Goal: Task Accomplishment & Management: Complete application form

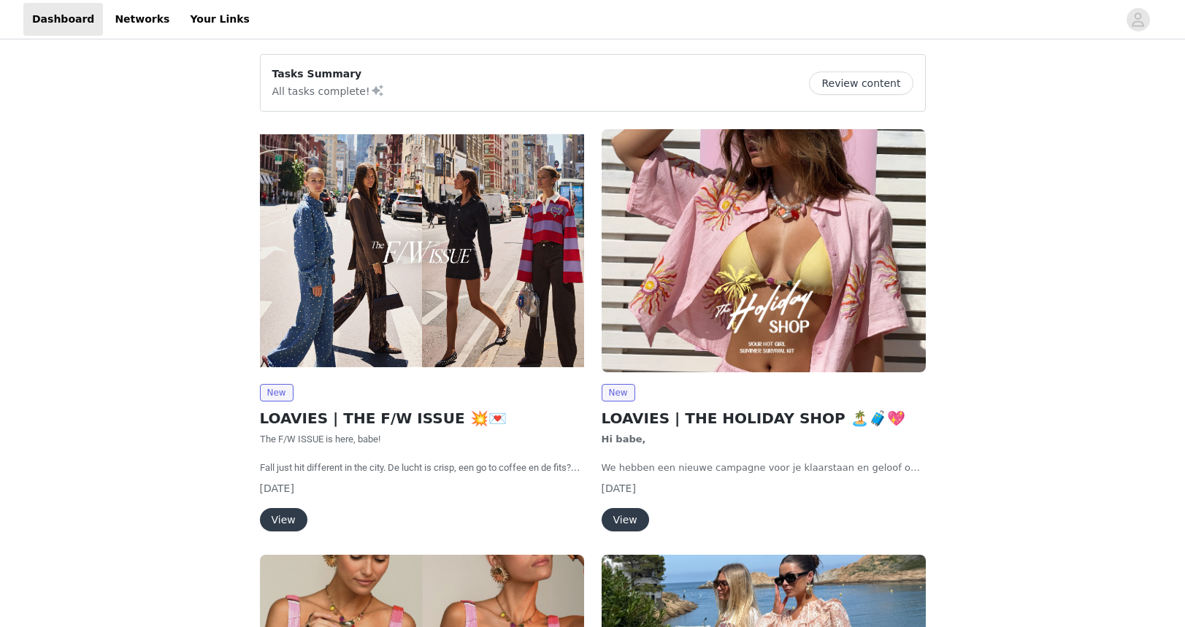
click at [359, 242] on img at bounding box center [422, 250] width 324 height 243
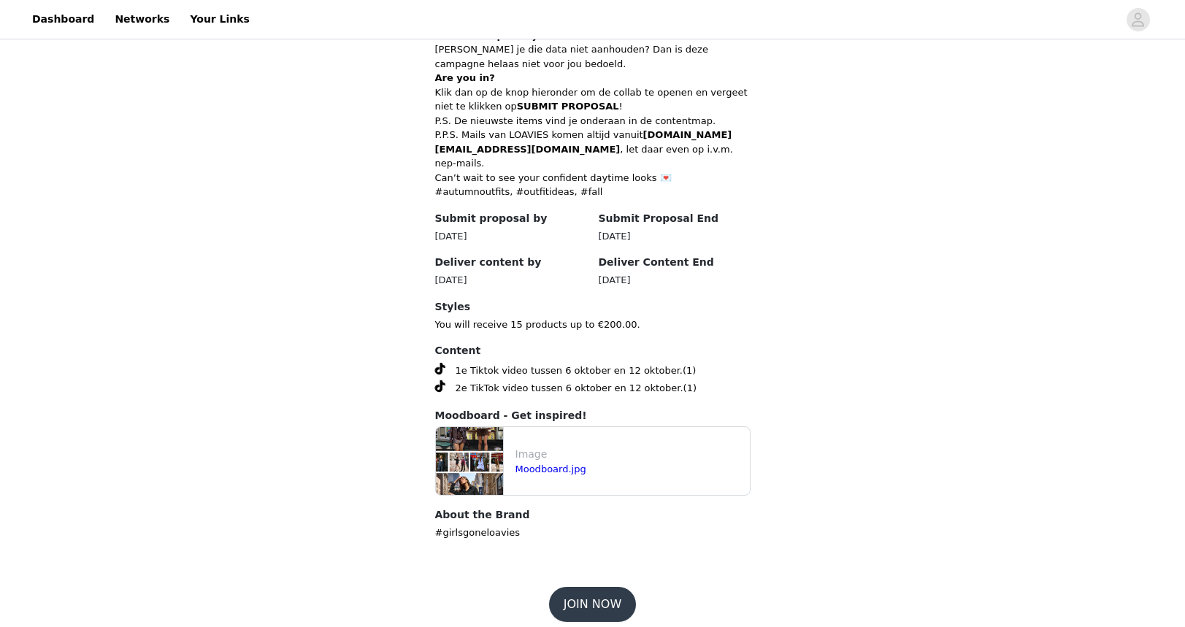
scroll to position [618, 0]
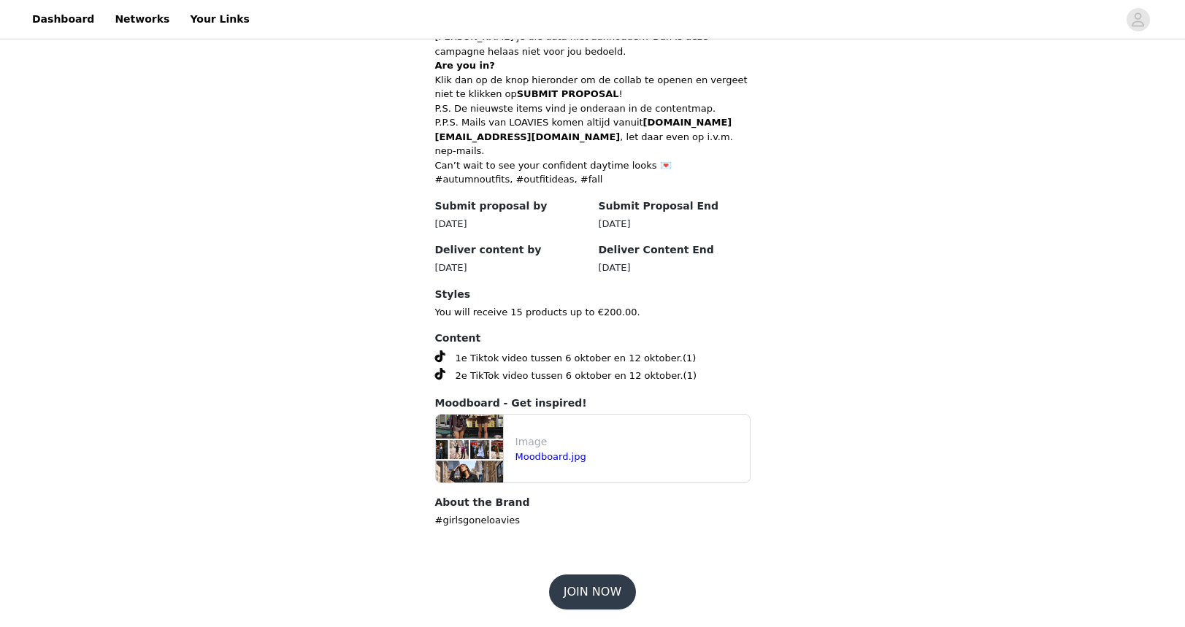
click at [603, 608] on button "JOIN NOW" at bounding box center [592, 592] width 87 height 35
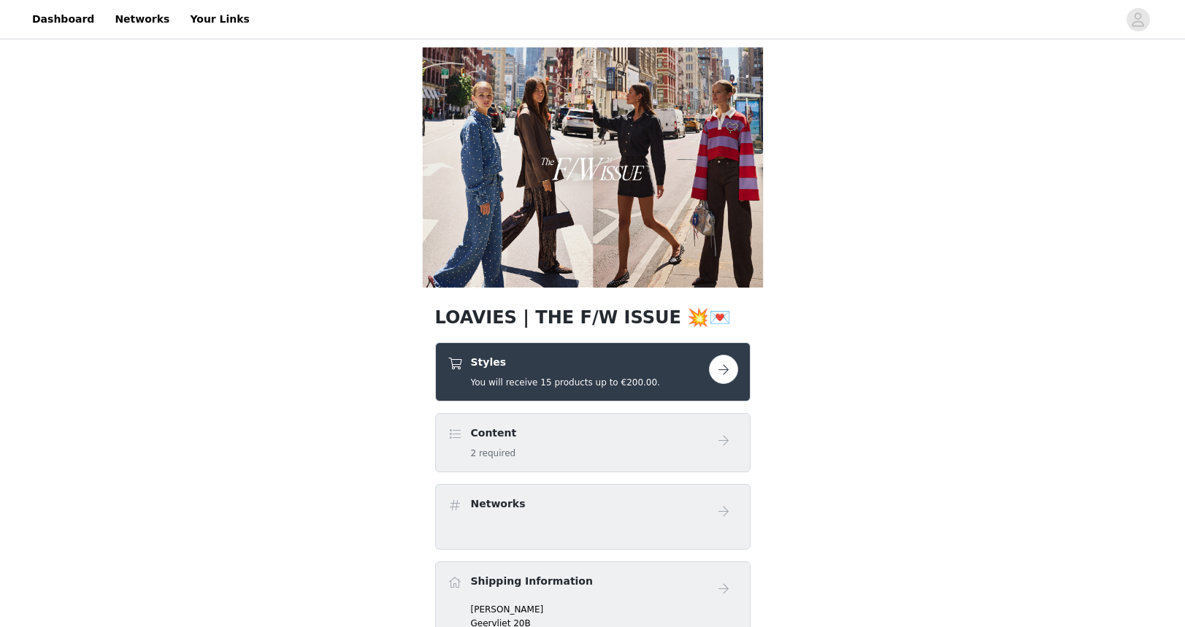
click at [562, 362] on h4 "Styles" at bounding box center [565, 362] width 189 height 15
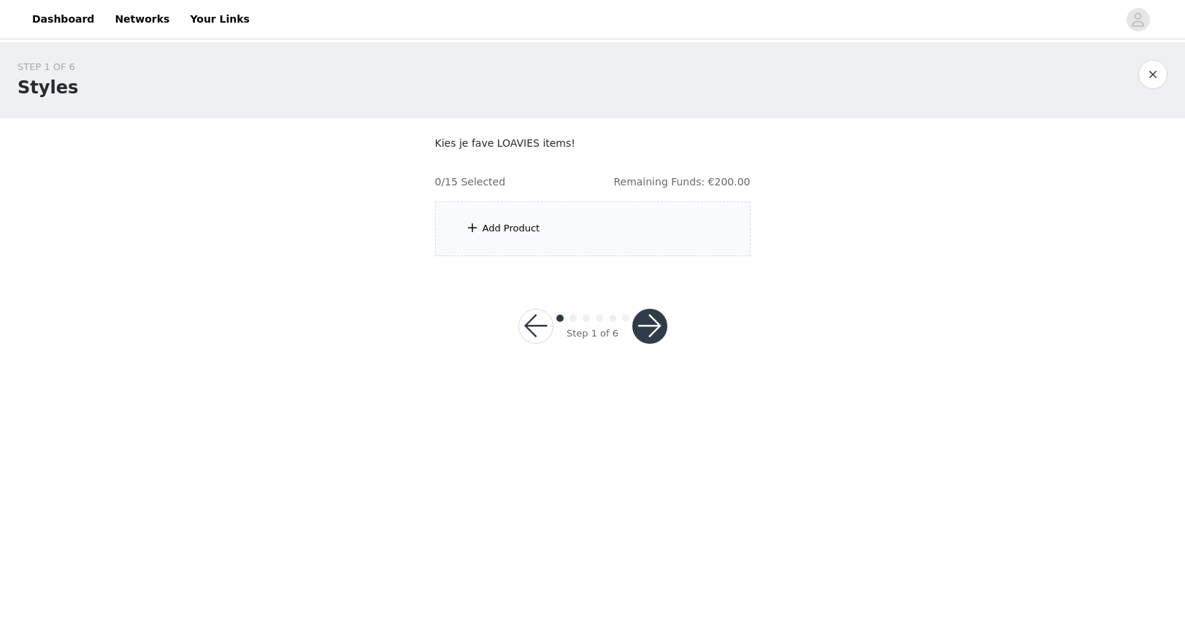
click at [483, 223] on div "Add Product" at bounding box center [512, 228] width 58 height 15
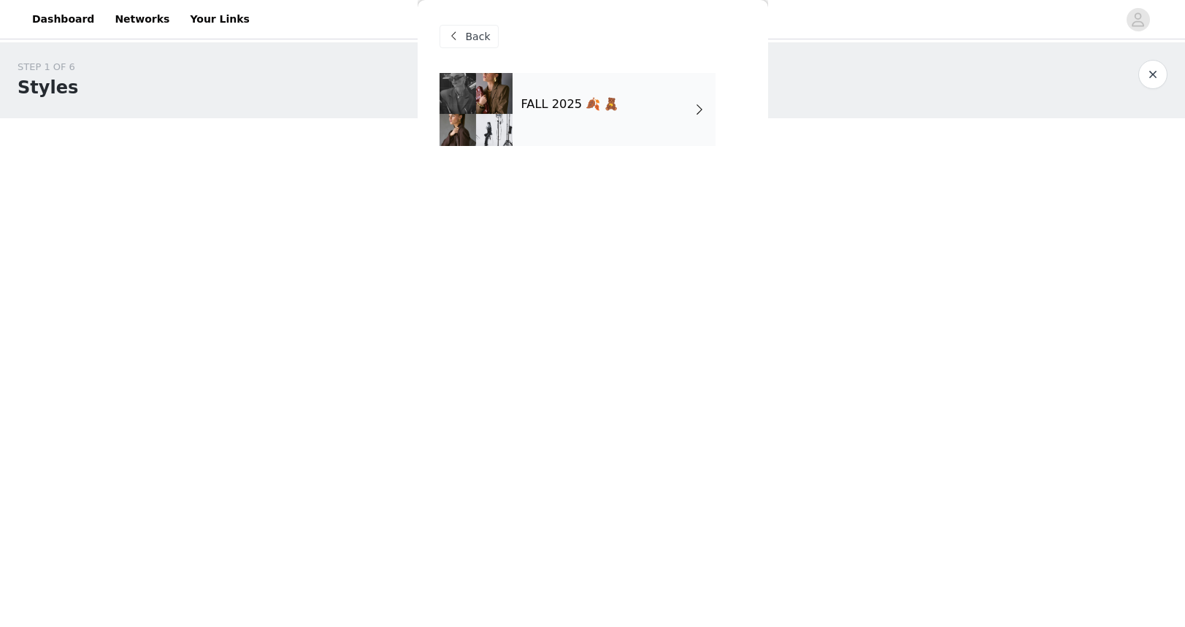
click at [487, 114] on div at bounding box center [476, 109] width 73 height 73
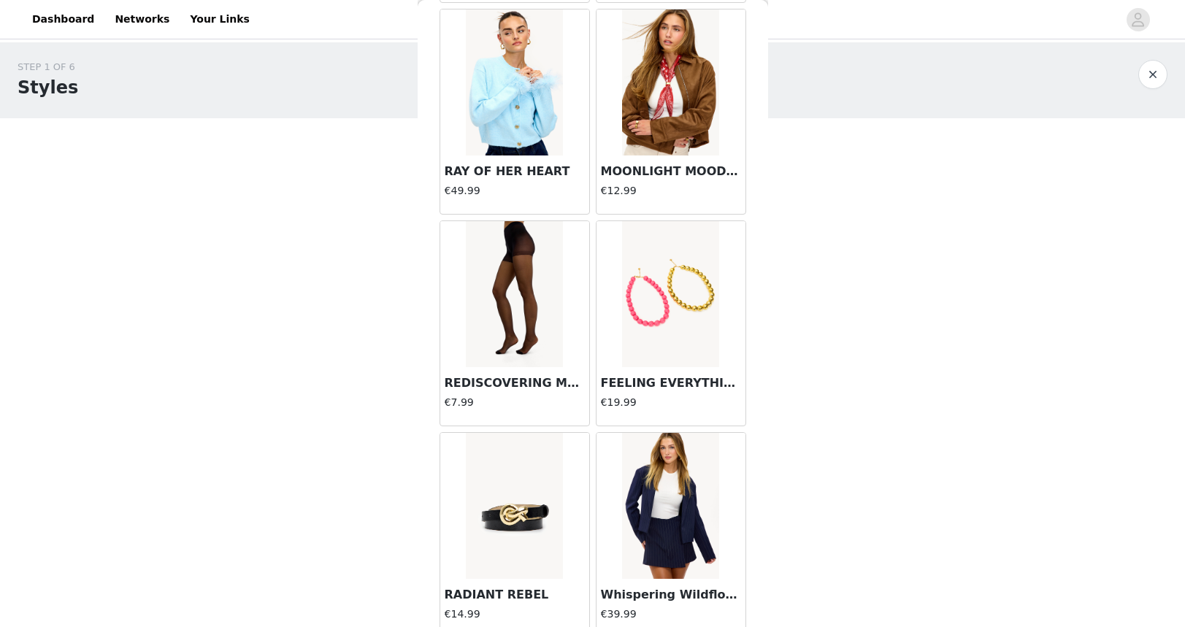
scroll to position [1607, 0]
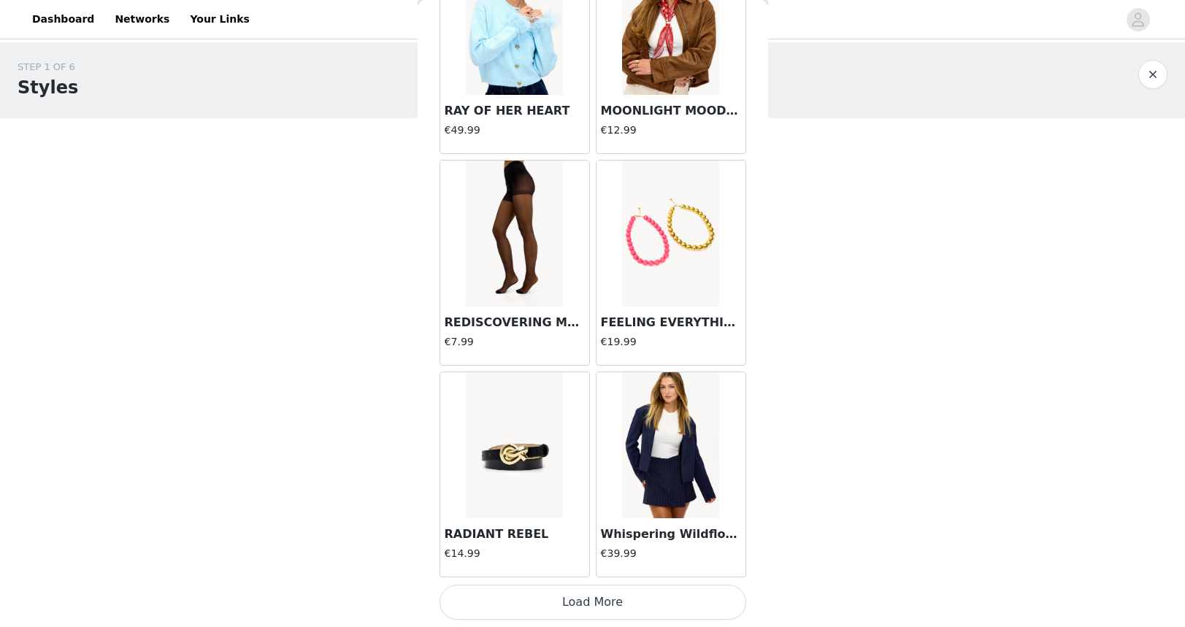
click at [590, 610] on button "Load More" at bounding box center [593, 602] width 307 height 35
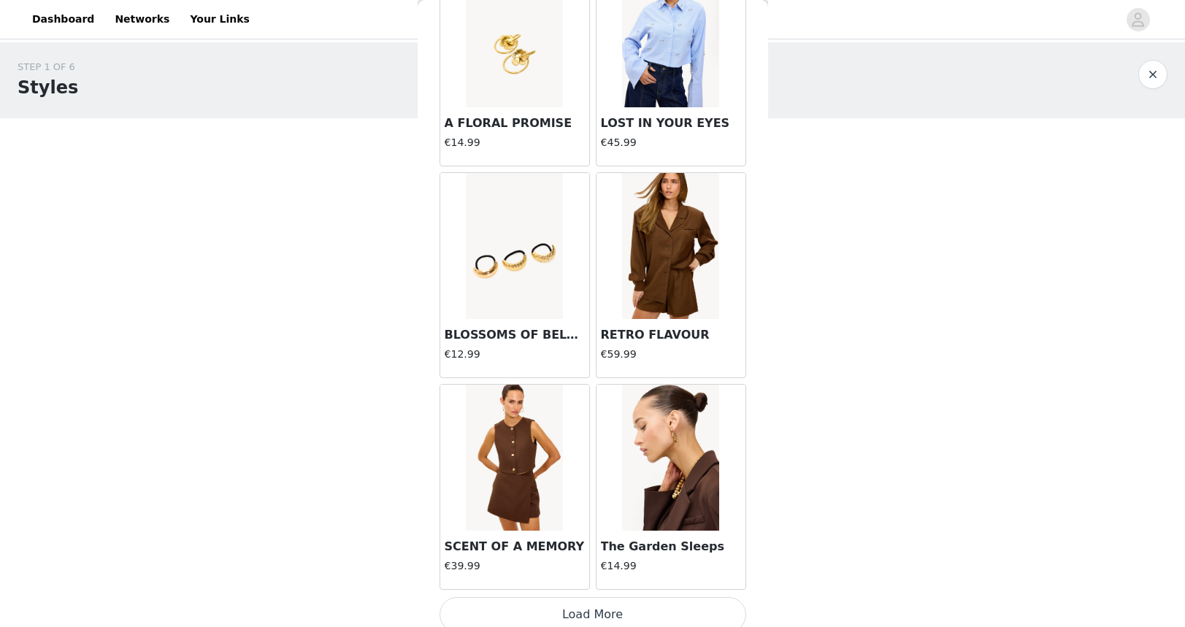
scroll to position [3725, 0]
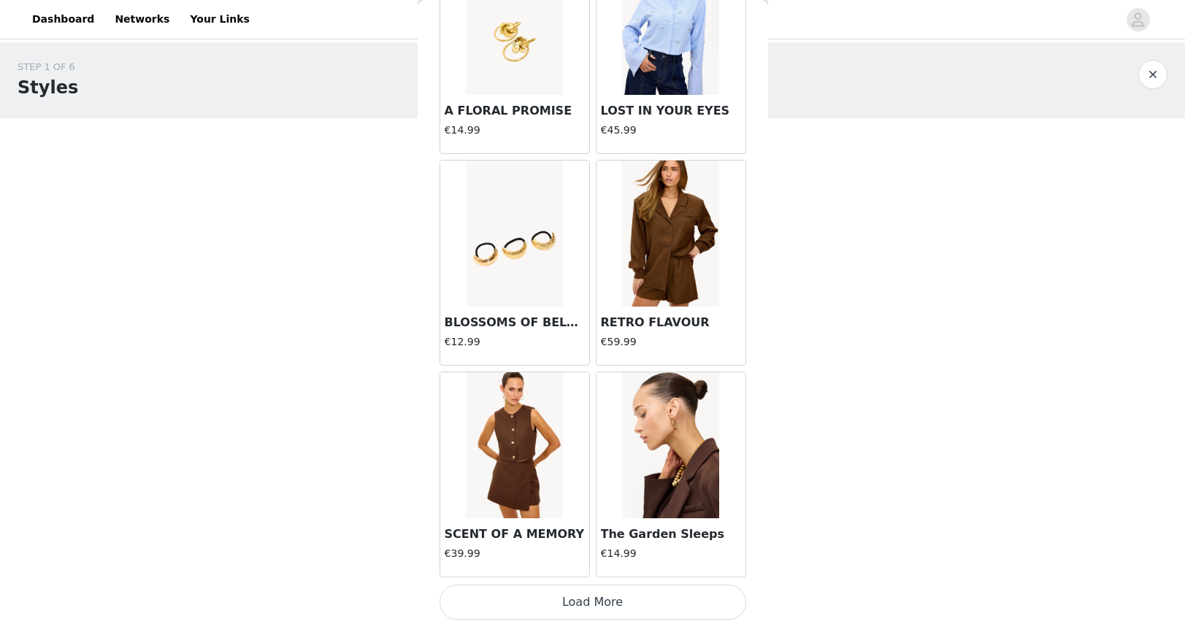
click at [639, 602] on button "Load More" at bounding box center [593, 602] width 307 height 35
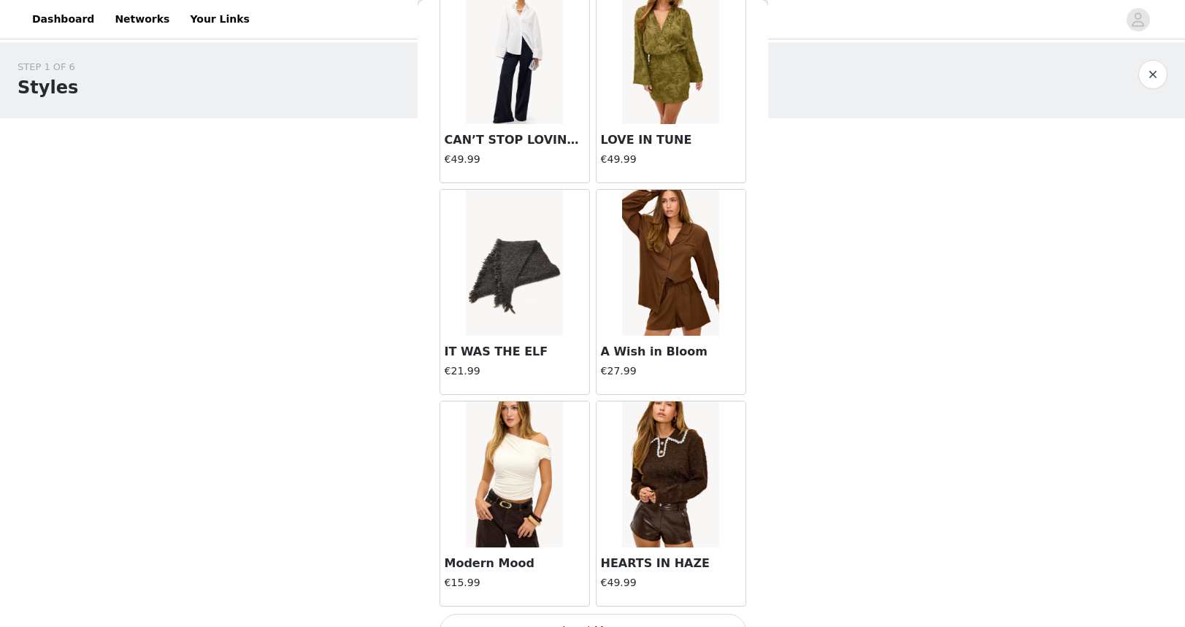
scroll to position [5843, 0]
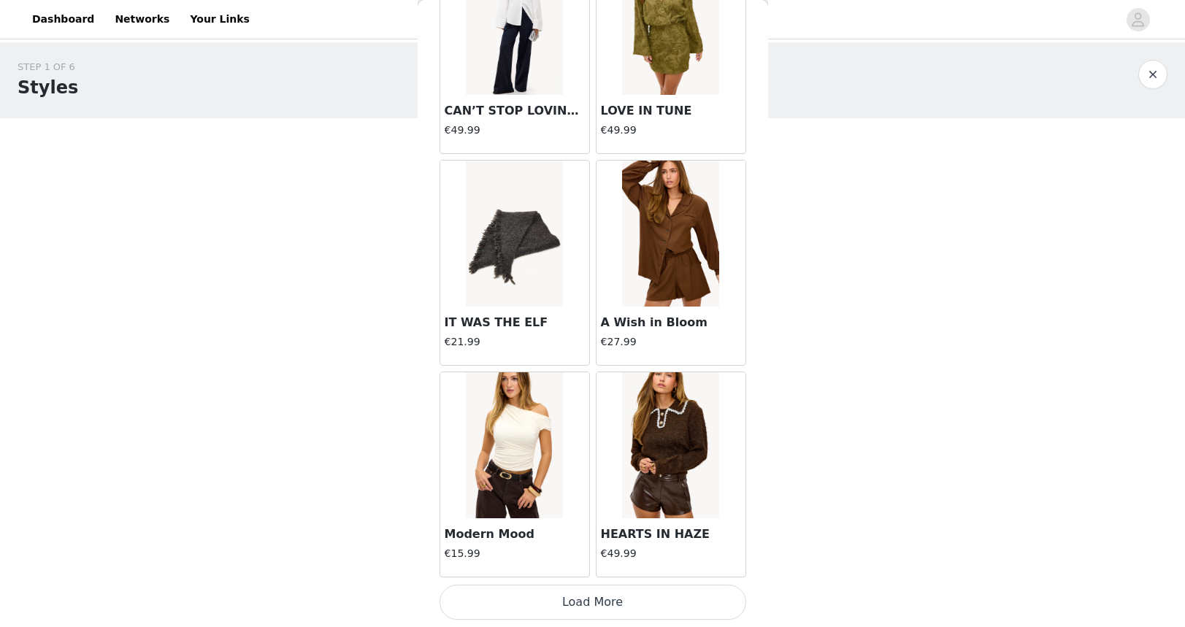
click at [610, 602] on button "Load More" at bounding box center [593, 602] width 307 height 35
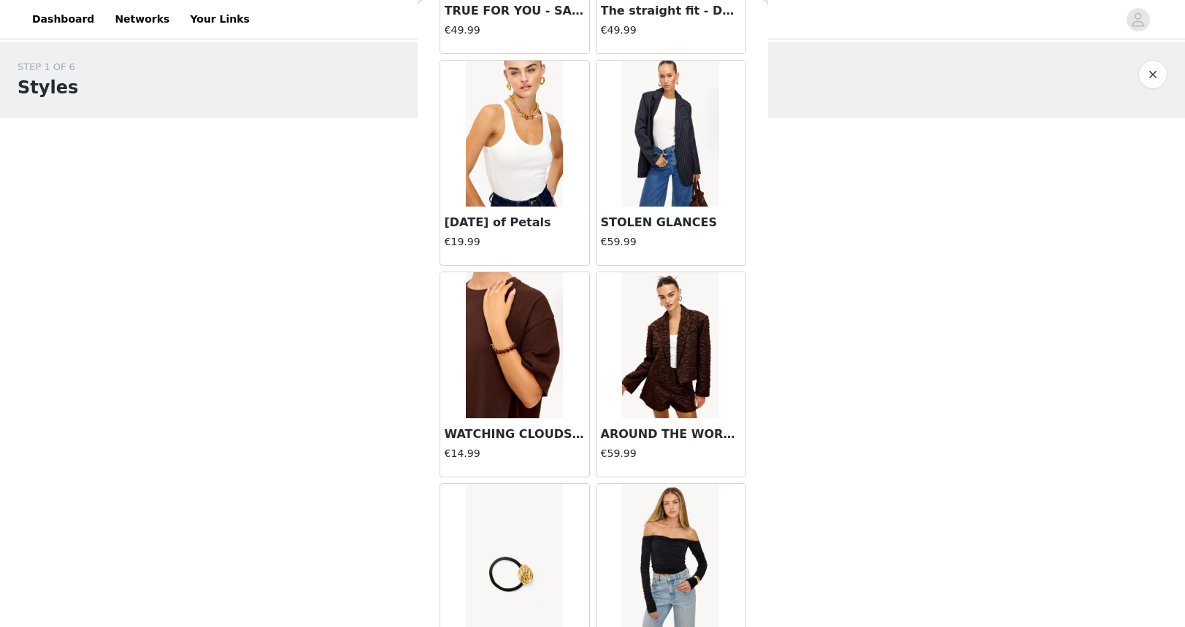
scroll to position [7961, 0]
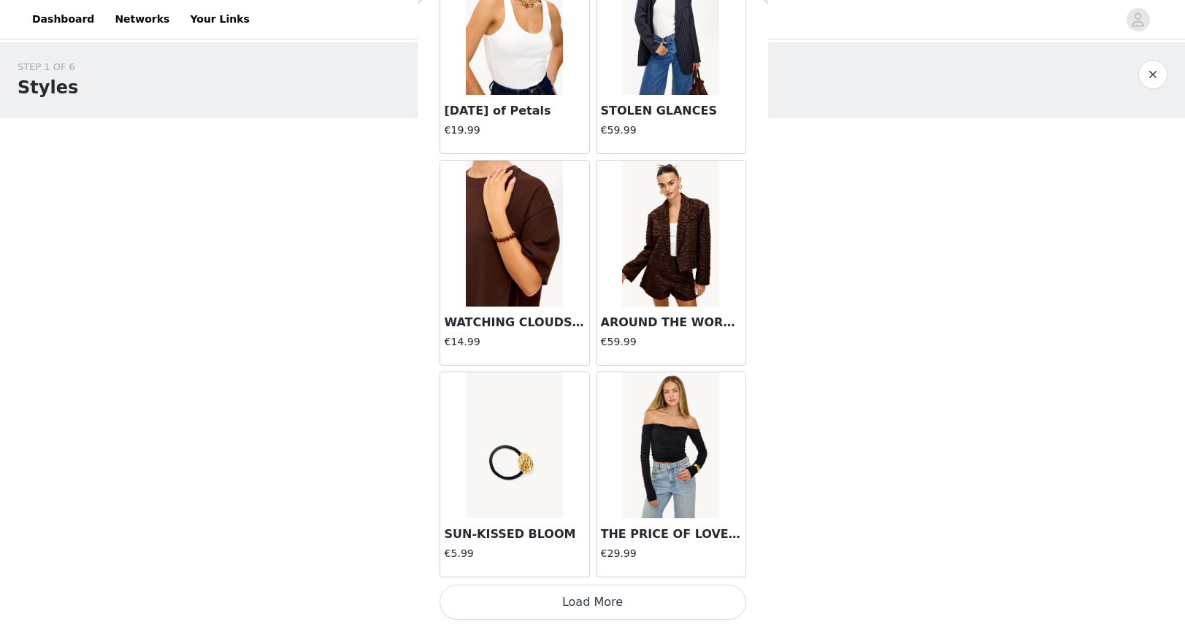
click at [591, 594] on button "Load More" at bounding box center [593, 602] width 307 height 35
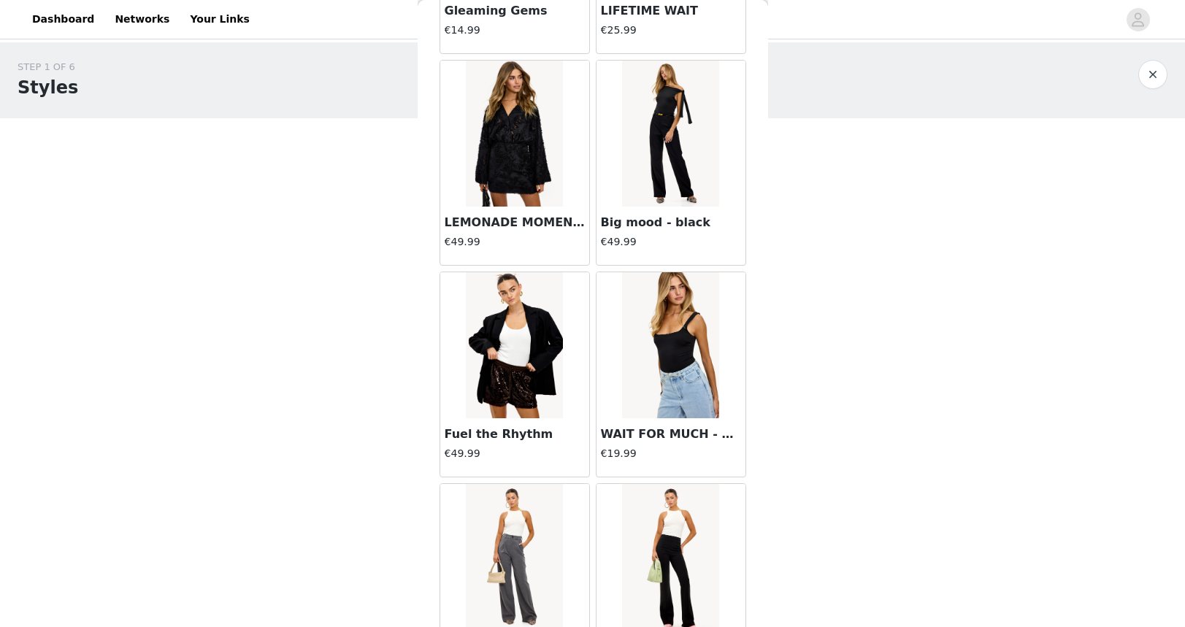
scroll to position [10078, 0]
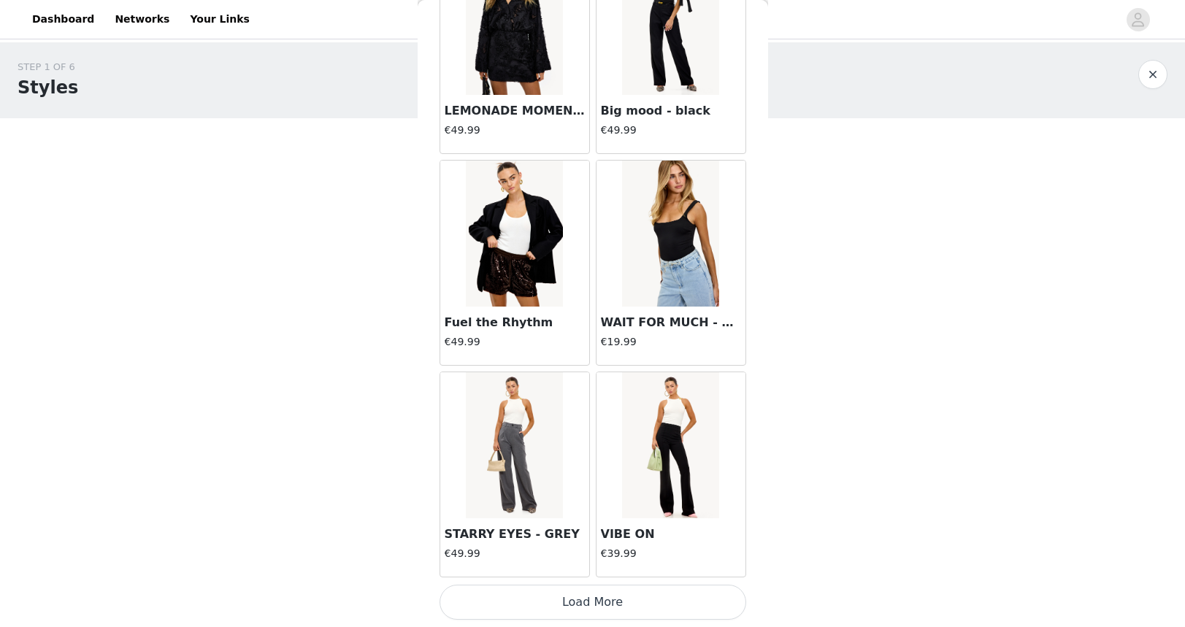
click at [616, 599] on button "Load More" at bounding box center [593, 602] width 307 height 35
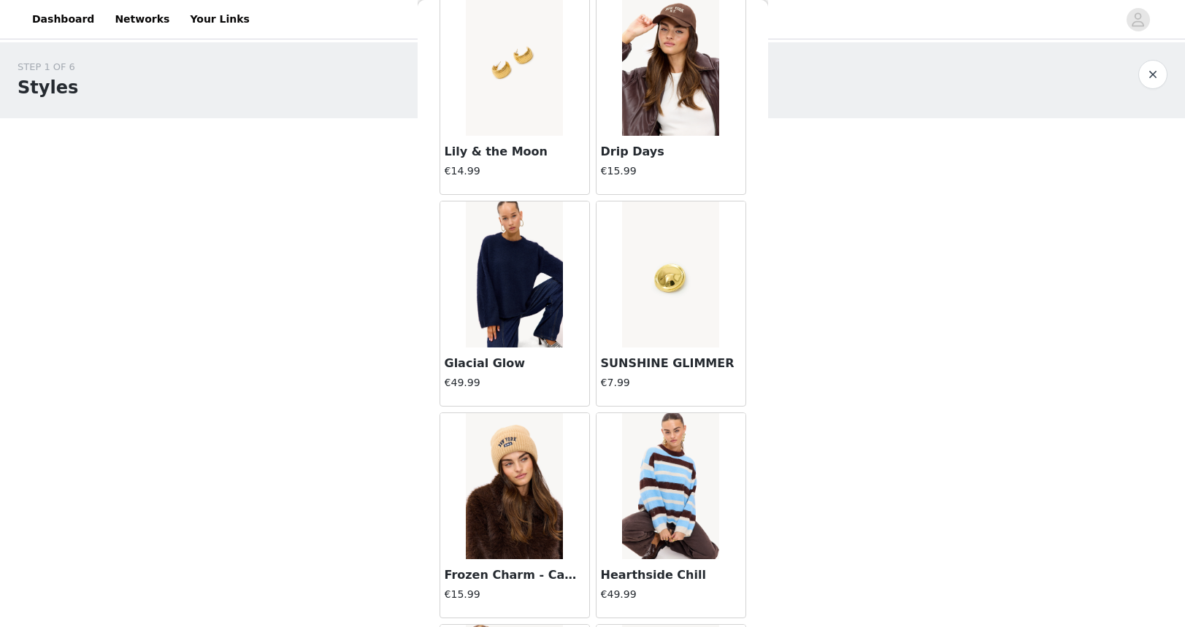
scroll to position [11730, 0]
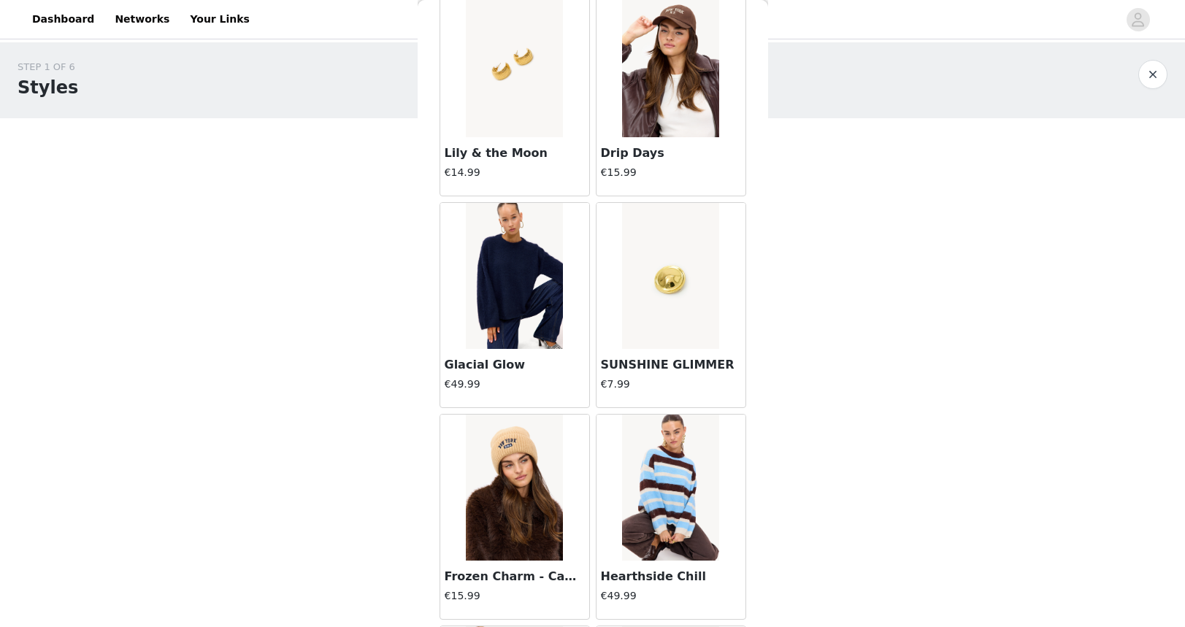
click at [489, 318] on img at bounding box center [514, 276] width 97 height 146
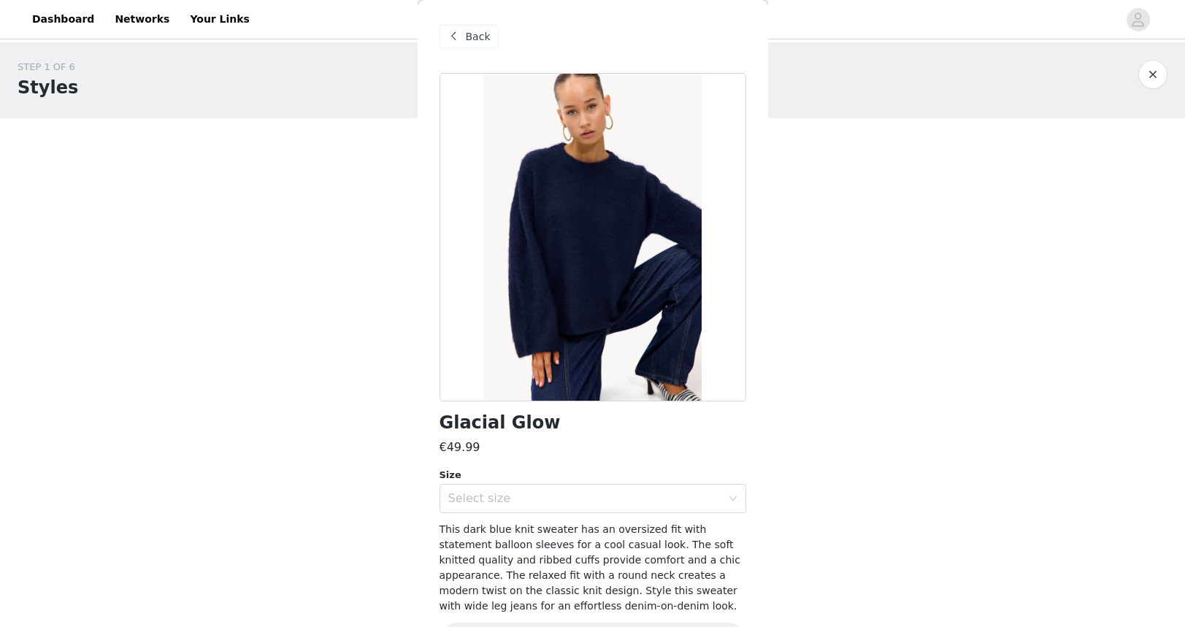
scroll to position [50, 0]
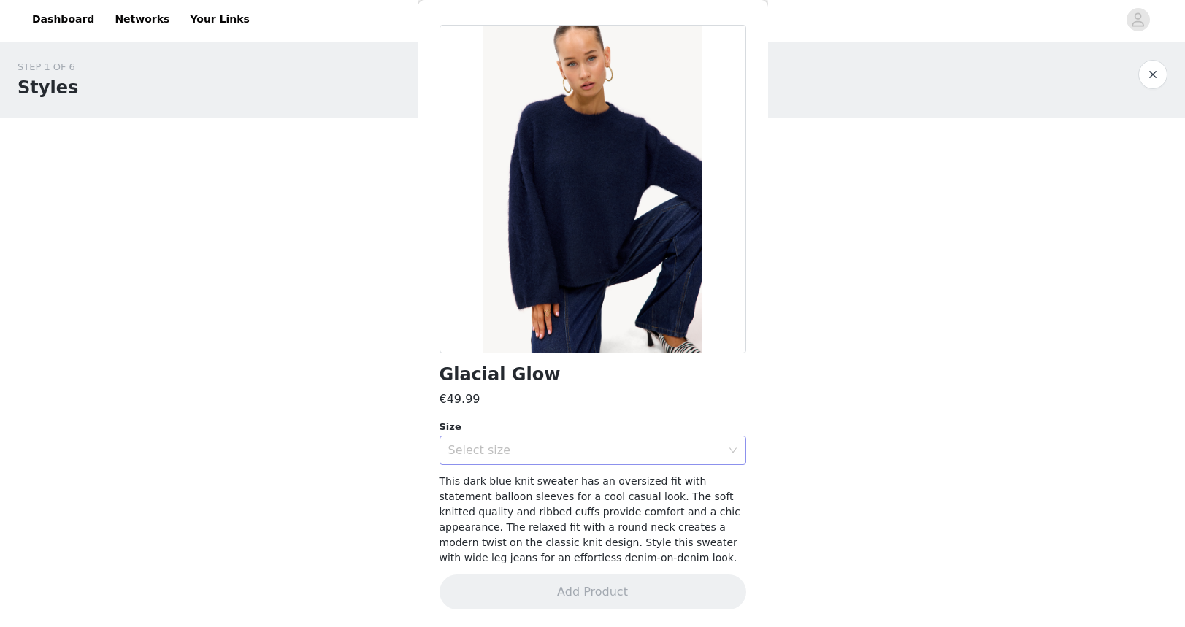
click at [520, 450] on div "Select size" at bounding box center [584, 450] width 273 height 15
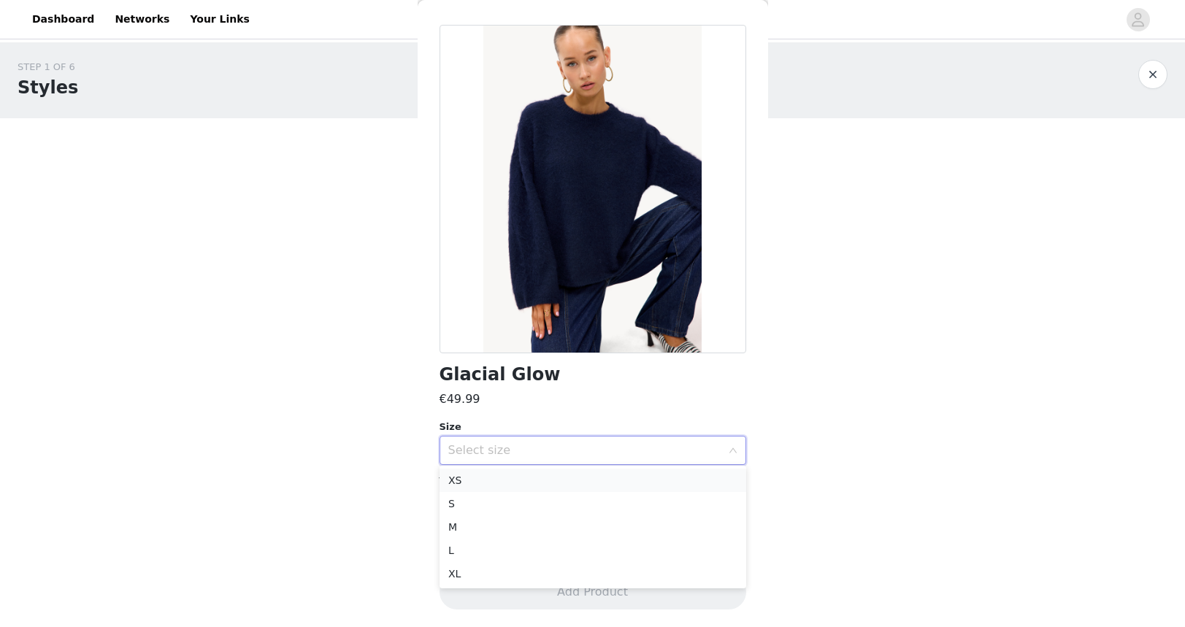
click at [459, 483] on li "XS" at bounding box center [593, 480] width 307 height 23
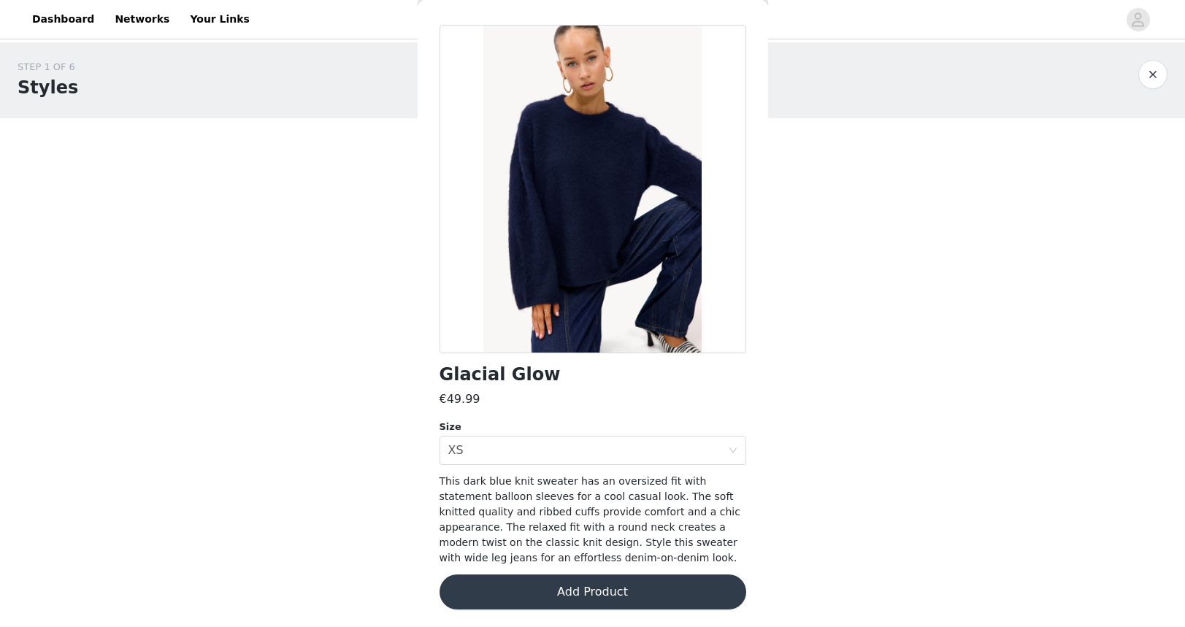
click at [597, 592] on button "Add Product" at bounding box center [593, 592] width 307 height 35
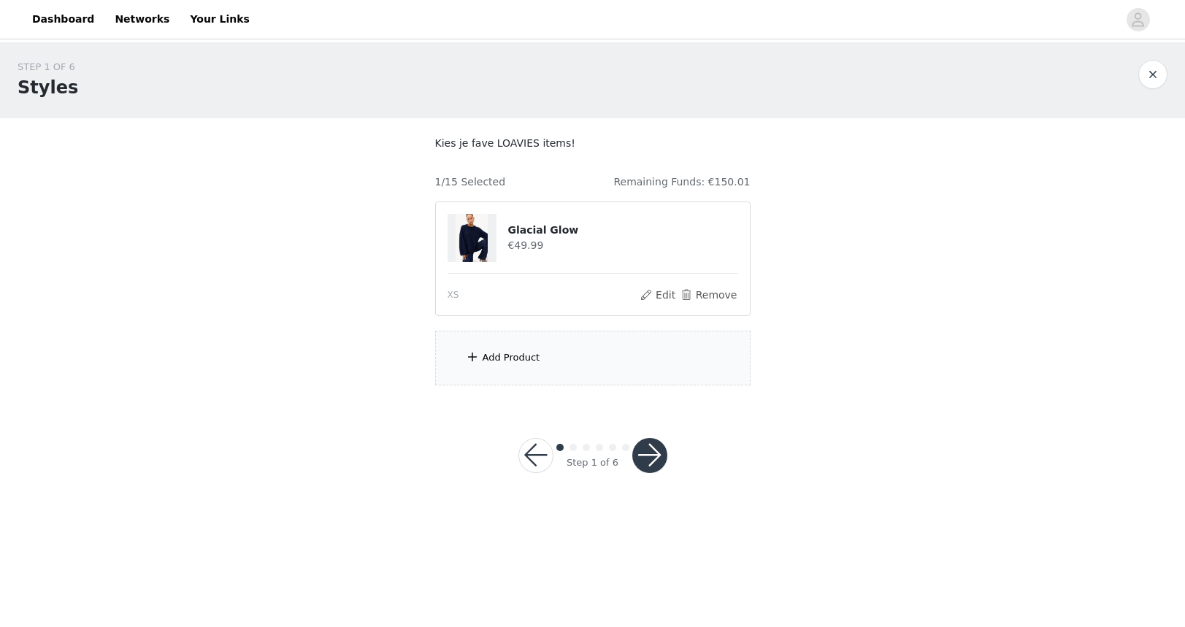
click at [532, 337] on div "Add Product" at bounding box center [592, 358] width 315 height 55
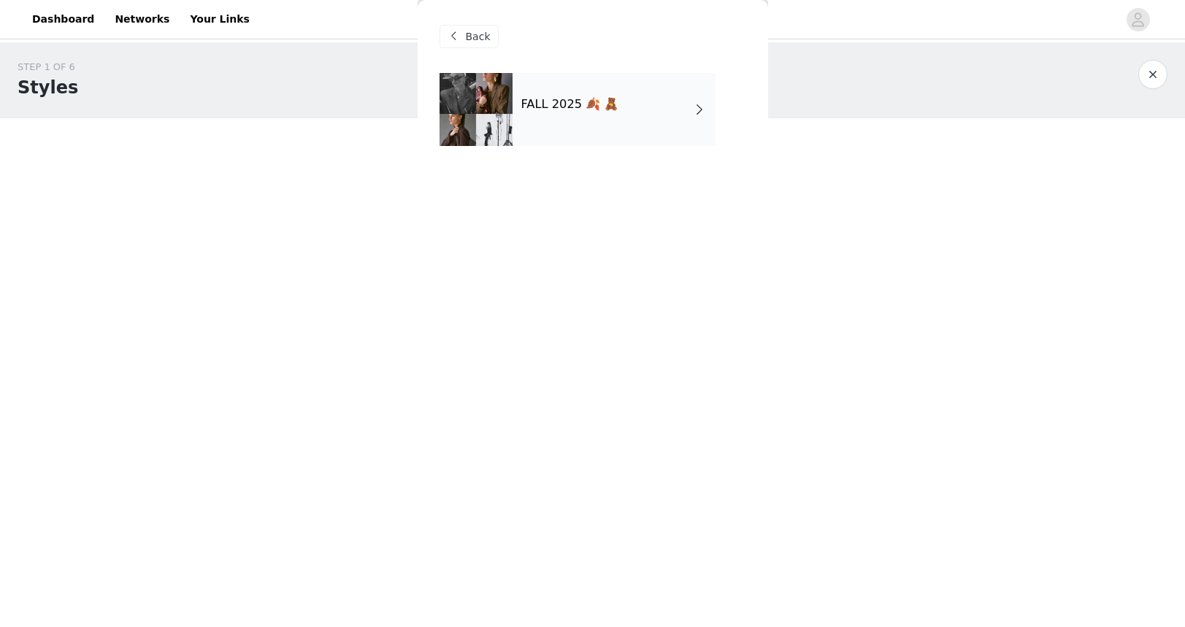
click at [529, 134] on div "FALL 2025 🍂 🧸" at bounding box center [614, 109] width 203 height 73
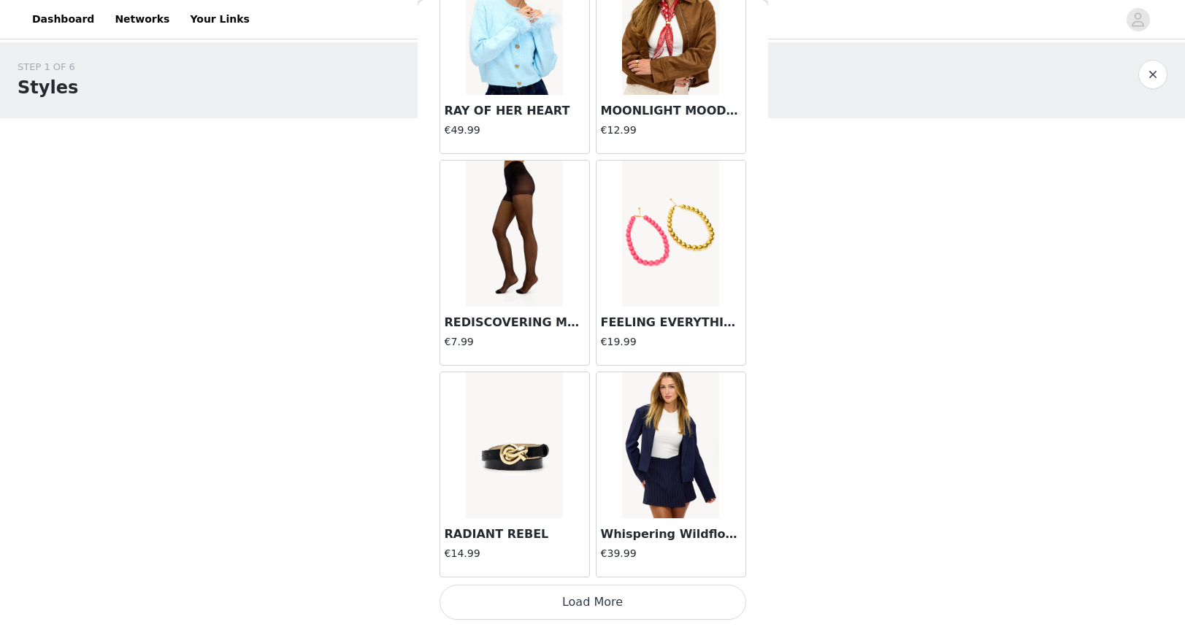
click at [592, 608] on button "Load More" at bounding box center [593, 602] width 307 height 35
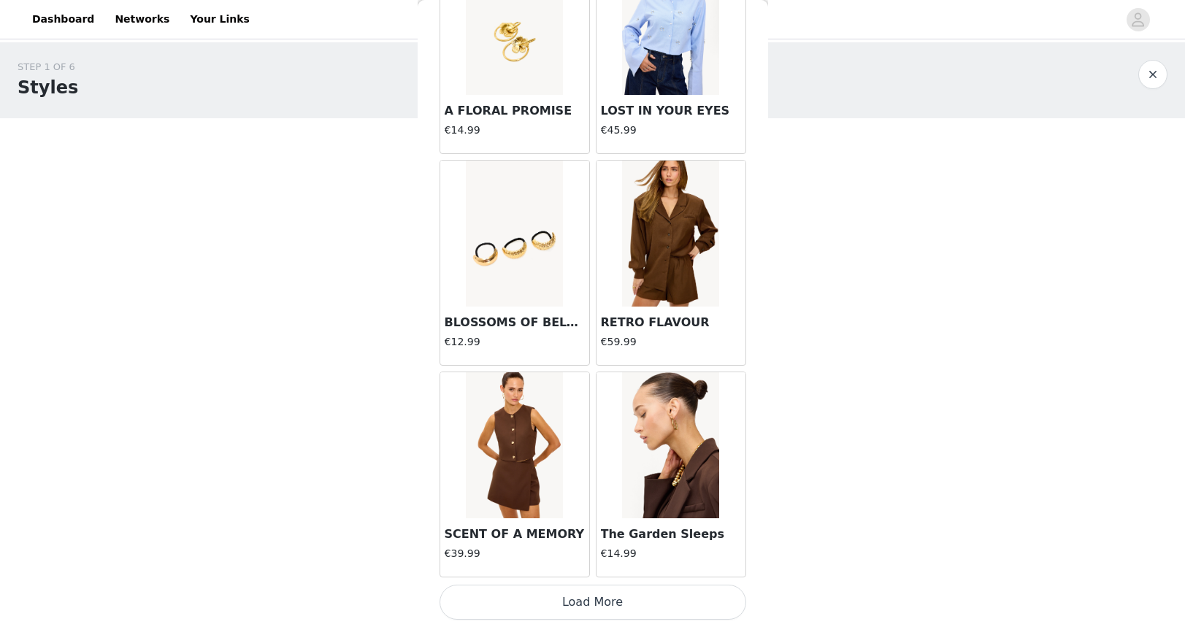
click at [594, 594] on button "Load More" at bounding box center [593, 602] width 307 height 35
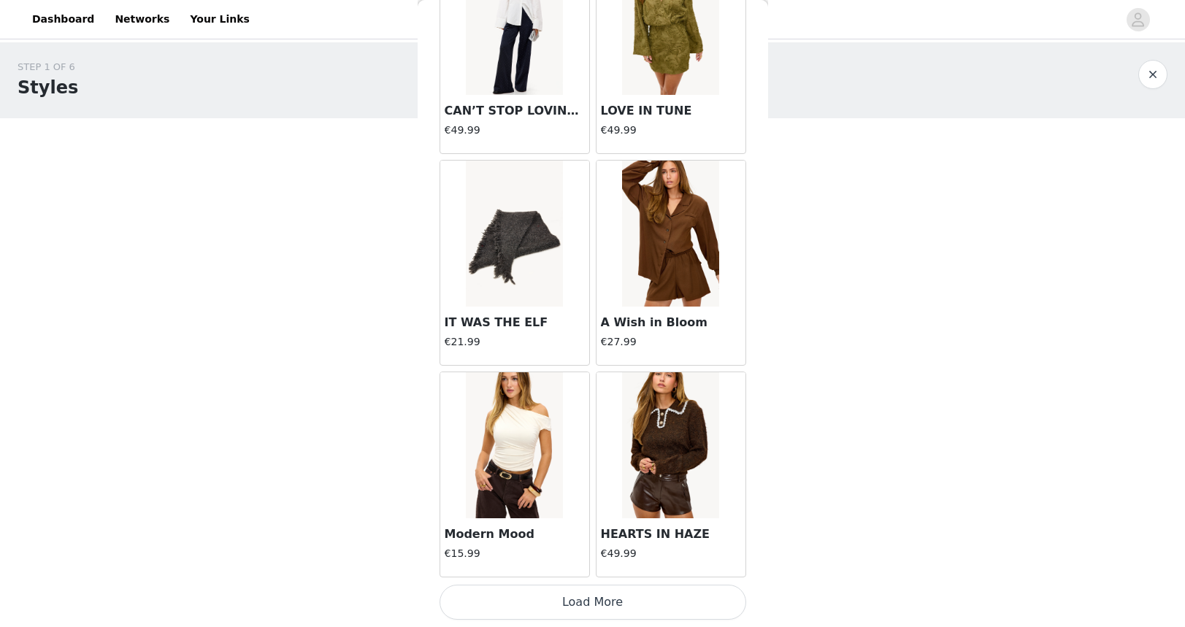
click at [619, 599] on button "Load More" at bounding box center [593, 602] width 307 height 35
drag, startPoint x: 523, startPoint y: 442, endPoint x: 526, endPoint y: 471, distance: 29.4
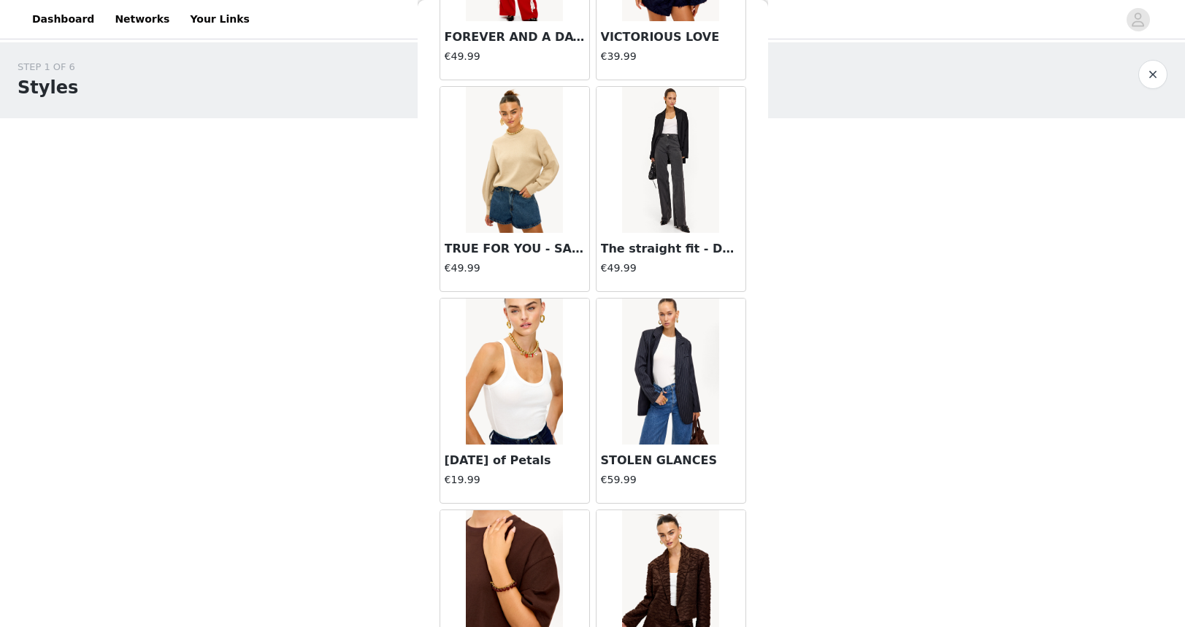
scroll to position [7961, 0]
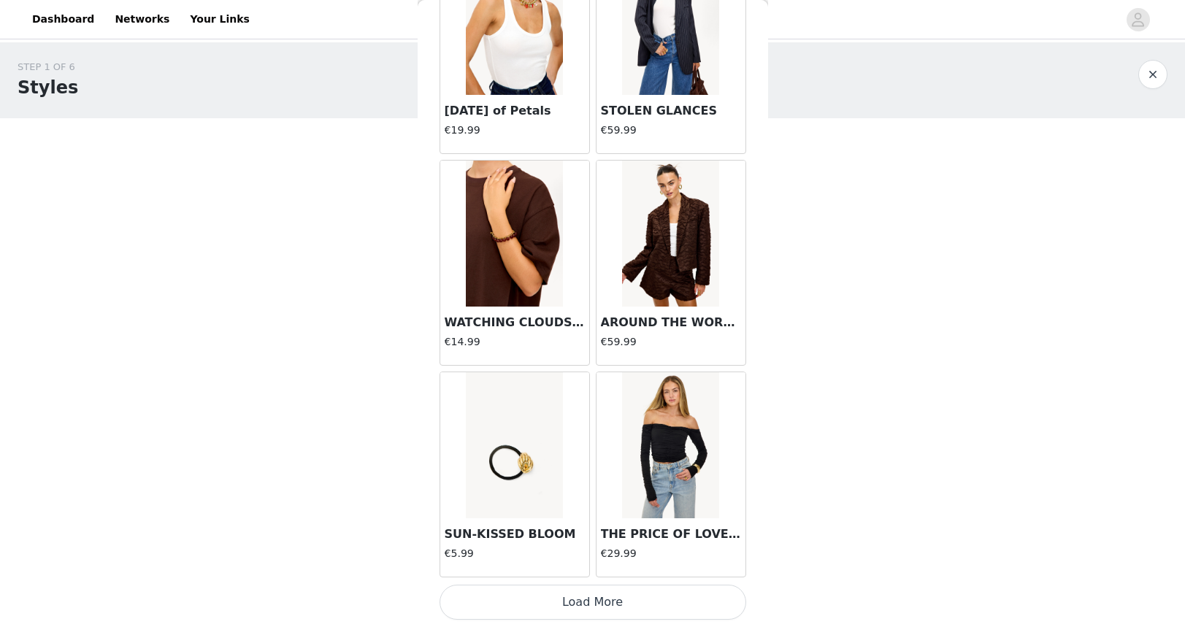
click at [596, 603] on button "Load More" at bounding box center [593, 602] width 307 height 35
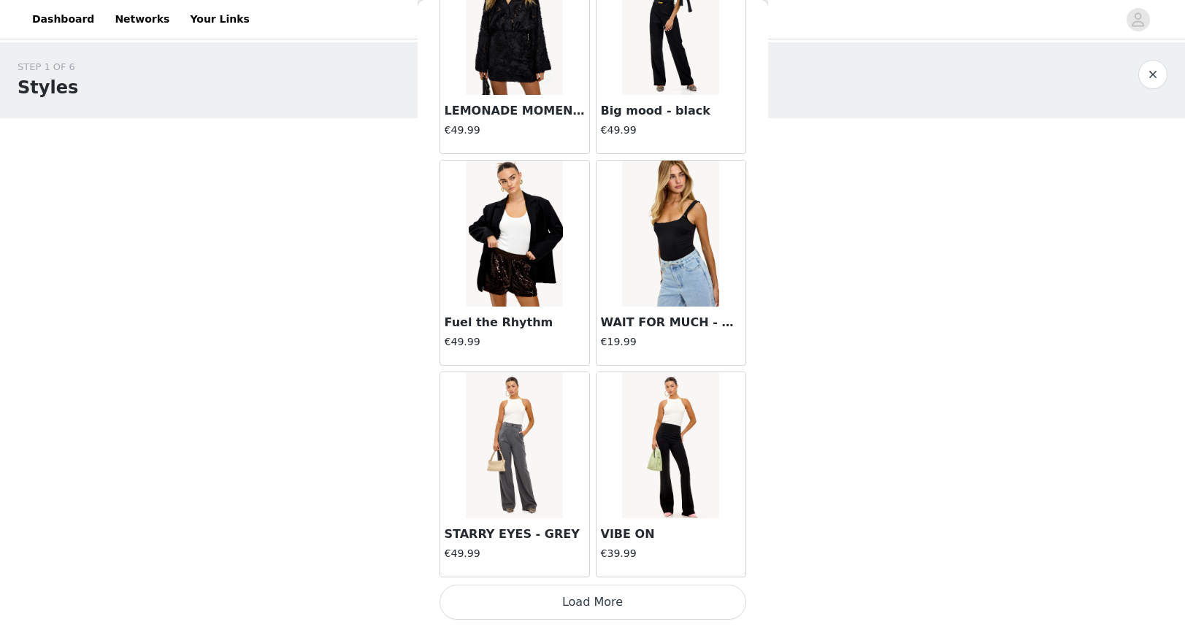
click at [616, 602] on button "Load More" at bounding box center [593, 602] width 307 height 35
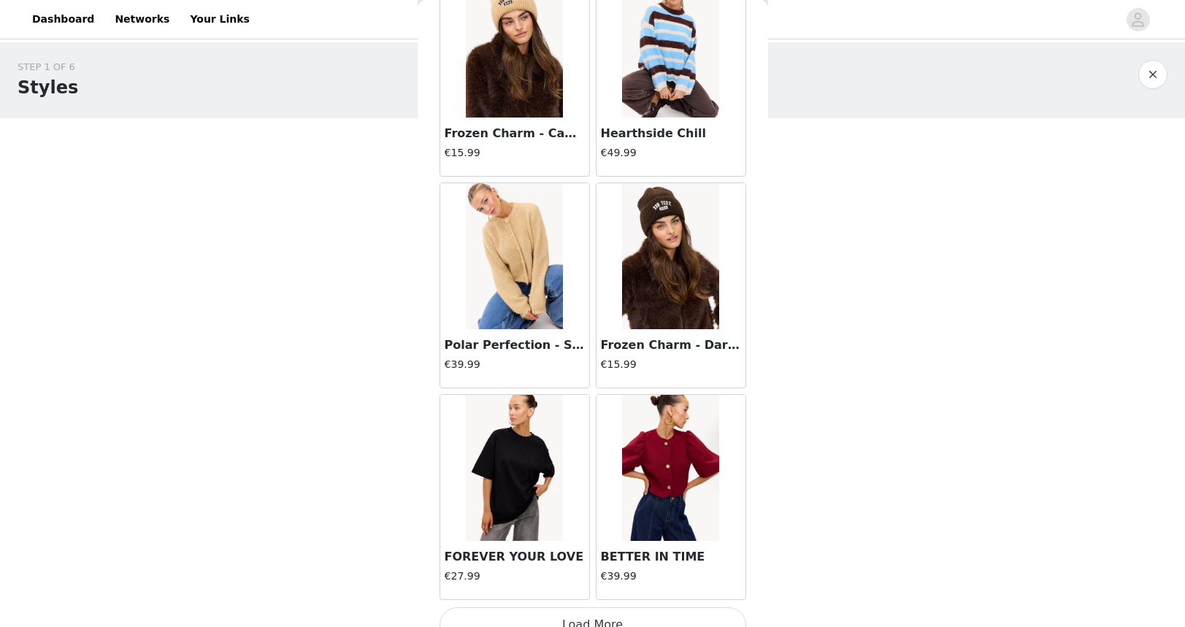
scroll to position [12196, 0]
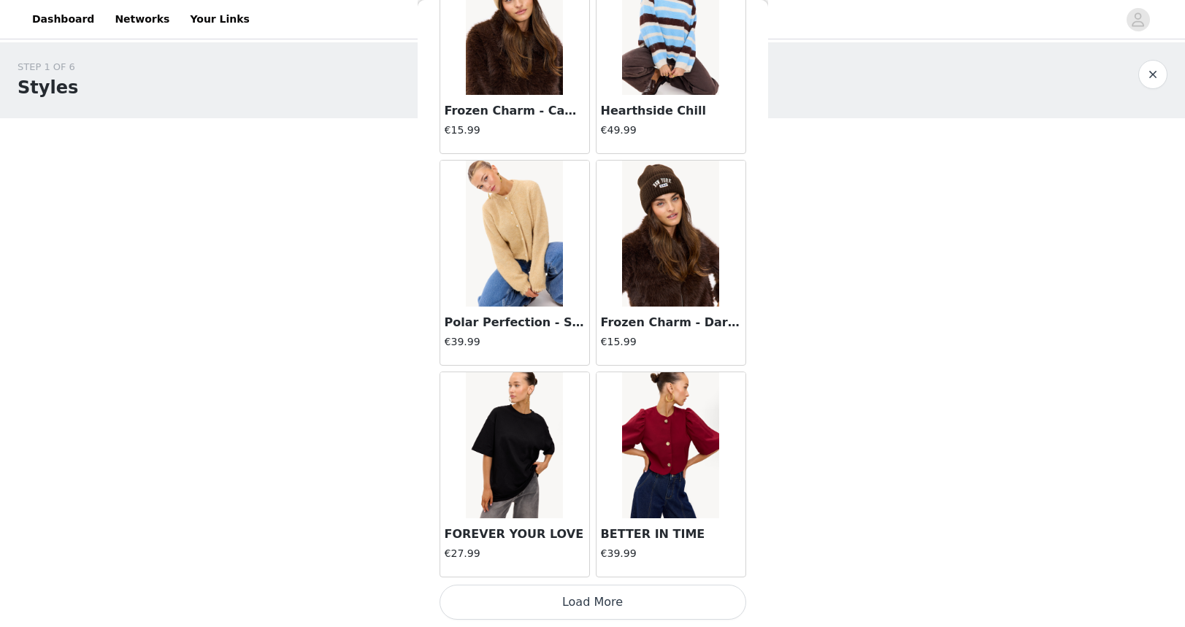
click at [575, 602] on button "Load More" at bounding box center [593, 602] width 307 height 35
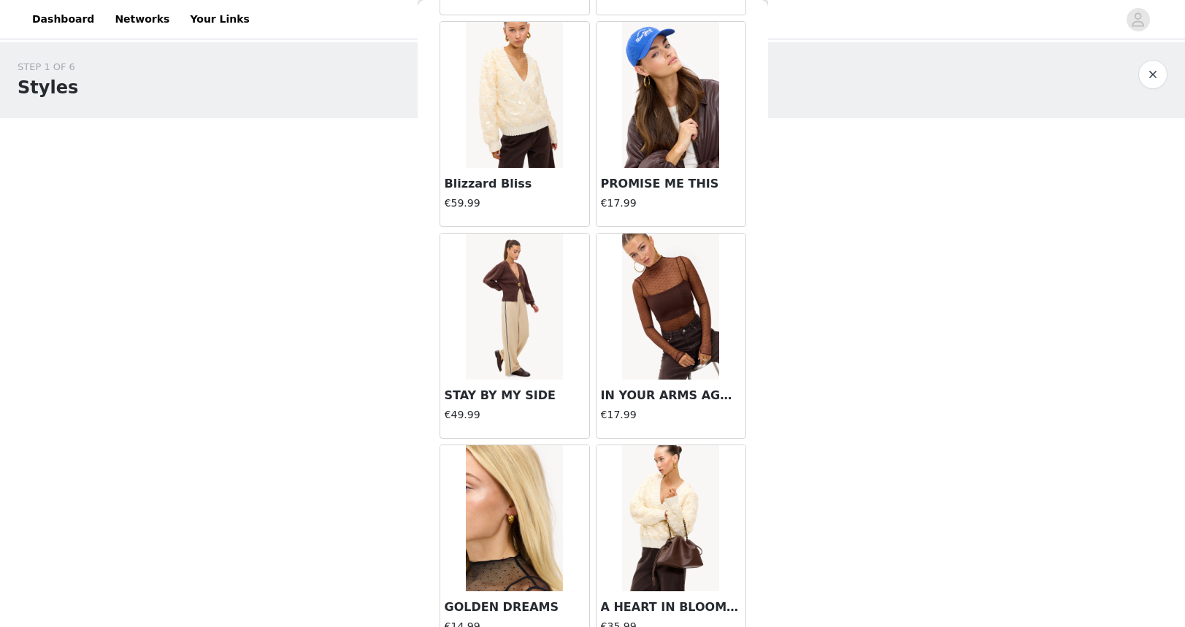
scroll to position [14314, 0]
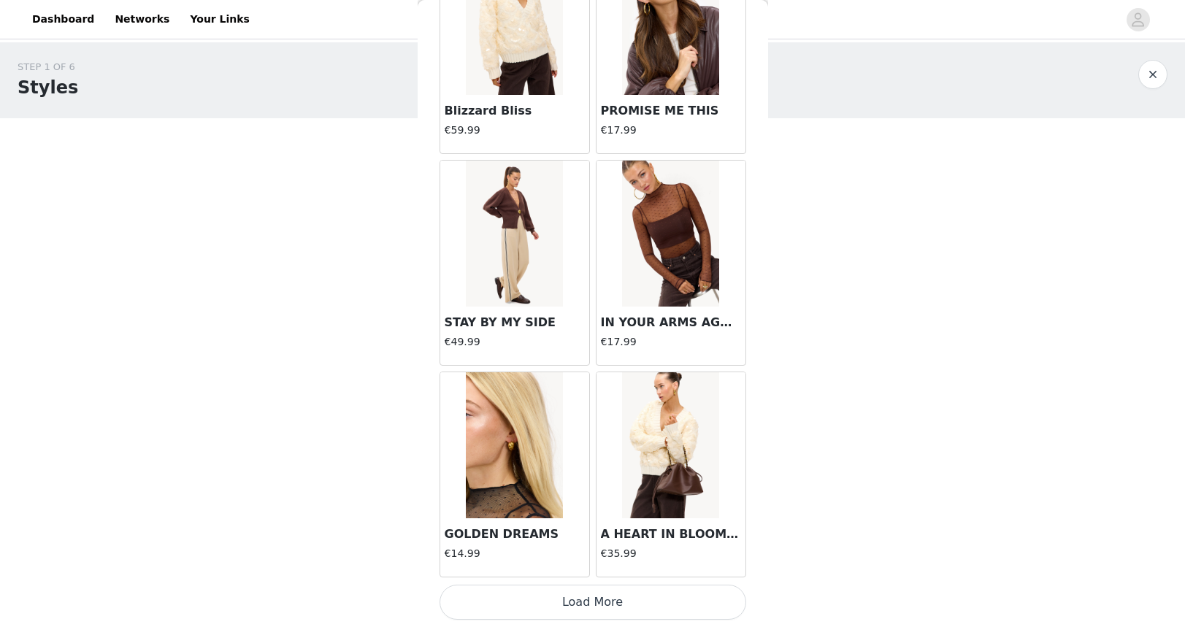
click at [606, 597] on button "Load More" at bounding box center [593, 602] width 307 height 35
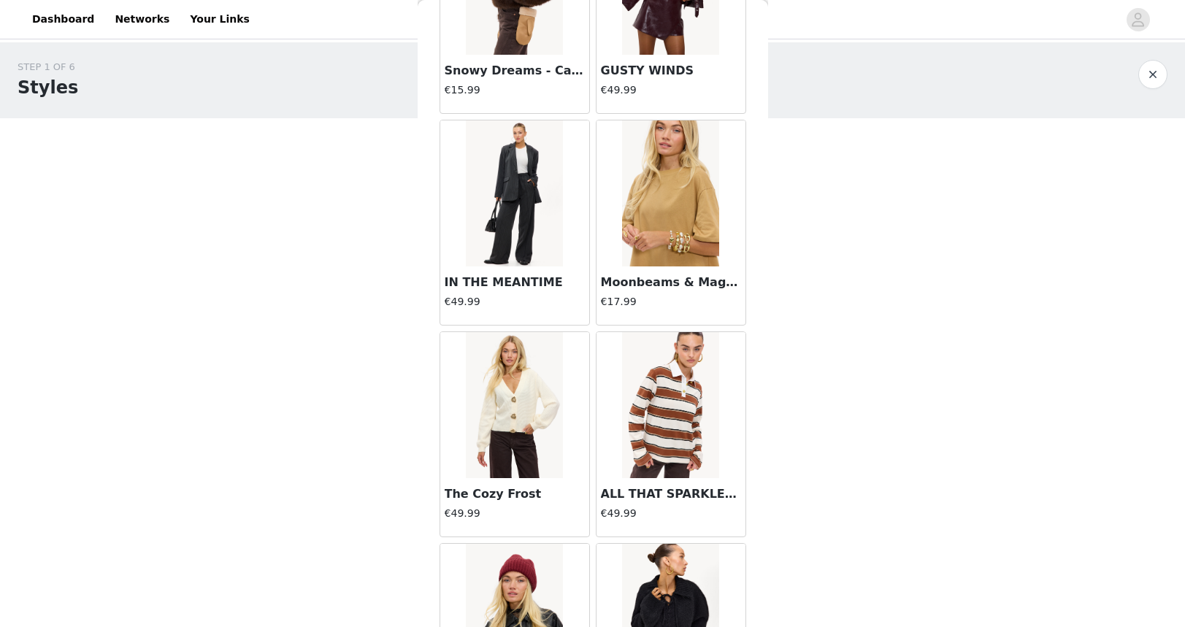
scroll to position [16432, 0]
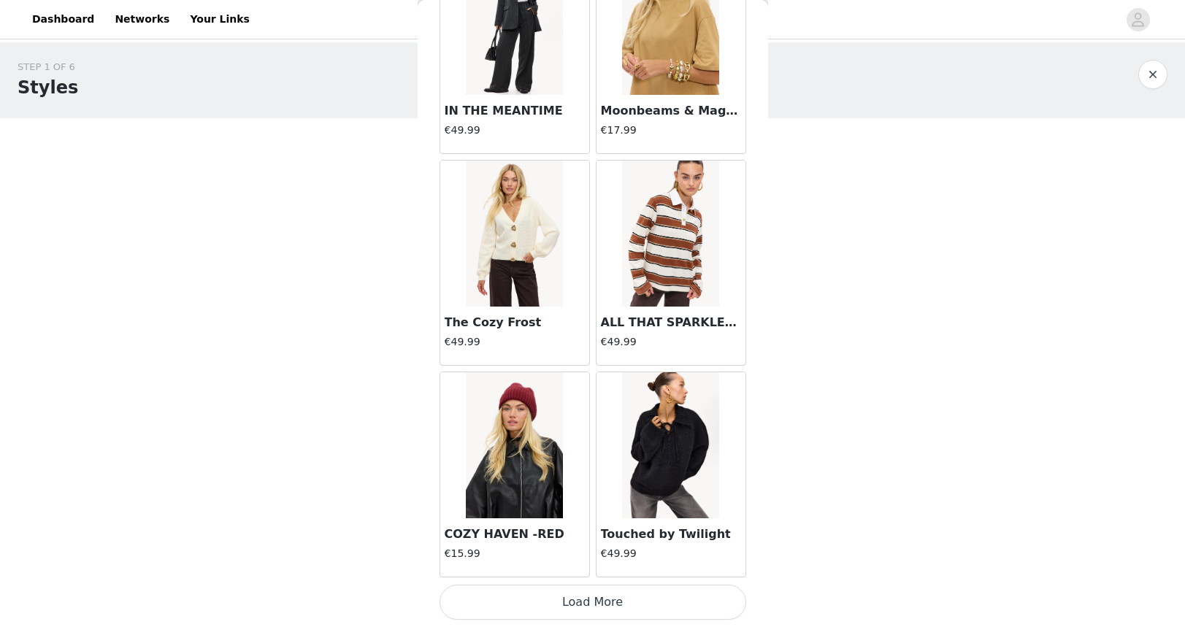
click at [613, 597] on button "Load More" at bounding box center [593, 602] width 307 height 35
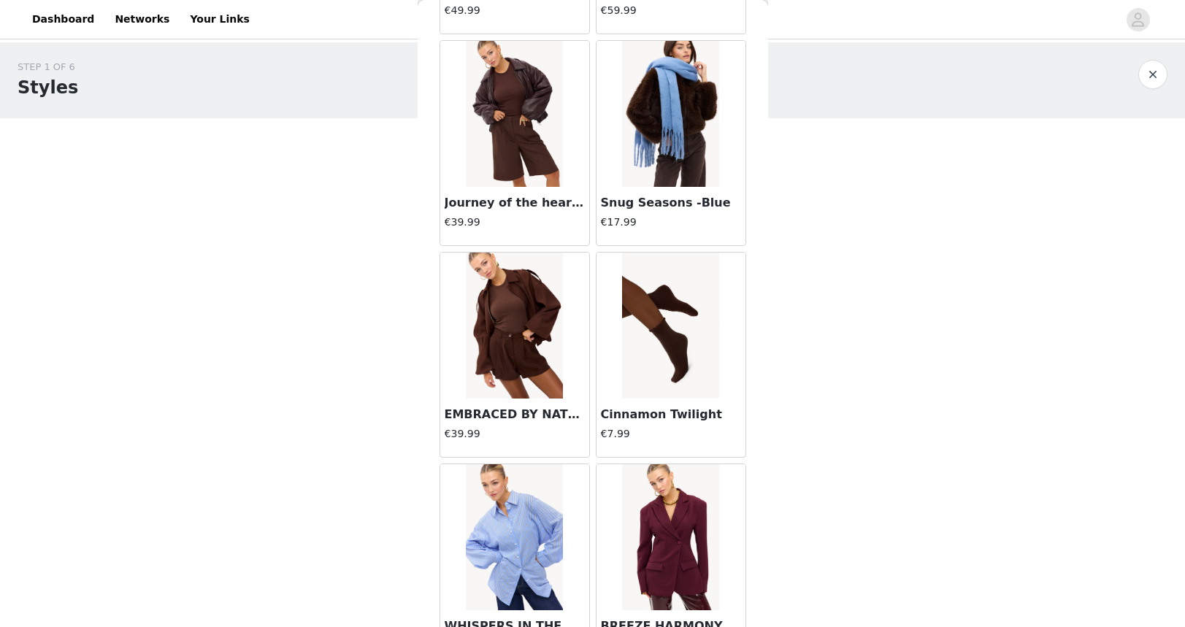
scroll to position [18549, 0]
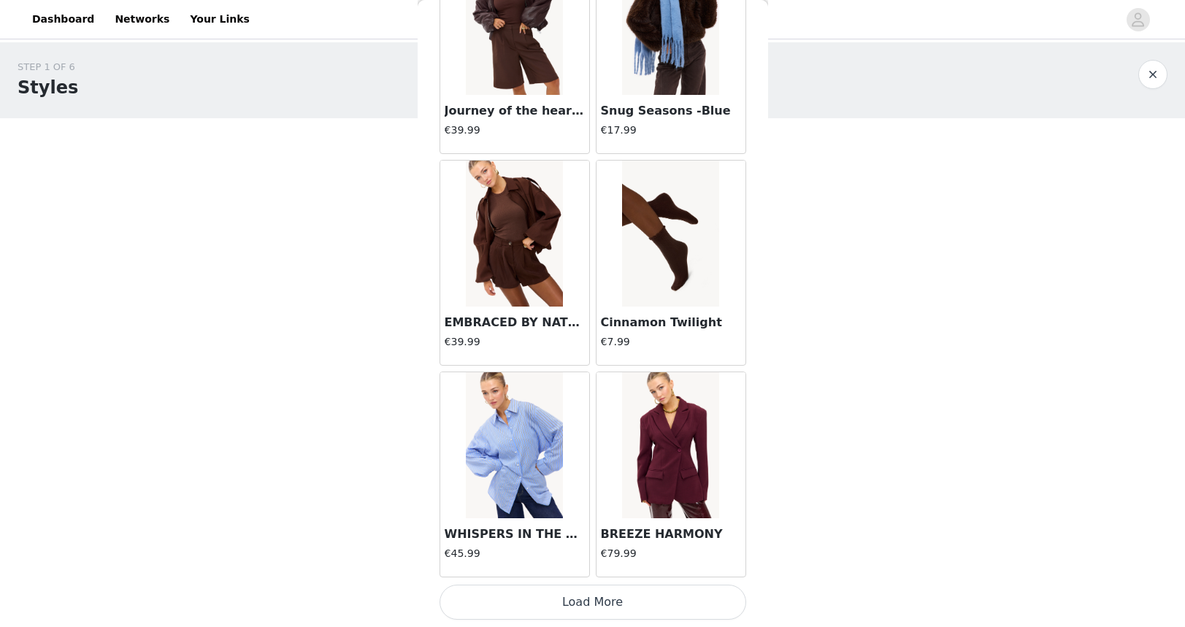
click at [605, 594] on button "Load More" at bounding box center [593, 602] width 307 height 35
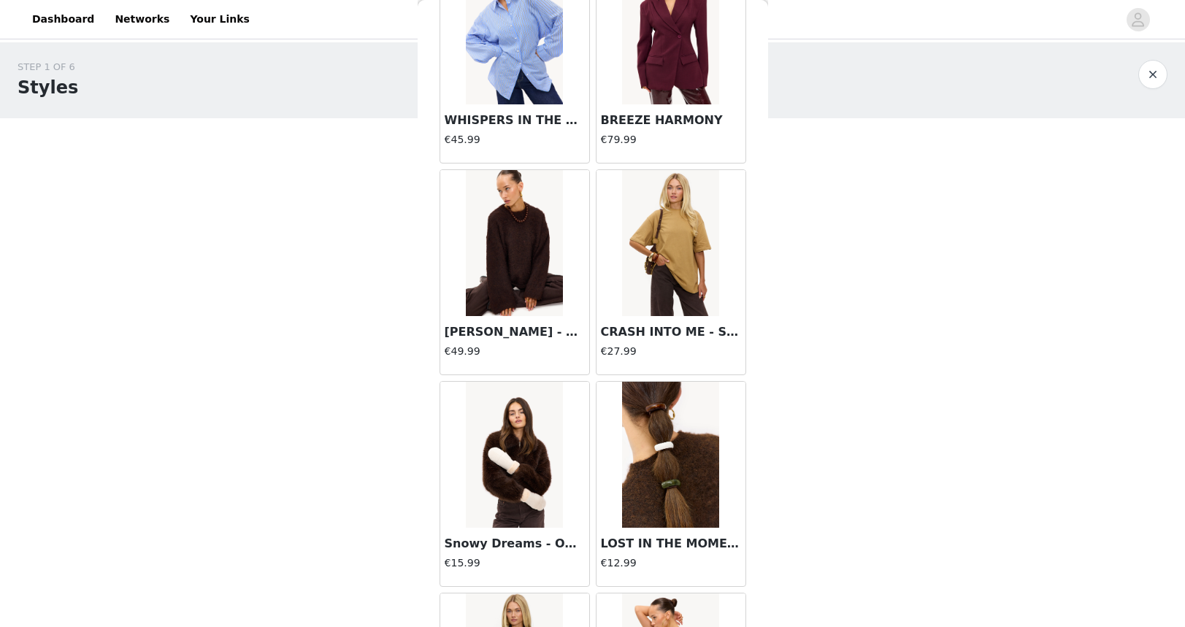
scroll to position [18959, 0]
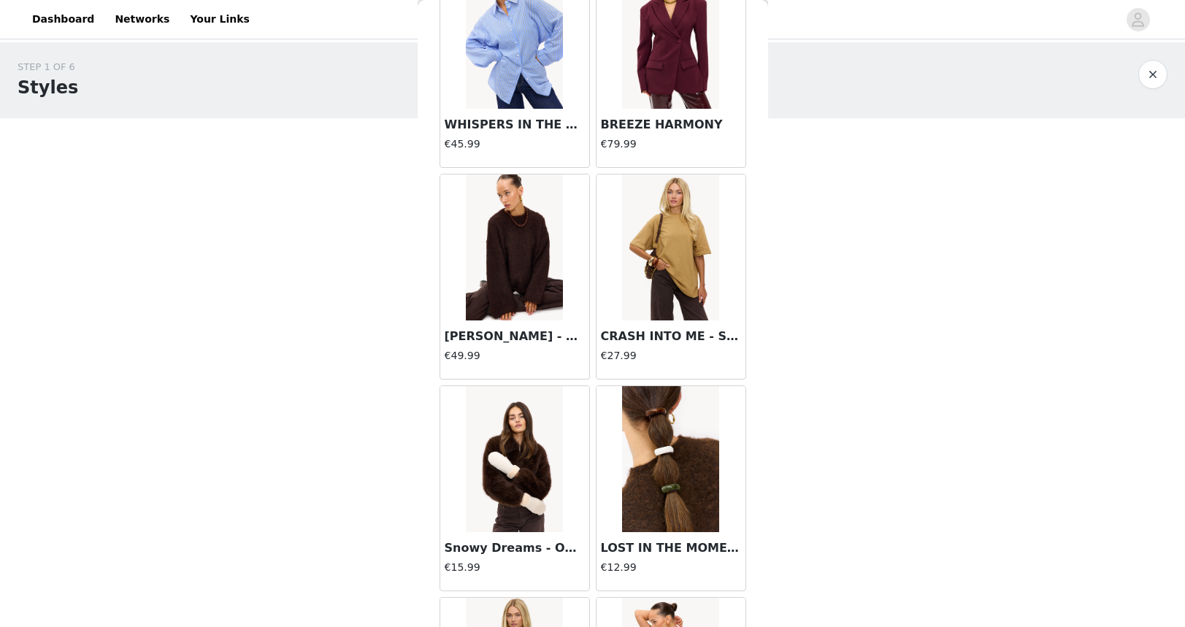
click at [521, 253] on img at bounding box center [514, 248] width 97 height 146
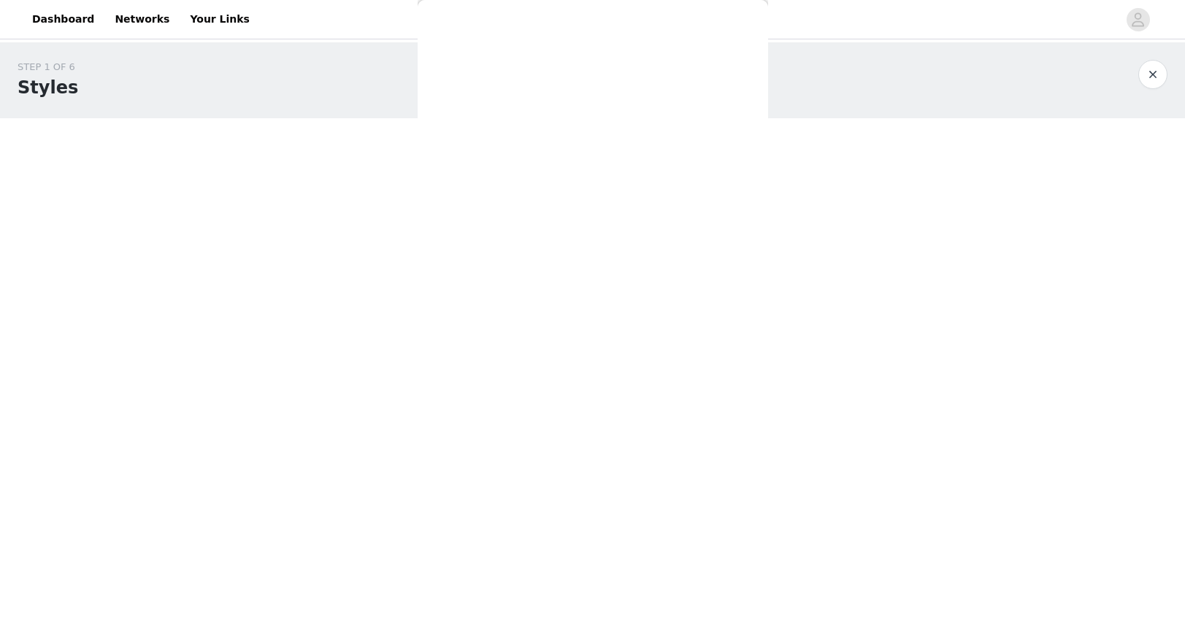
scroll to position [0, 0]
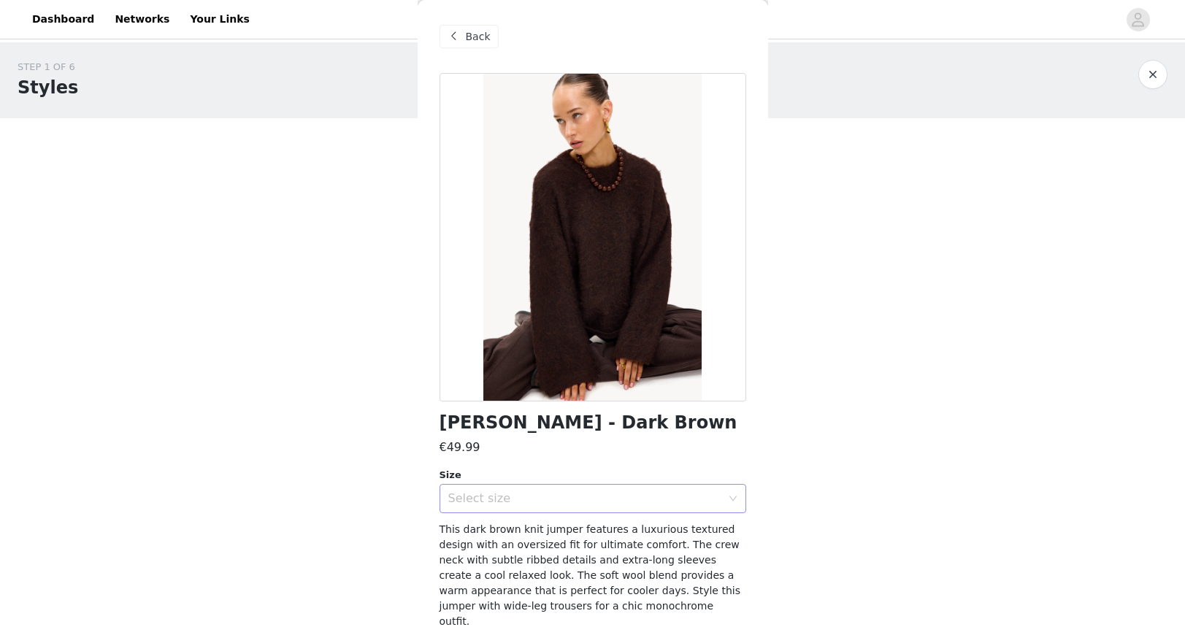
click at [554, 487] on div "Select size" at bounding box center [588, 499] width 280 height 28
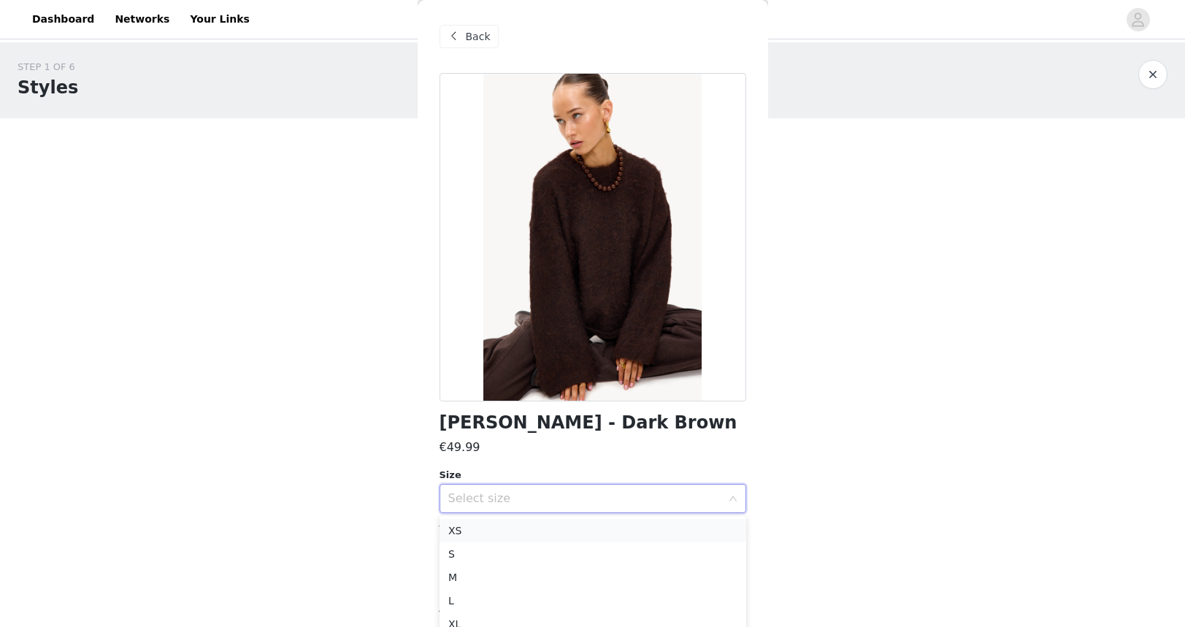
click at [518, 525] on li "XS" at bounding box center [593, 530] width 307 height 23
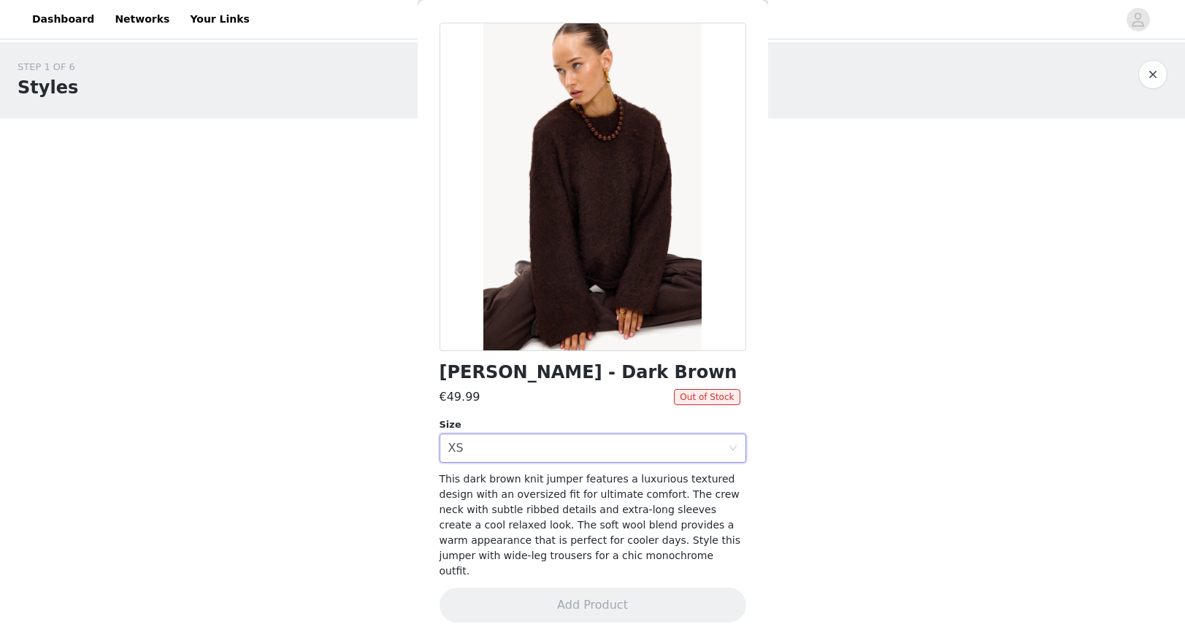
scroll to position [47, 0]
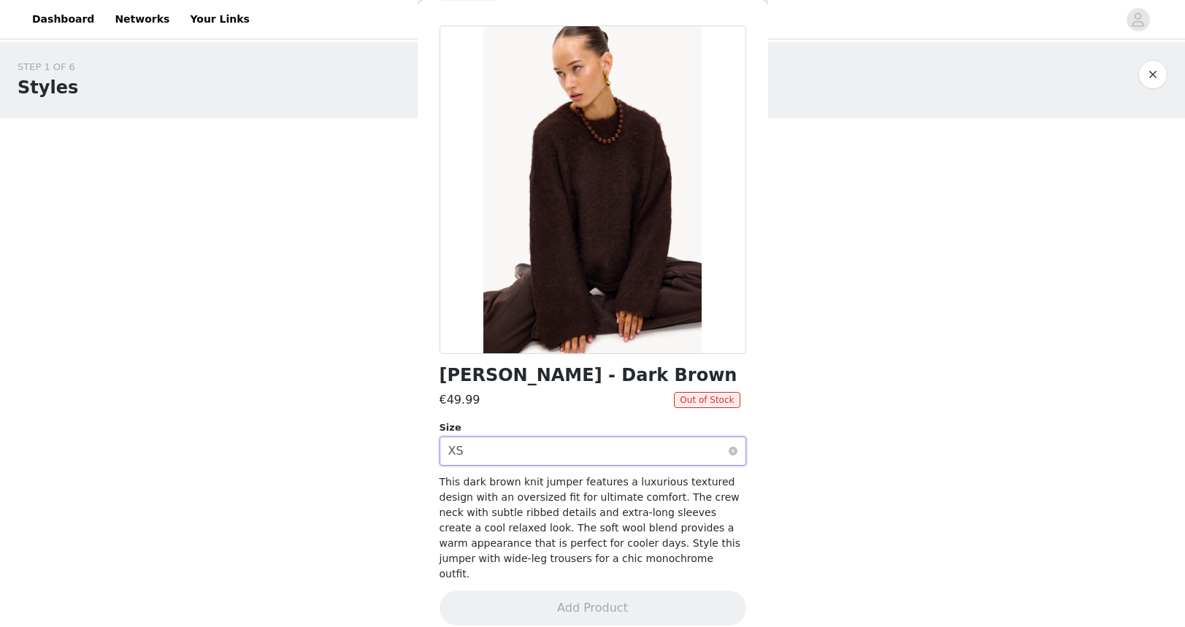
click at [561, 437] on div "Select size XS" at bounding box center [588, 451] width 280 height 28
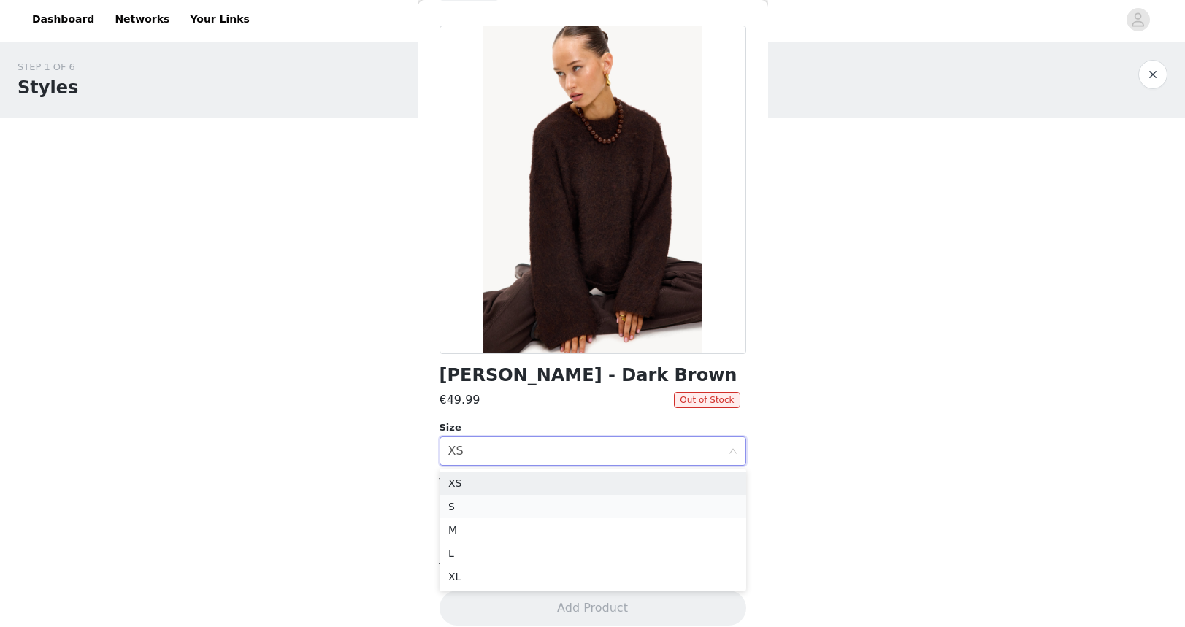
click at [462, 511] on li "S" at bounding box center [593, 506] width 307 height 23
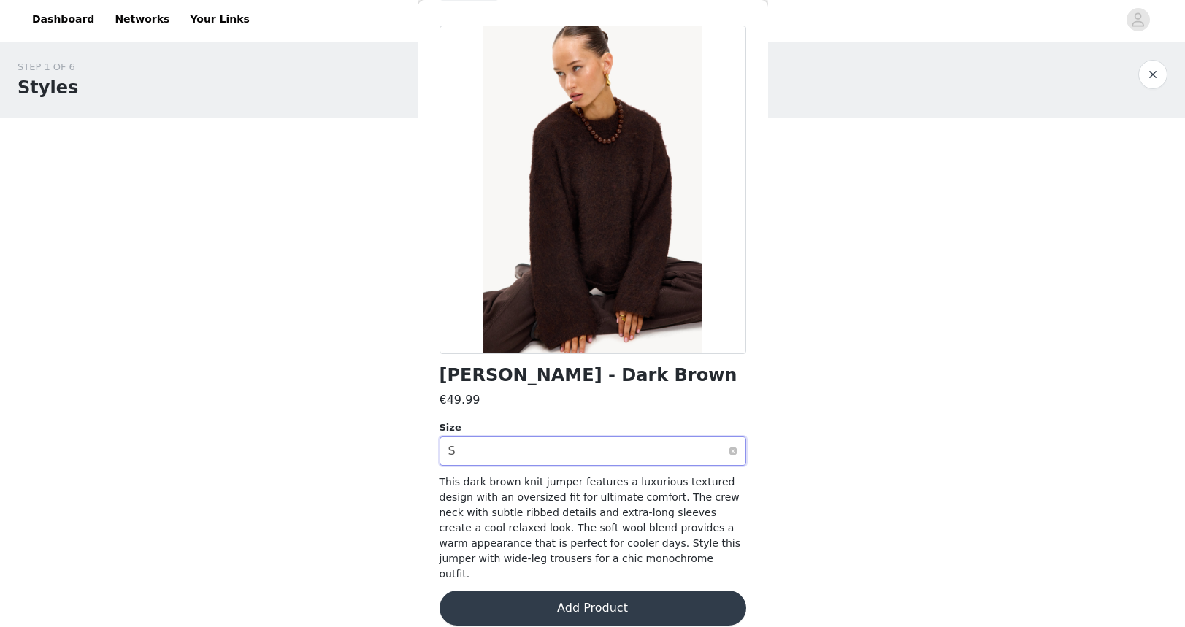
scroll to position [50, 0]
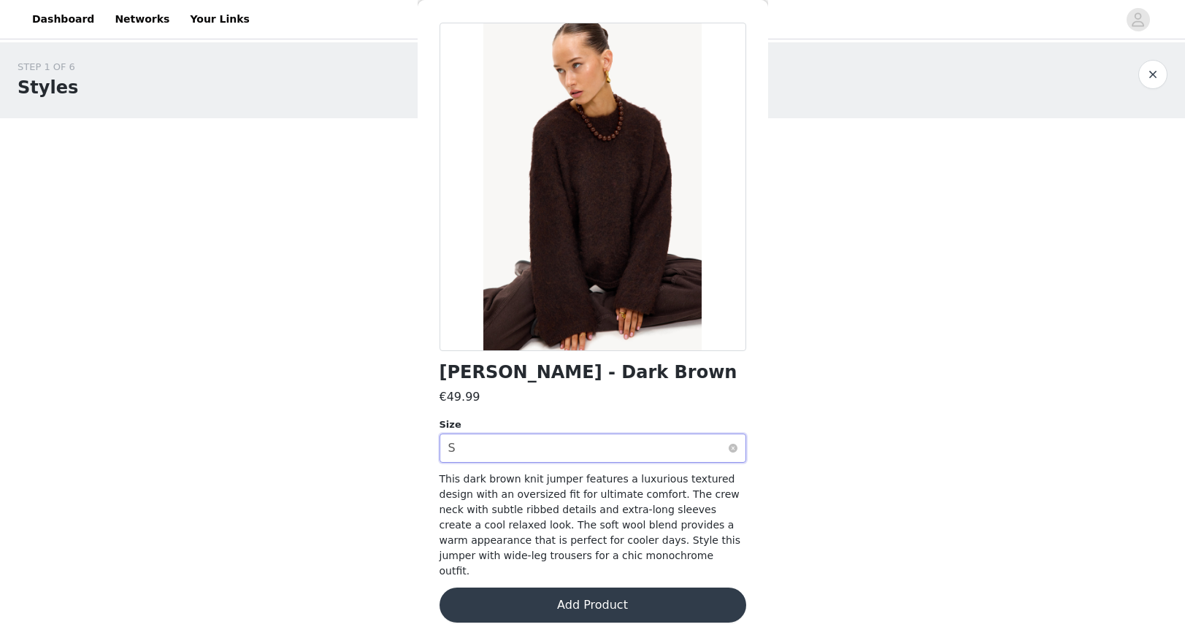
click at [479, 451] on div "Select size S" at bounding box center [588, 449] width 280 height 28
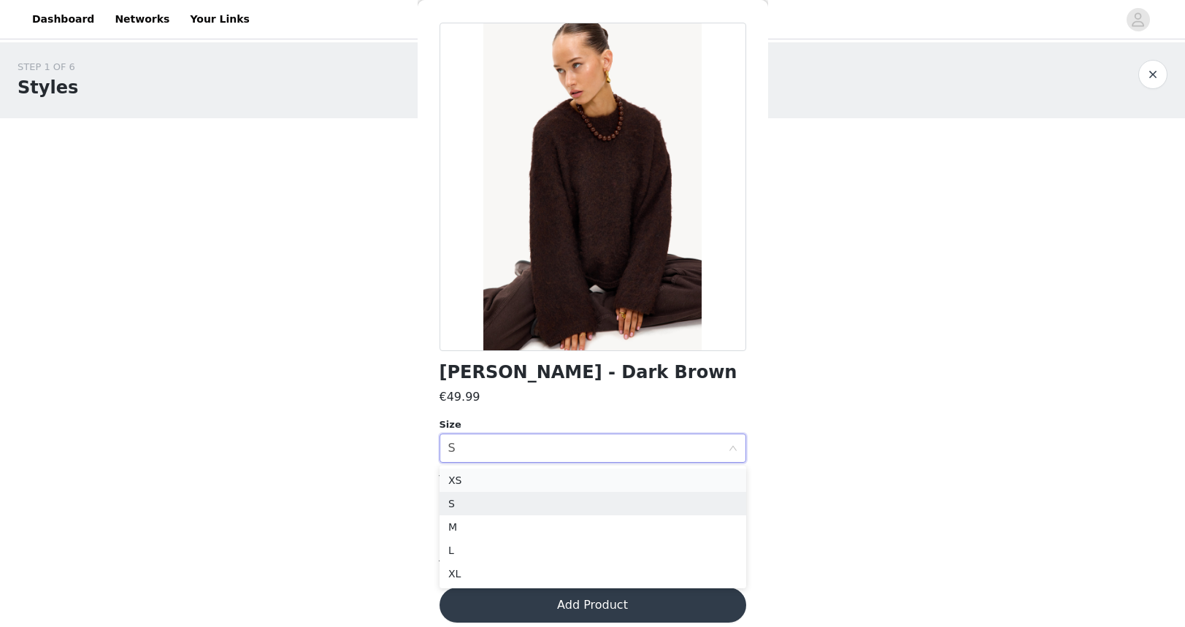
click at [464, 478] on li "XS" at bounding box center [593, 480] width 307 height 23
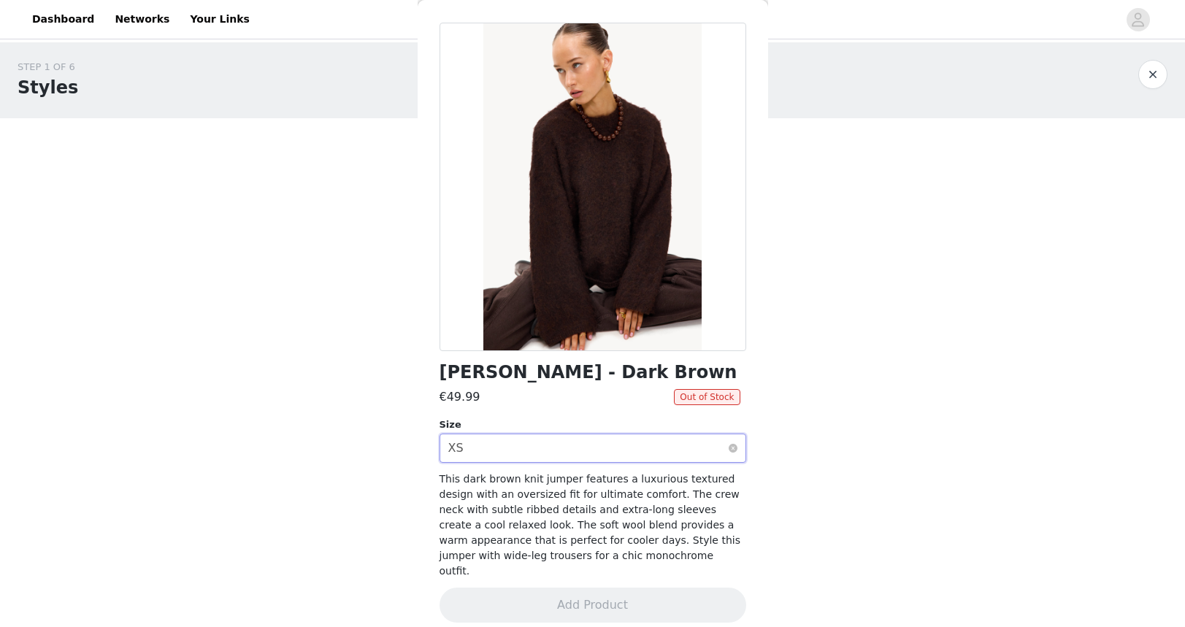
click at [476, 445] on div "Select size XS" at bounding box center [588, 449] width 280 height 28
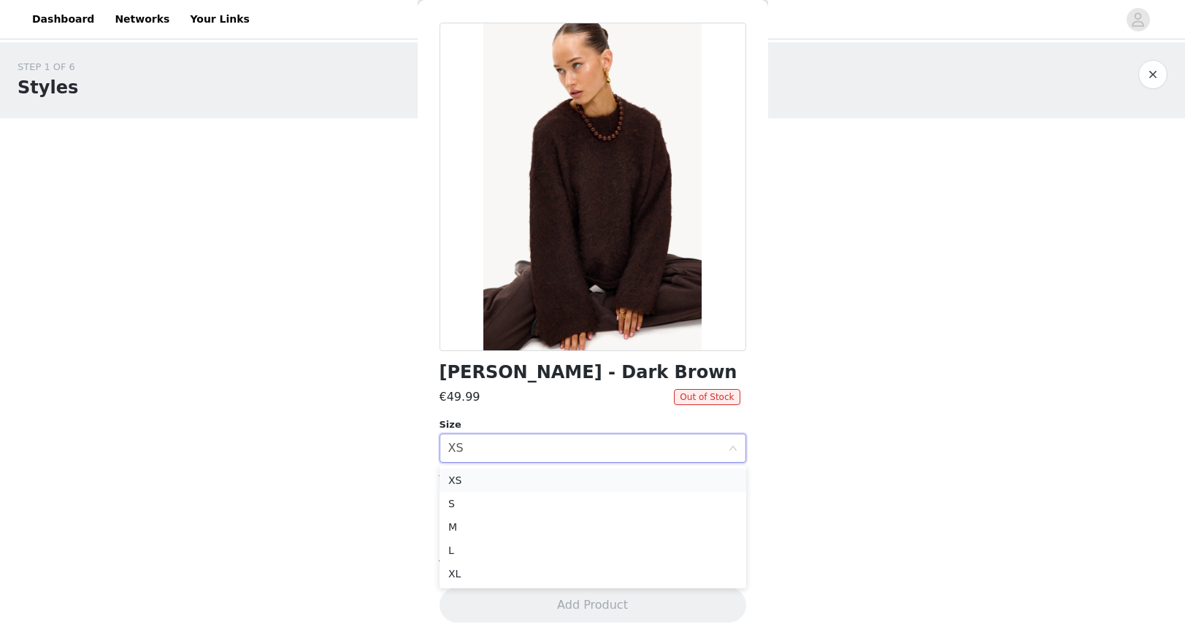
click at [455, 475] on li "XS" at bounding box center [593, 480] width 307 height 23
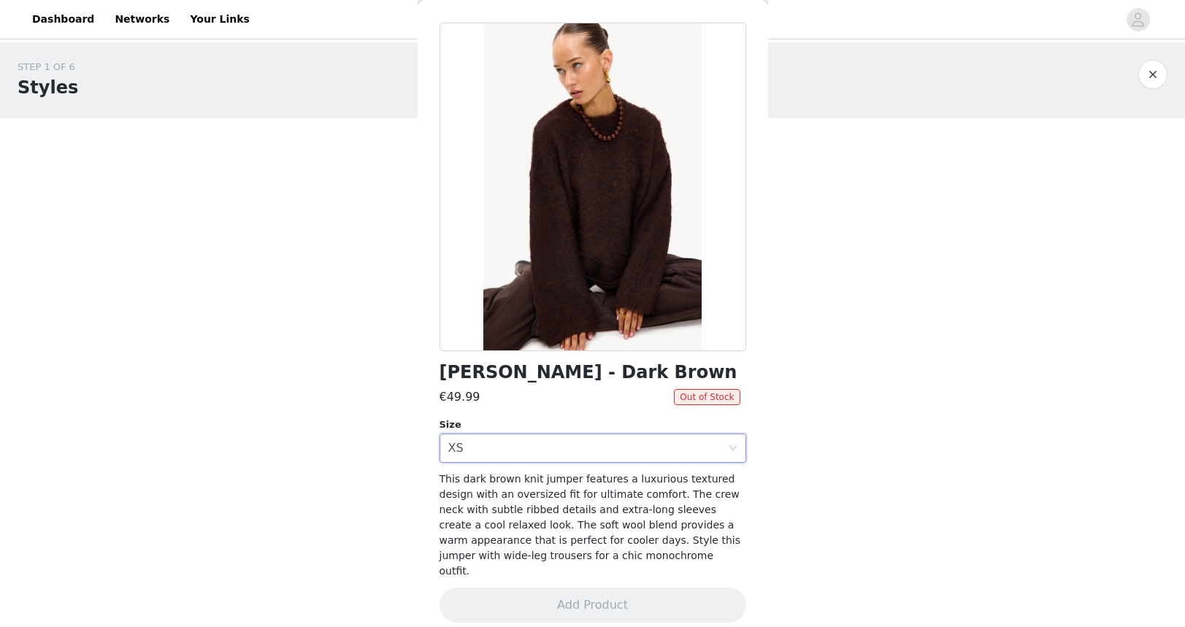
click at [420, 443] on div "Back Fuzzy Wuzzy - Dark Brown €49.99 Out of Stock Size Select size XS This dark…" at bounding box center [593, 313] width 351 height 627
click at [1157, 76] on button "button" at bounding box center [1152, 74] width 29 height 29
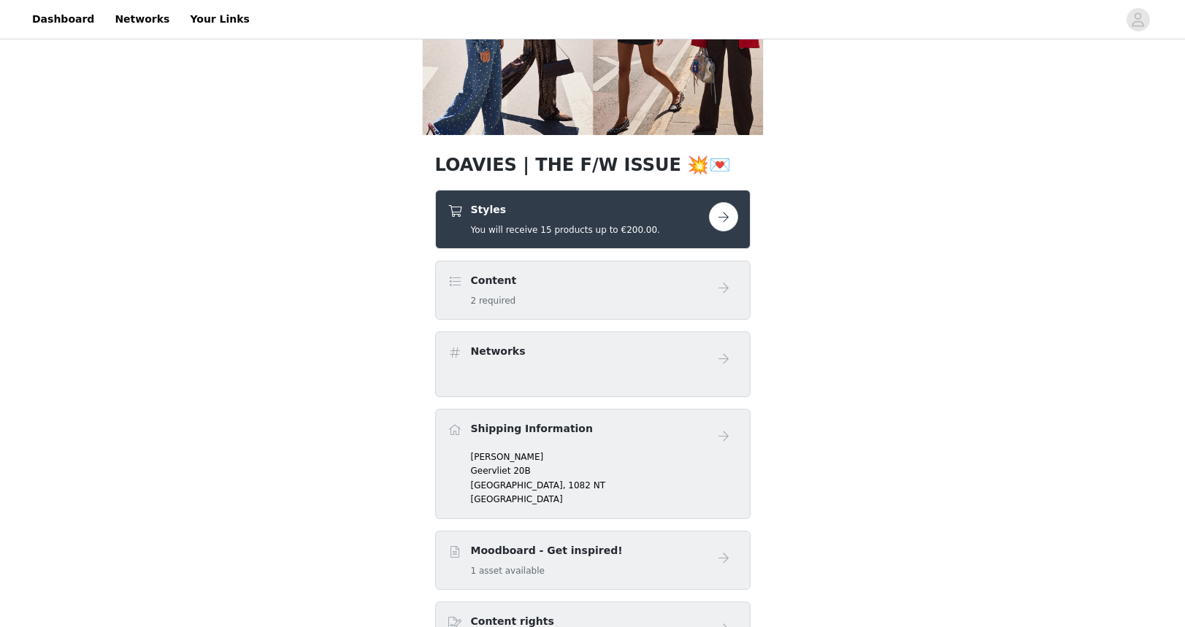
scroll to position [164, 0]
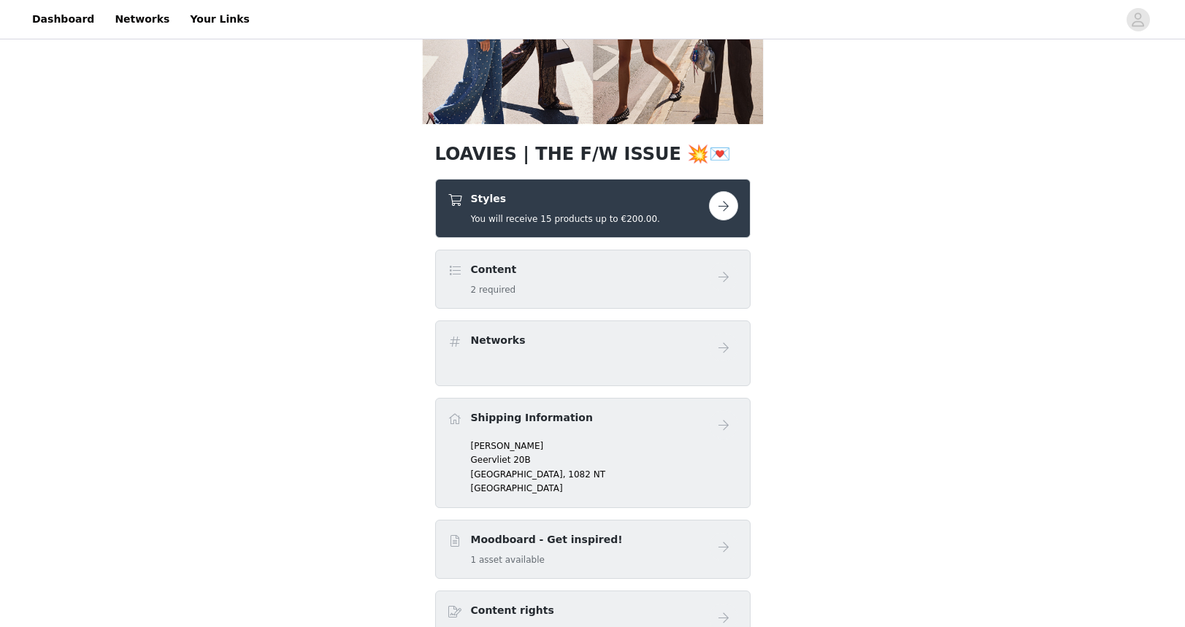
click at [723, 215] on button "button" at bounding box center [723, 205] width 29 height 29
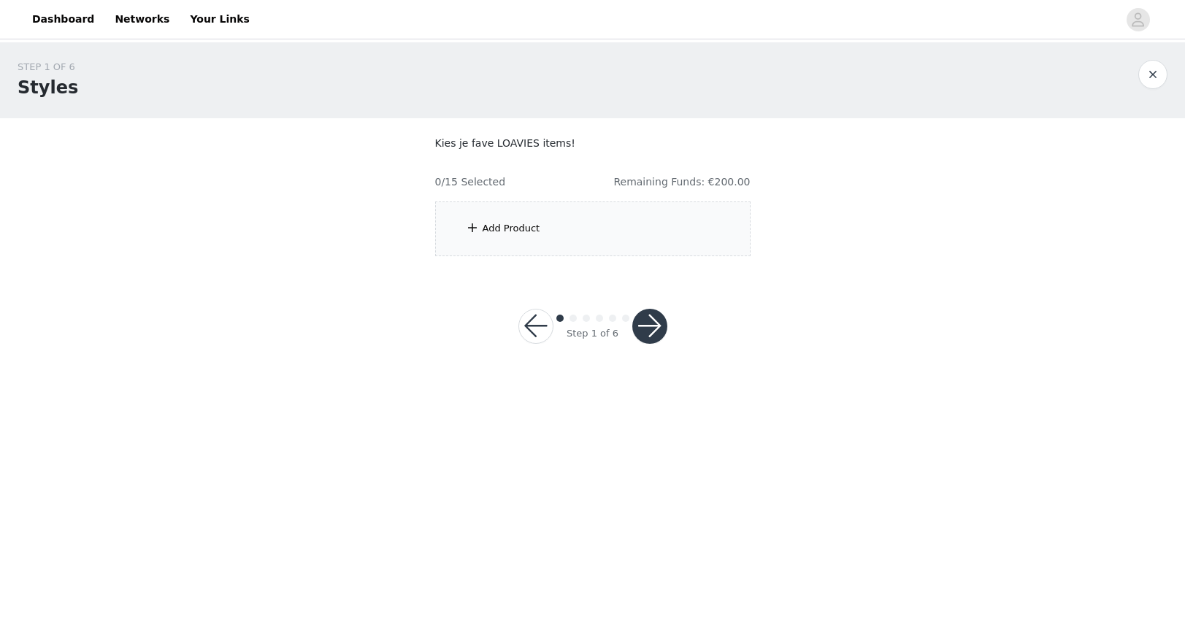
click at [479, 222] on div "Add Product" at bounding box center [592, 229] width 315 height 55
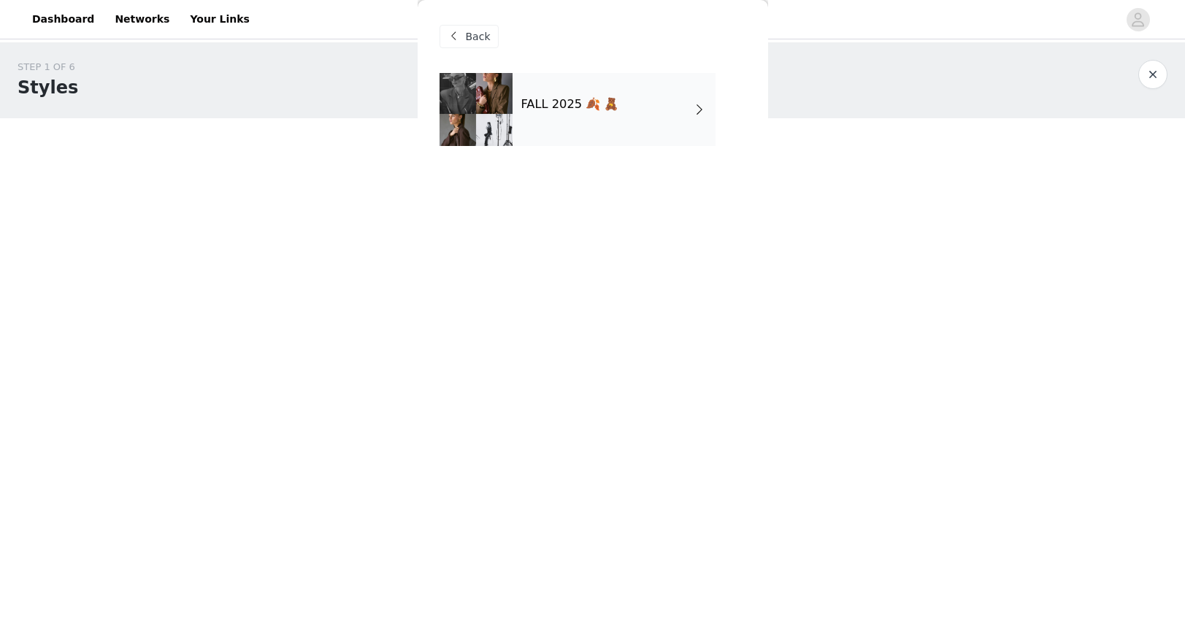
click at [592, 109] on h4 "FALL 2025 🍂 🧸" at bounding box center [570, 104] width 98 height 13
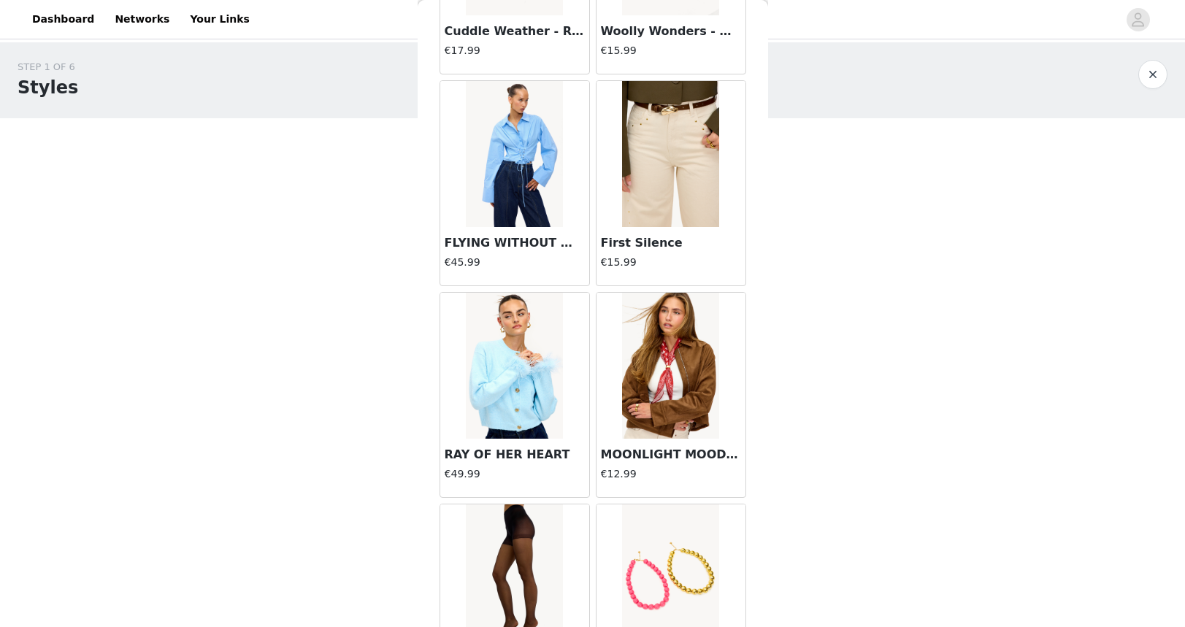
scroll to position [1607, 0]
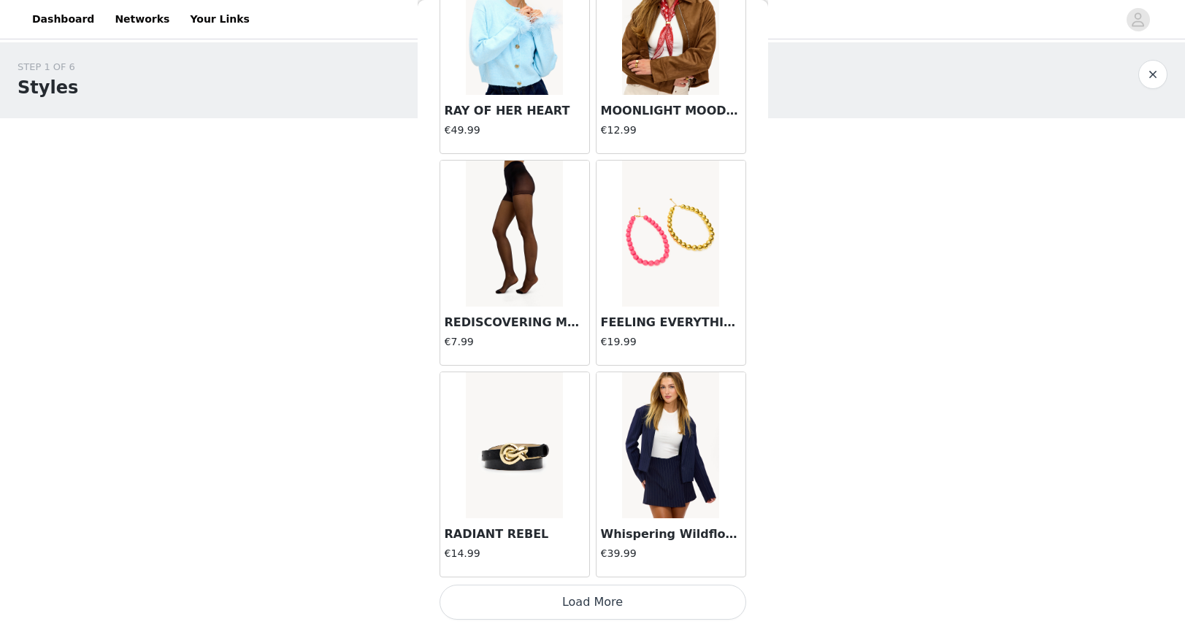
click at [573, 602] on button "Load More" at bounding box center [593, 602] width 307 height 35
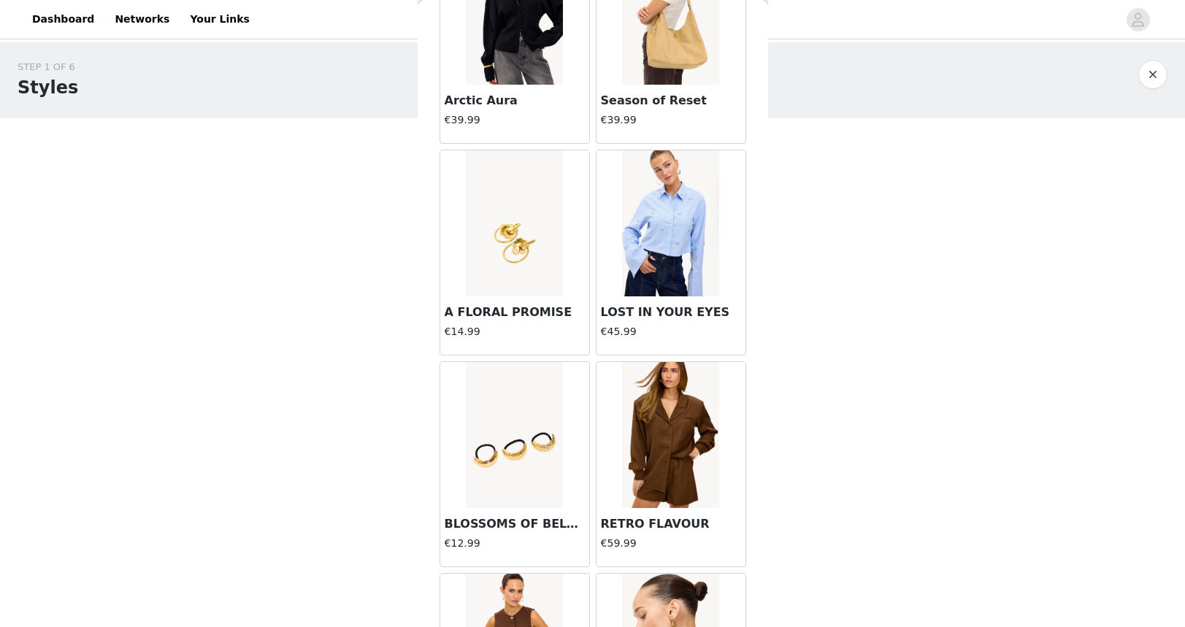
scroll to position [3725, 0]
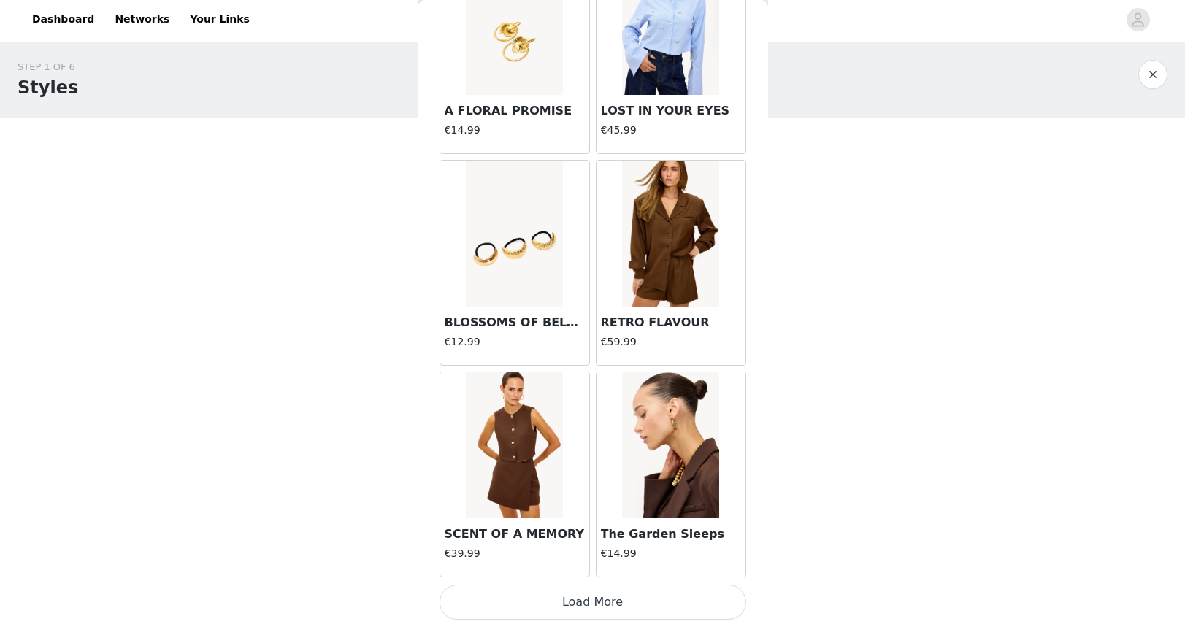
click at [597, 605] on button "Load More" at bounding box center [593, 602] width 307 height 35
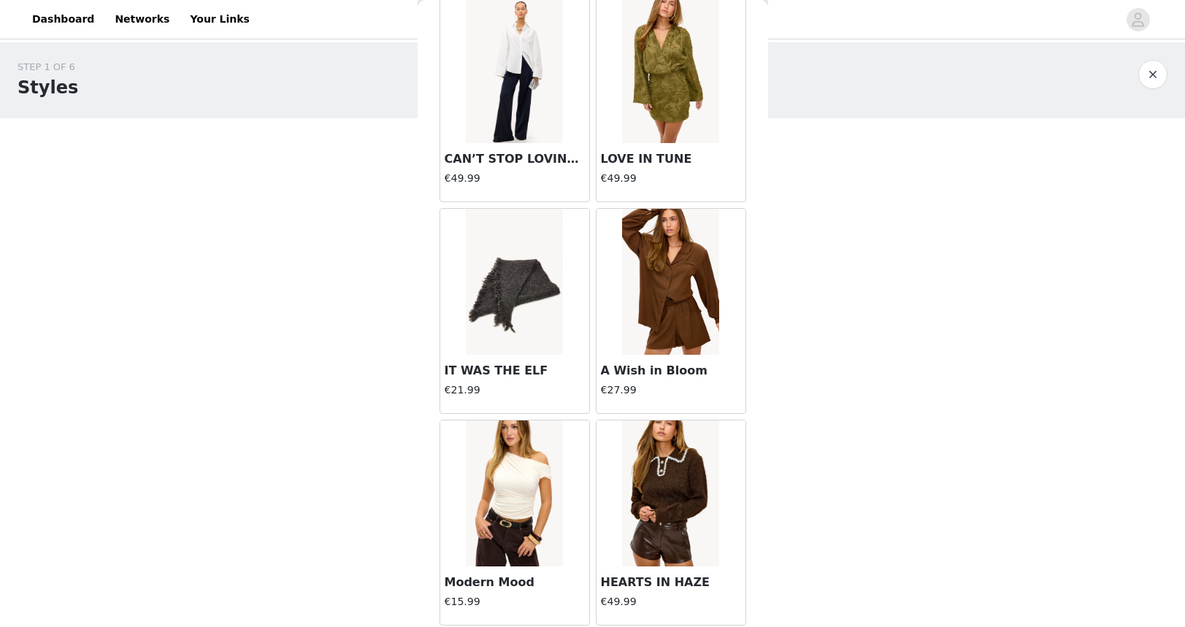
scroll to position [5843, 0]
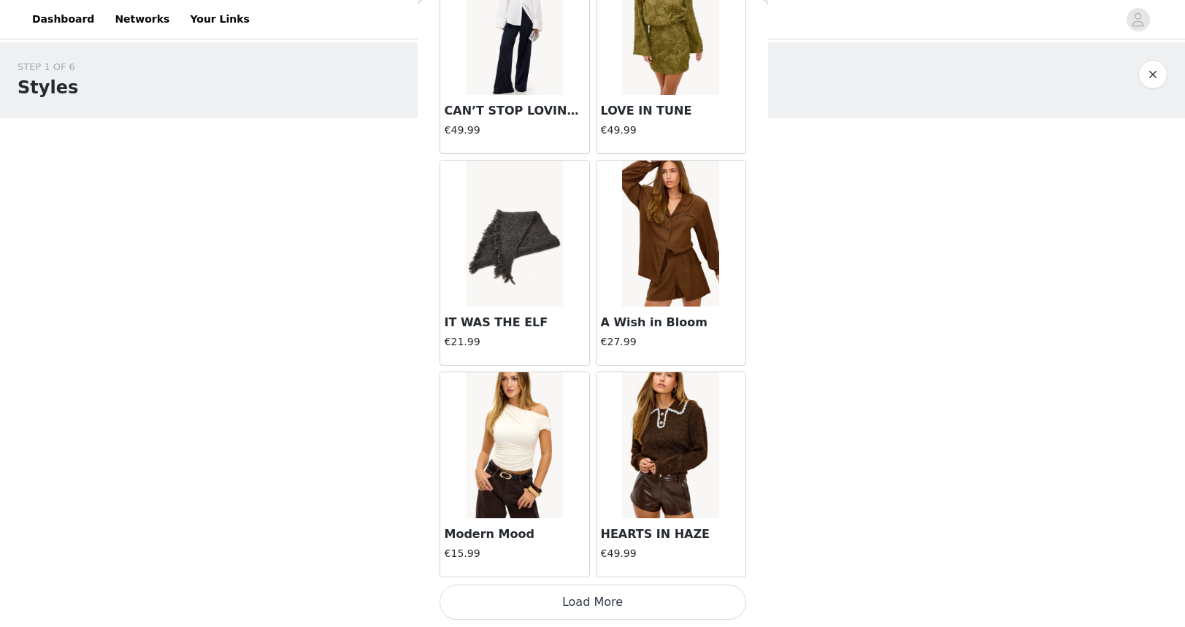
click at [592, 597] on button "Load More" at bounding box center [593, 602] width 307 height 35
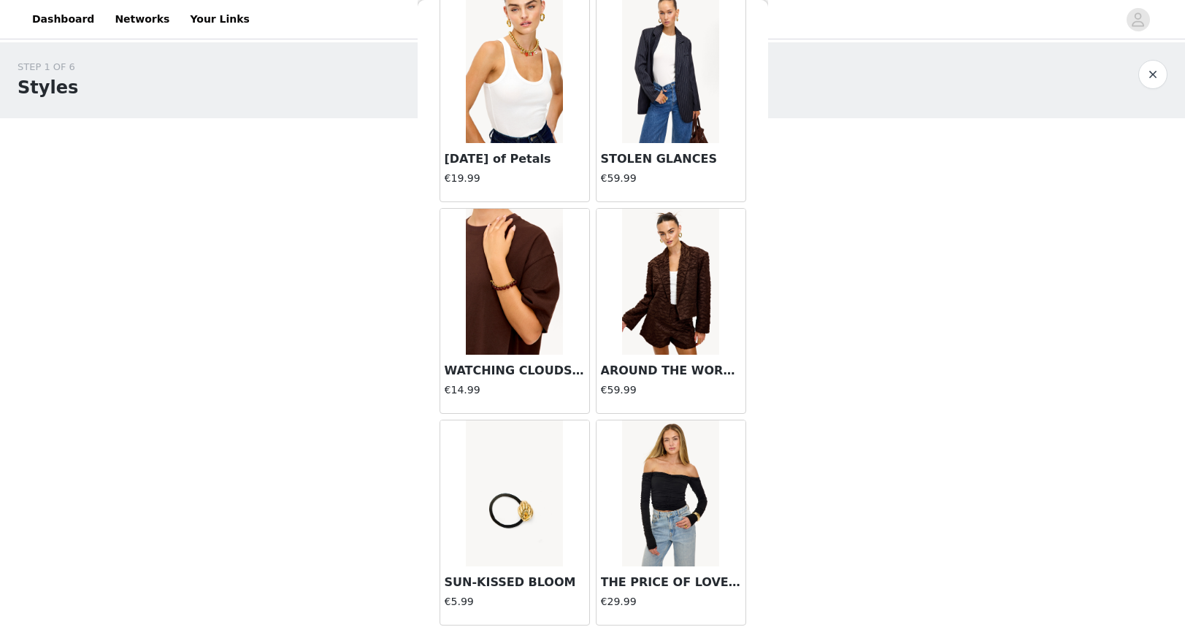
scroll to position [7961, 0]
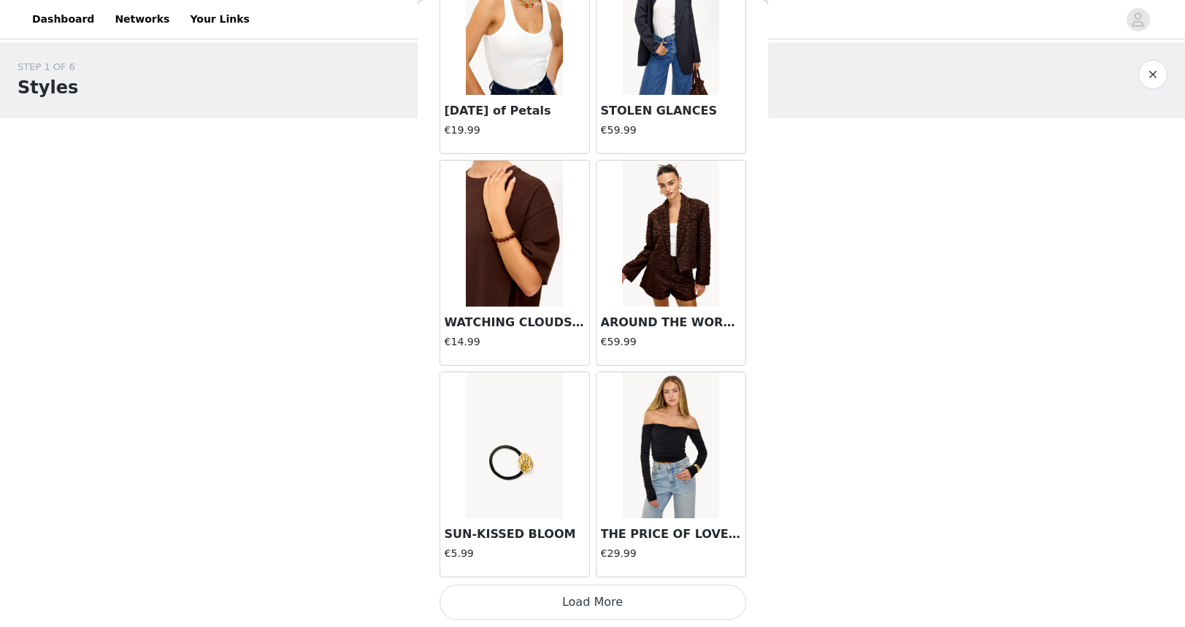
click at [625, 606] on button "Load More" at bounding box center [593, 602] width 307 height 35
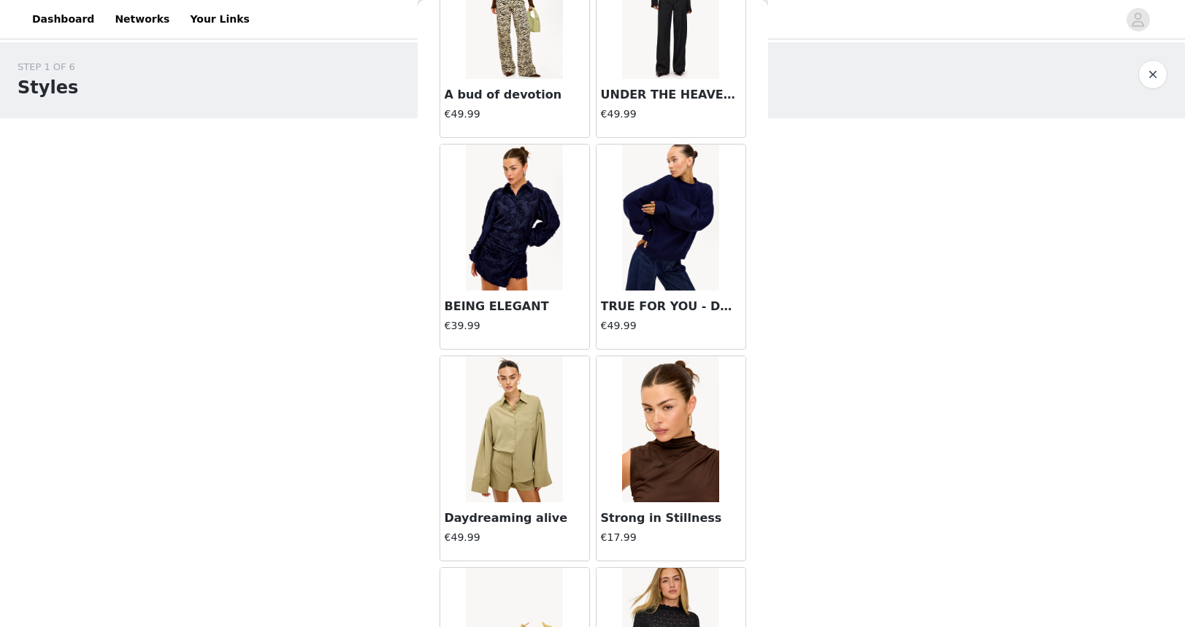
scroll to position [9284, 0]
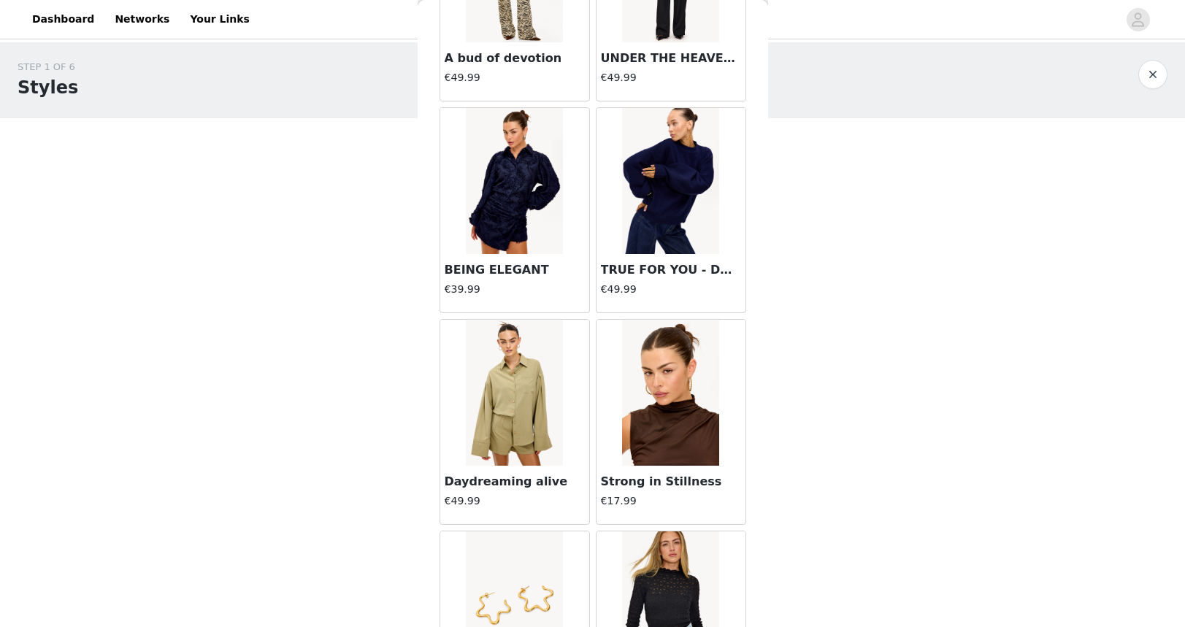
click at [663, 199] on img at bounding box center [670, 181] width 97 height 146
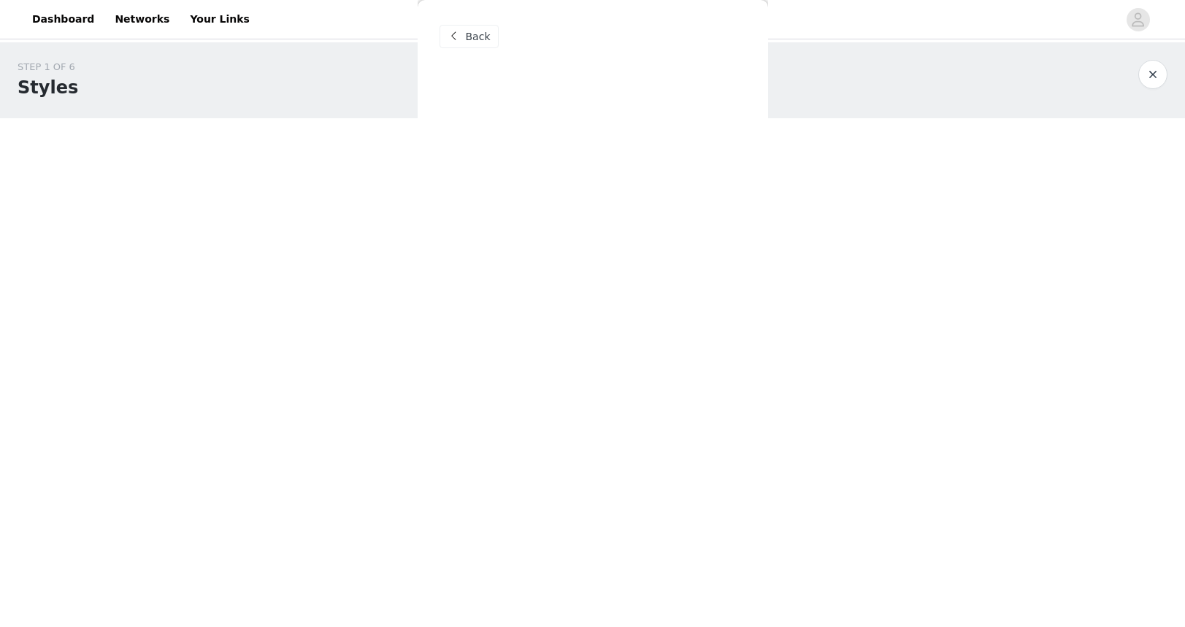
scroll to position [0, 0]
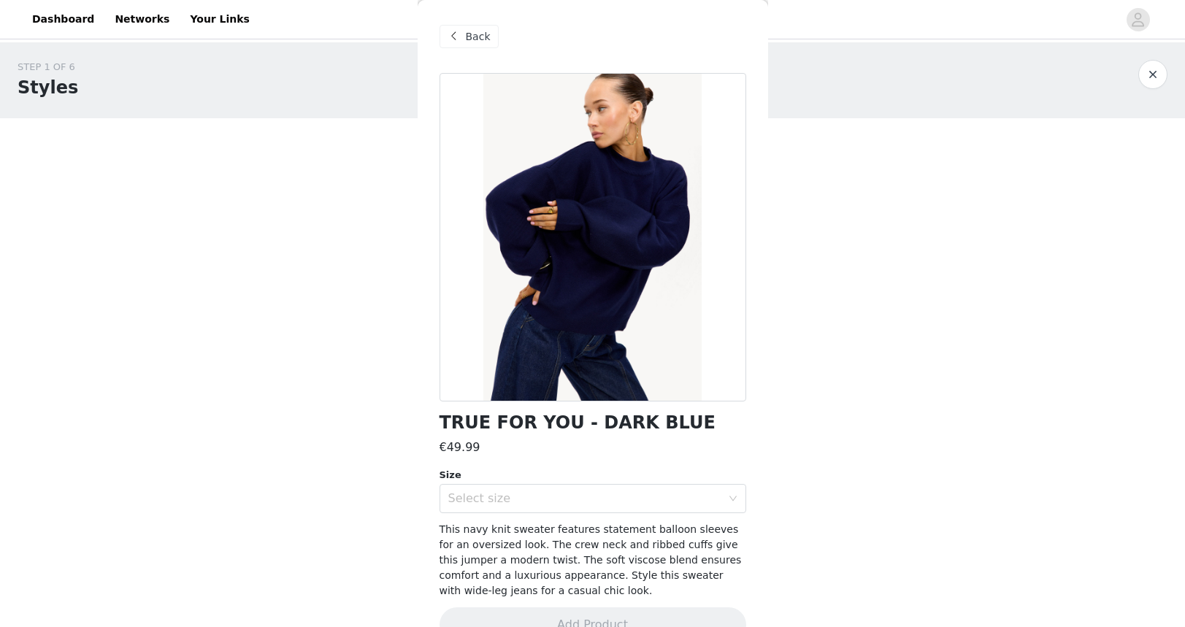
click at [464, 38] on div "Back" at bounding box center [469, 36] width 59 height 23
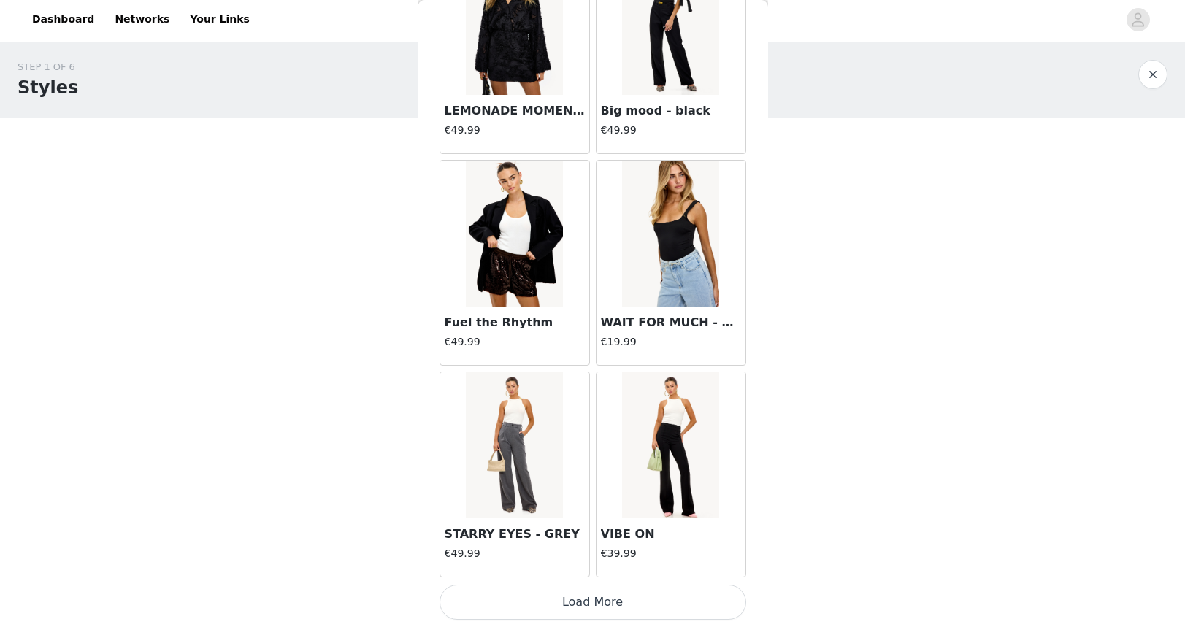
click at [647, 605] on button "Load More" at bounding box center [593, 602] width 307 height 35
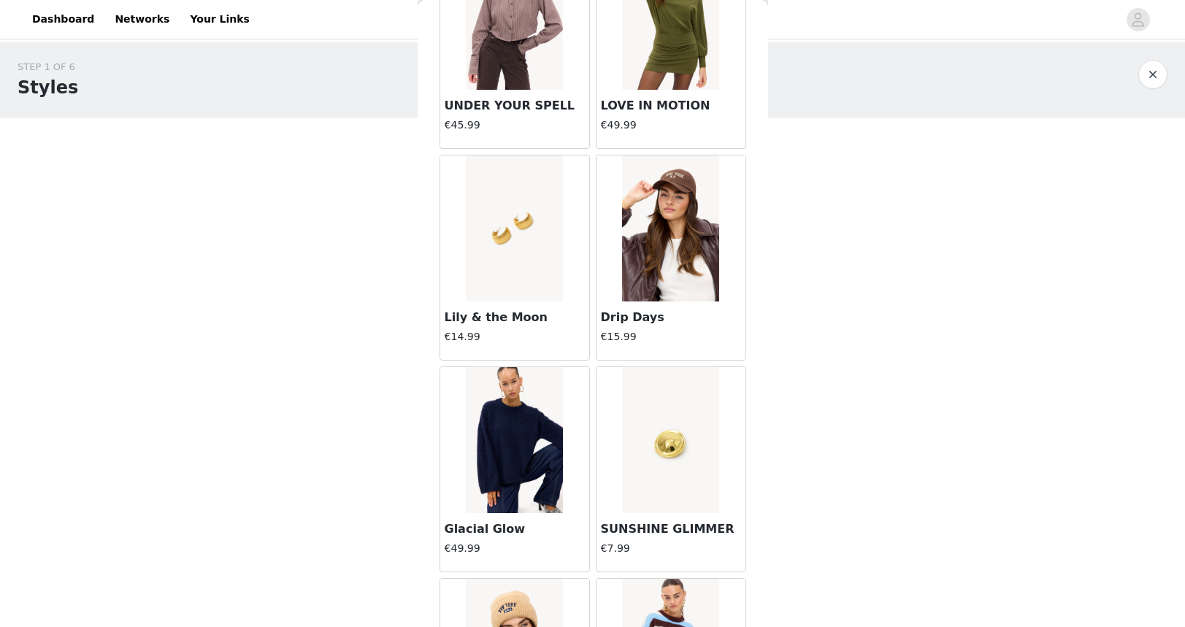
scroll to position [11629, 0]
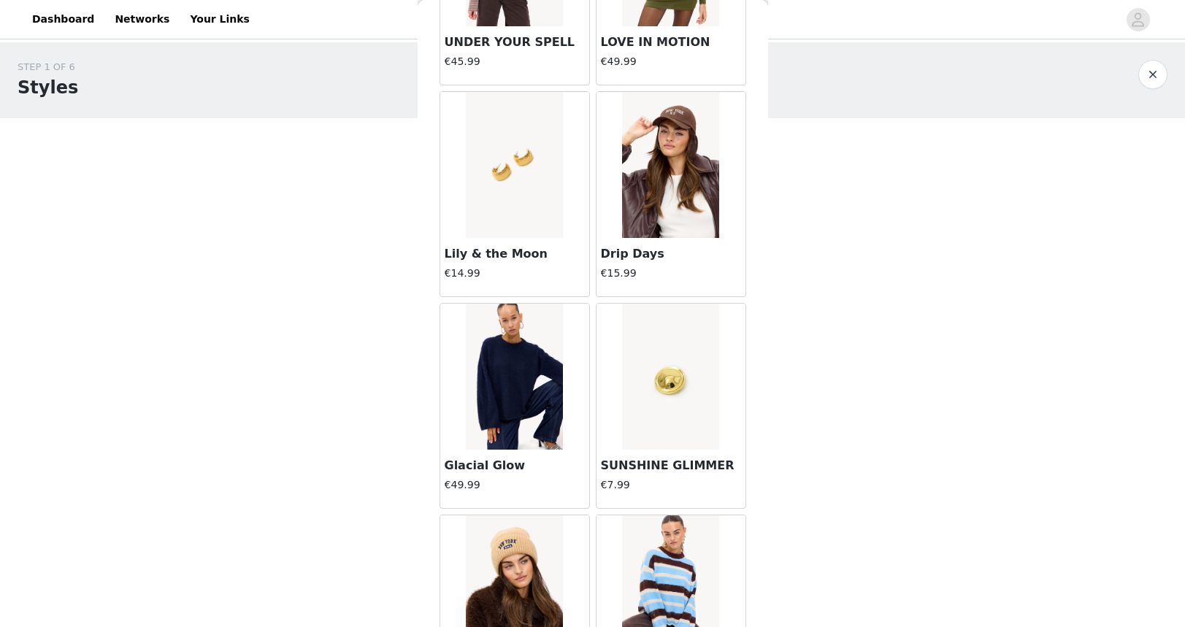
click at [485, 367] on img at bounding box center [514, 377] width 97 height 146
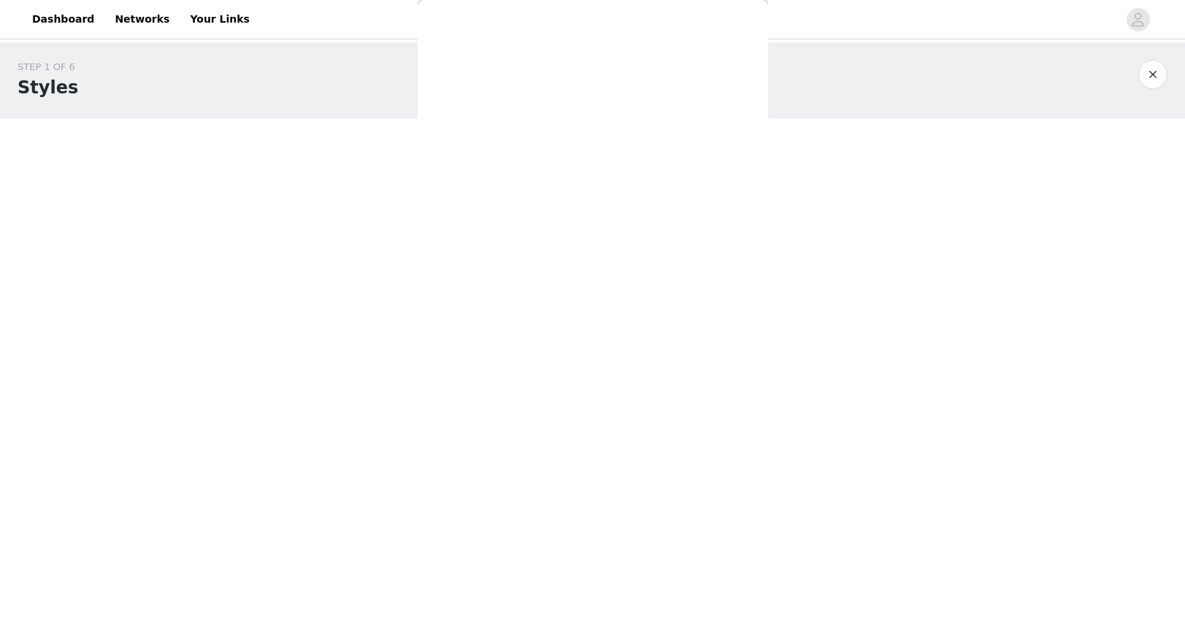
scroll to position [50, 0]
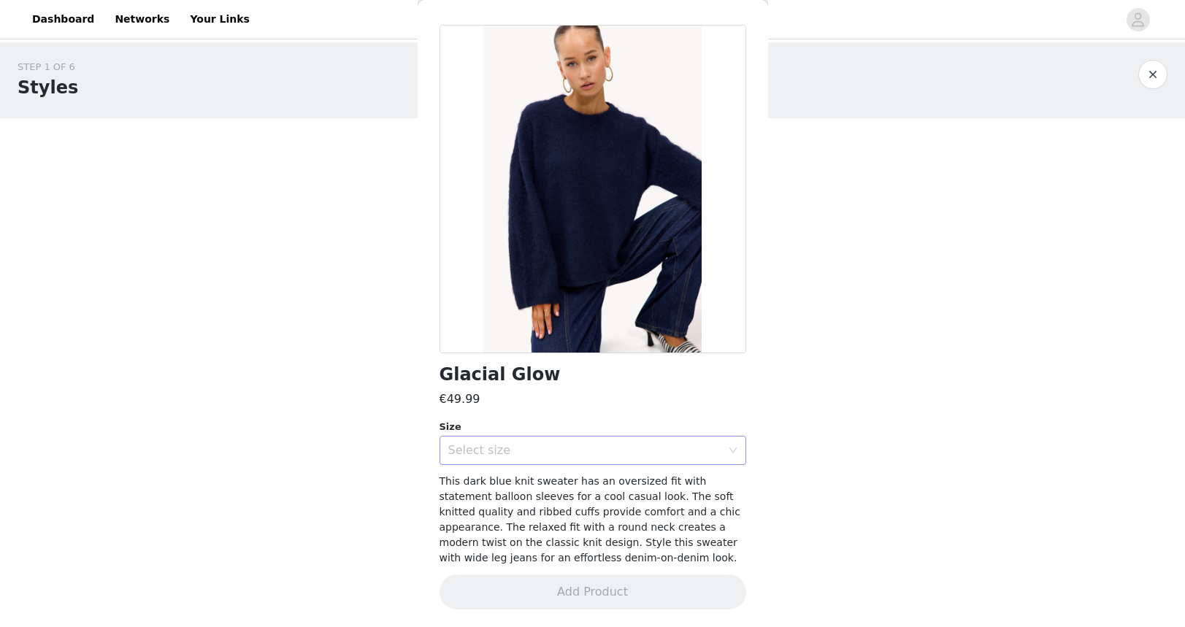
click at [514, 443] on div "Select size" at bounding box center [584, 450] width 273 height 15
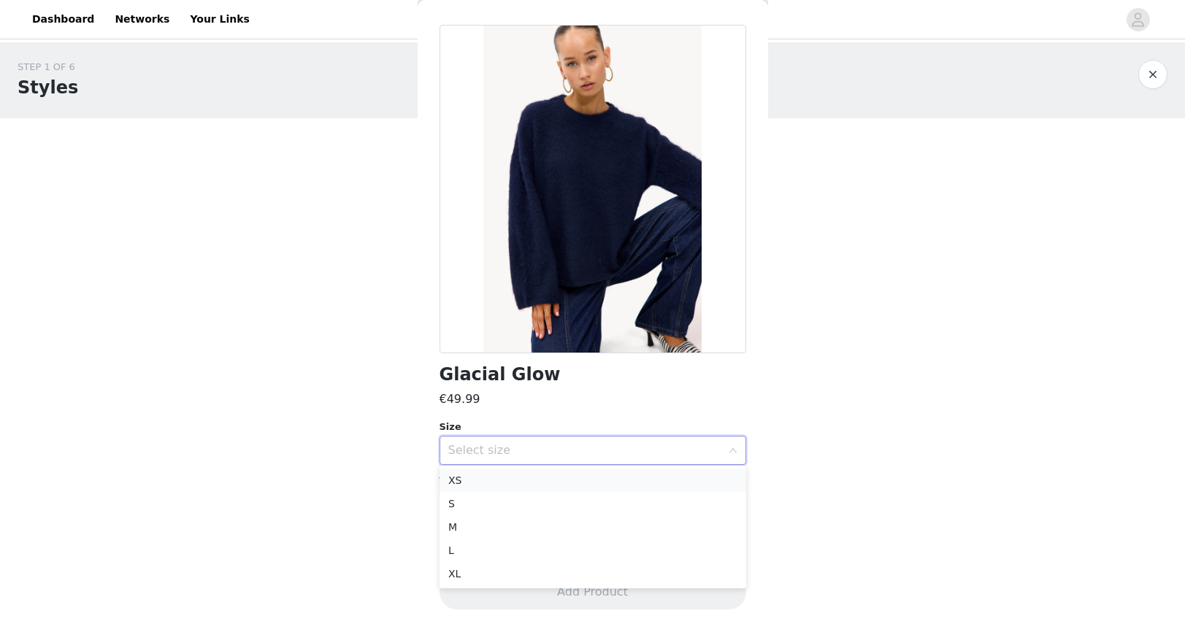
click at [483, 471] on li "XS" at bounding box center [593, 480] width 307 height 23
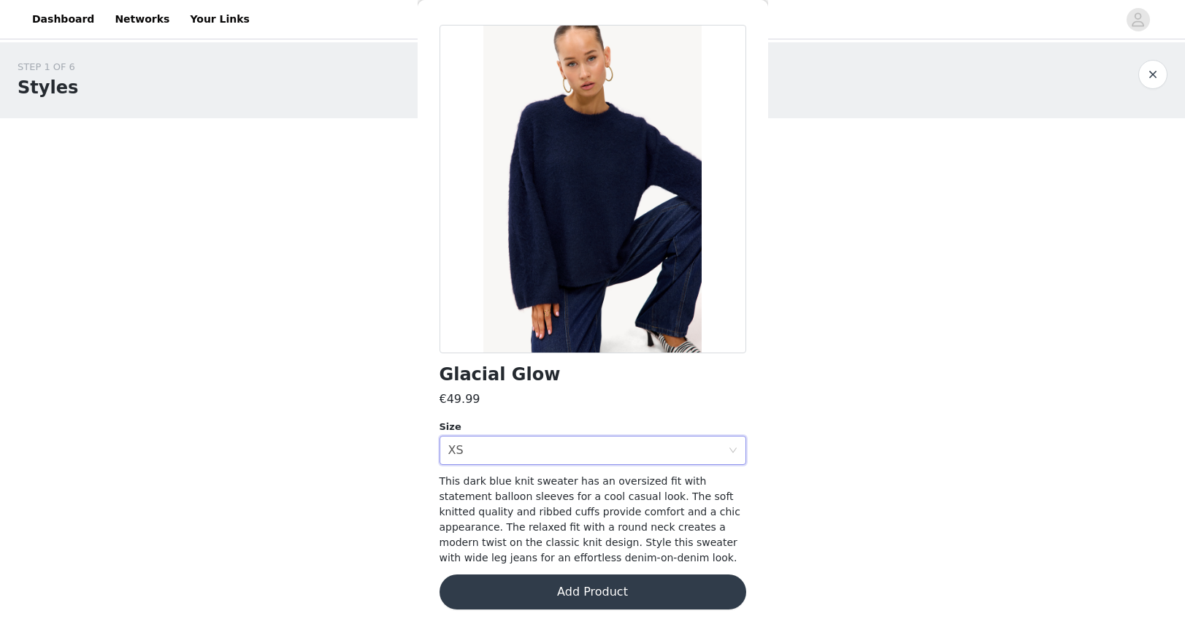
click at [596, 596] on button "Add Product" at bounding box center [593, 592] width 307 height 35
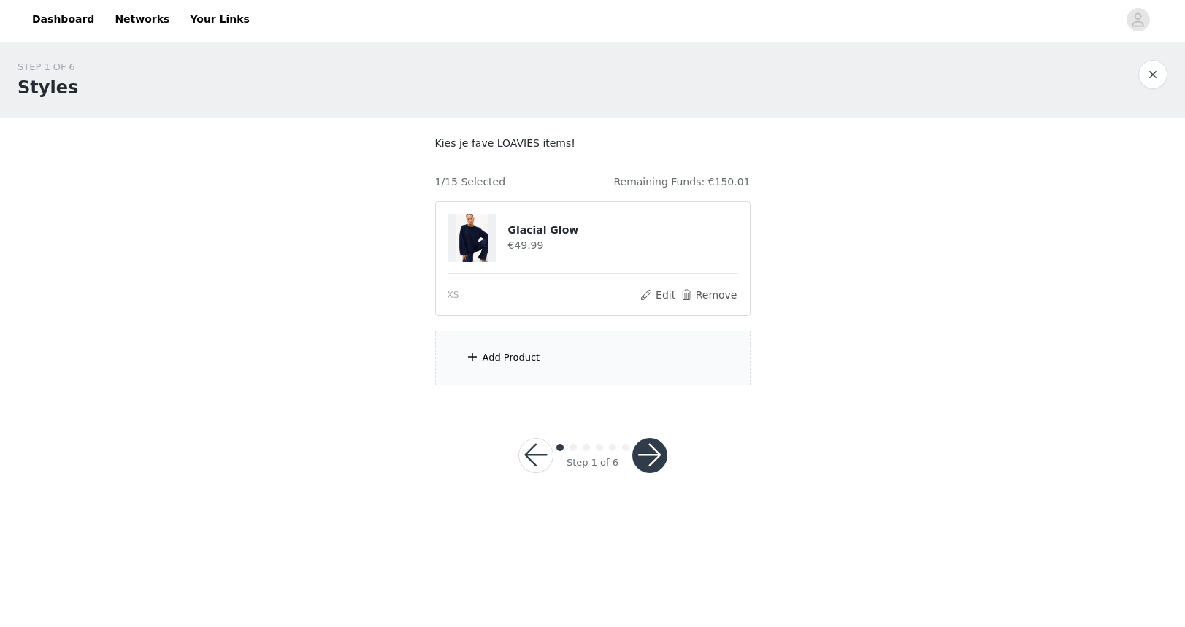
click at [522, 361] on div "Add Product" at bounding box center [512, 358] width 58 height 15
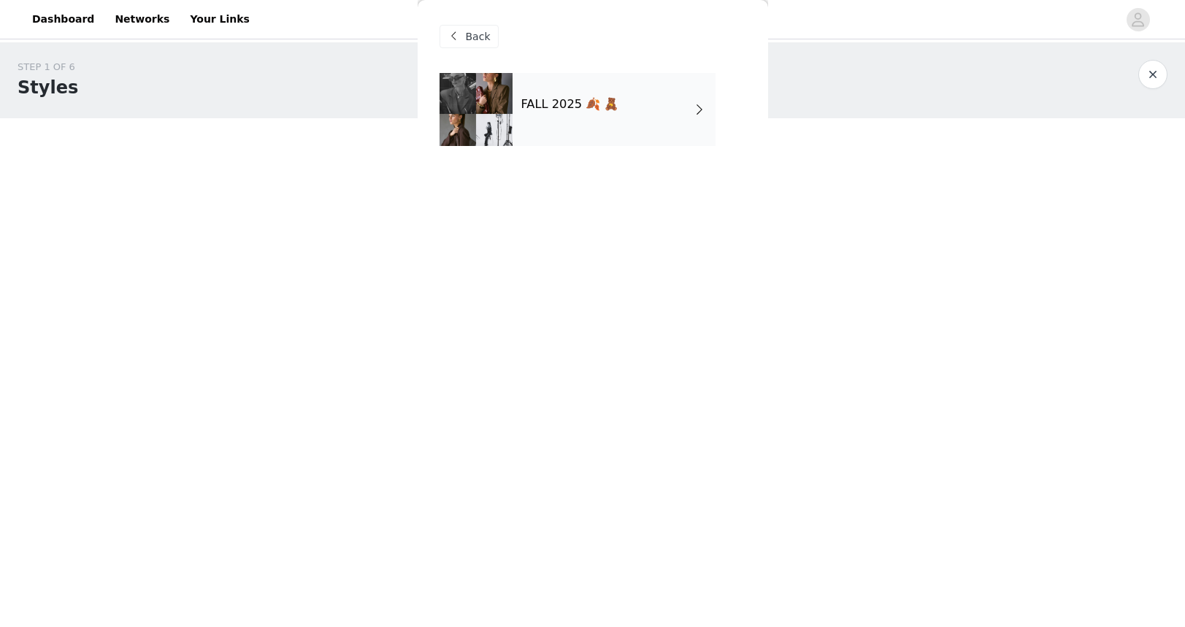
click at [581, 114] on div "FALL 2025 🍂 🧸" at bounding box center [614, 109] width 203 height 73
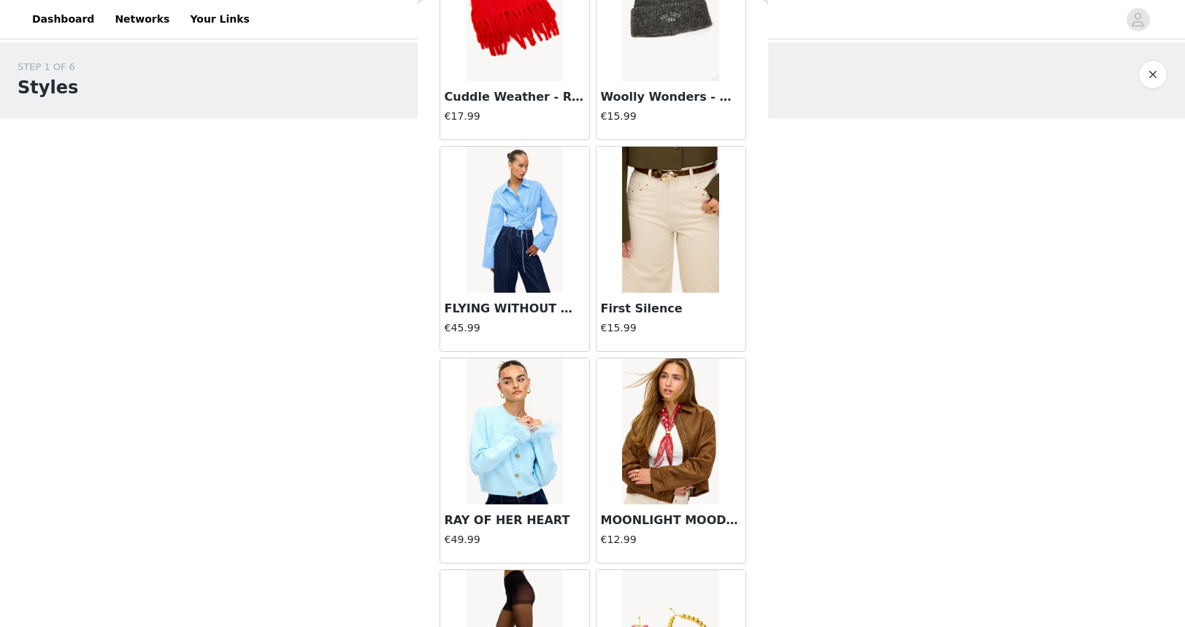
scroll to position [1607, 0]
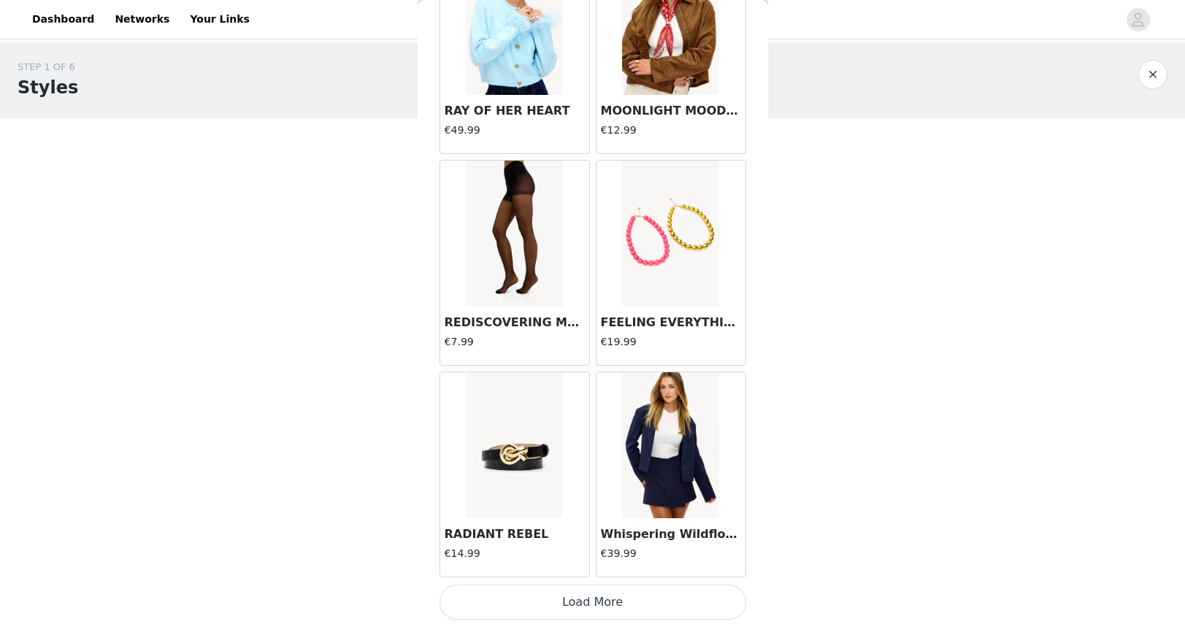
click at [619, 605] on button "Load More" at bounding box center [593, 602] width 307 height 35
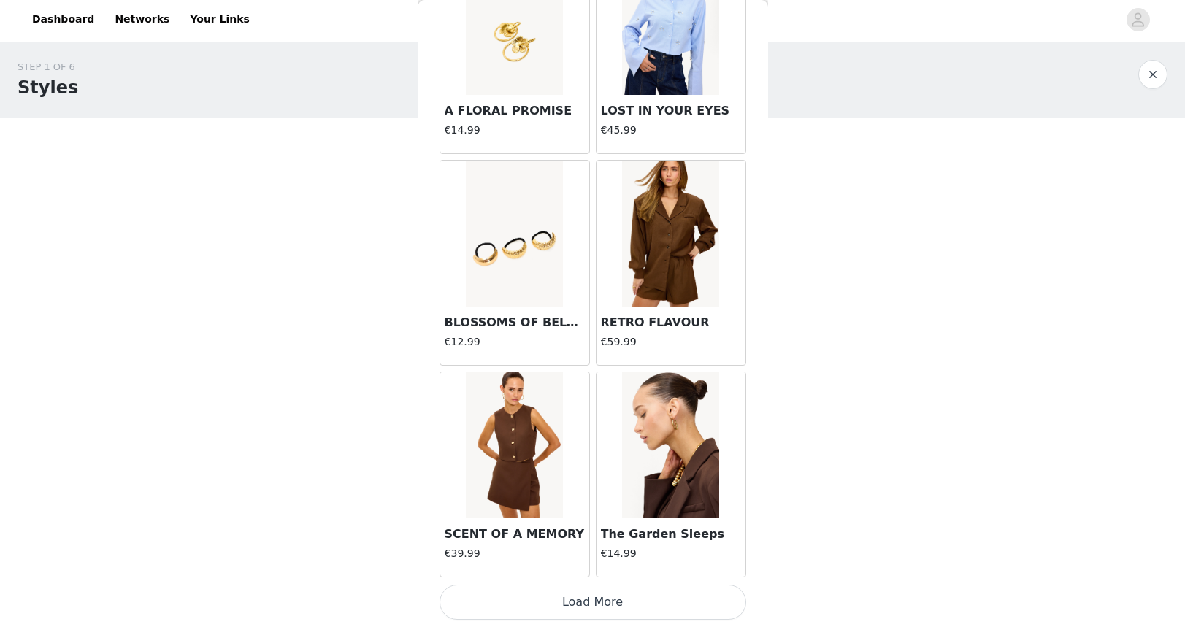
click at [586, 611] on button "Load More" at bounding box center [593, 602] width 307 height 35
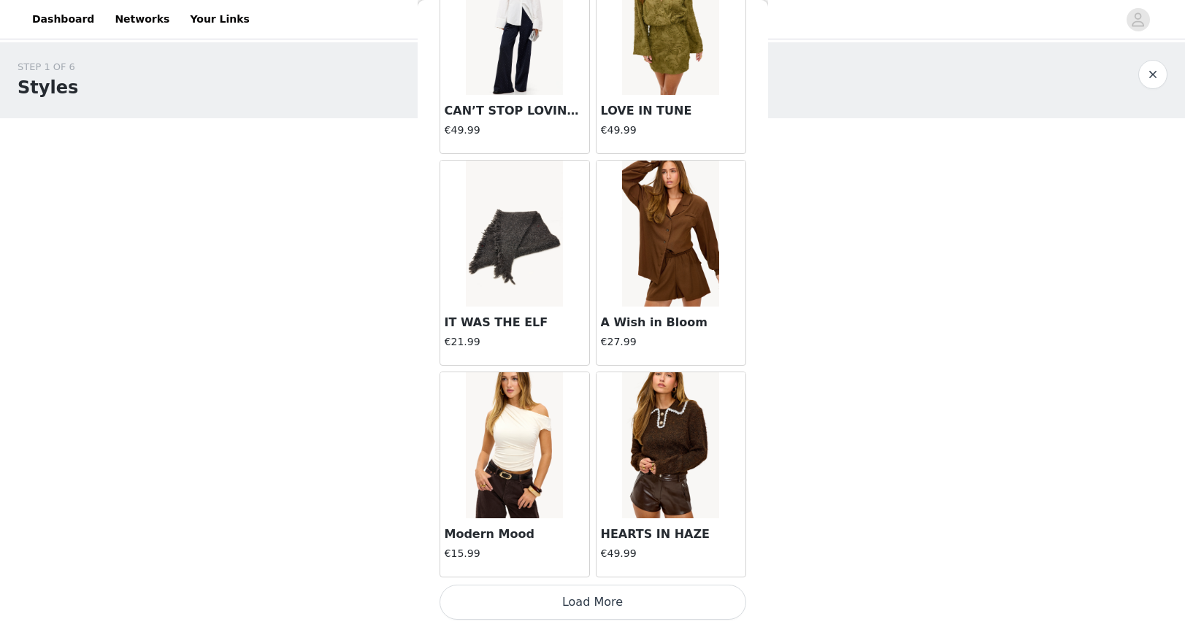
click at [567, 604] on button "Load More" at bounding box center [593, 602] width 307 height 35
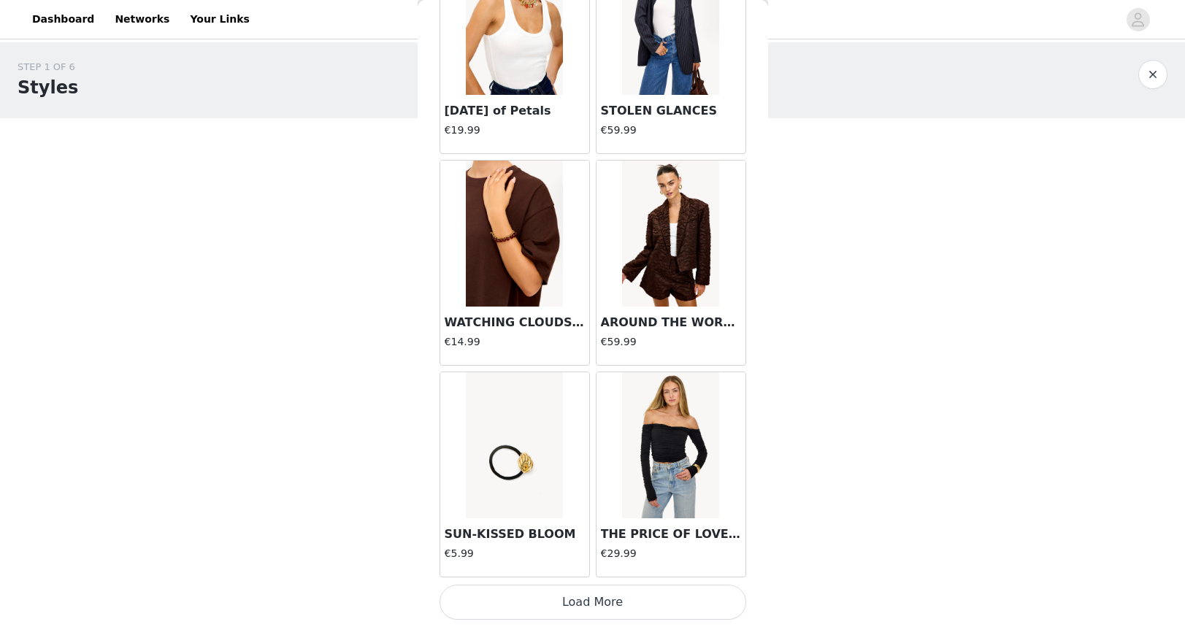
click at [625, 600] on button "Load More" at bounding box center [593, 602] width 307 height 35
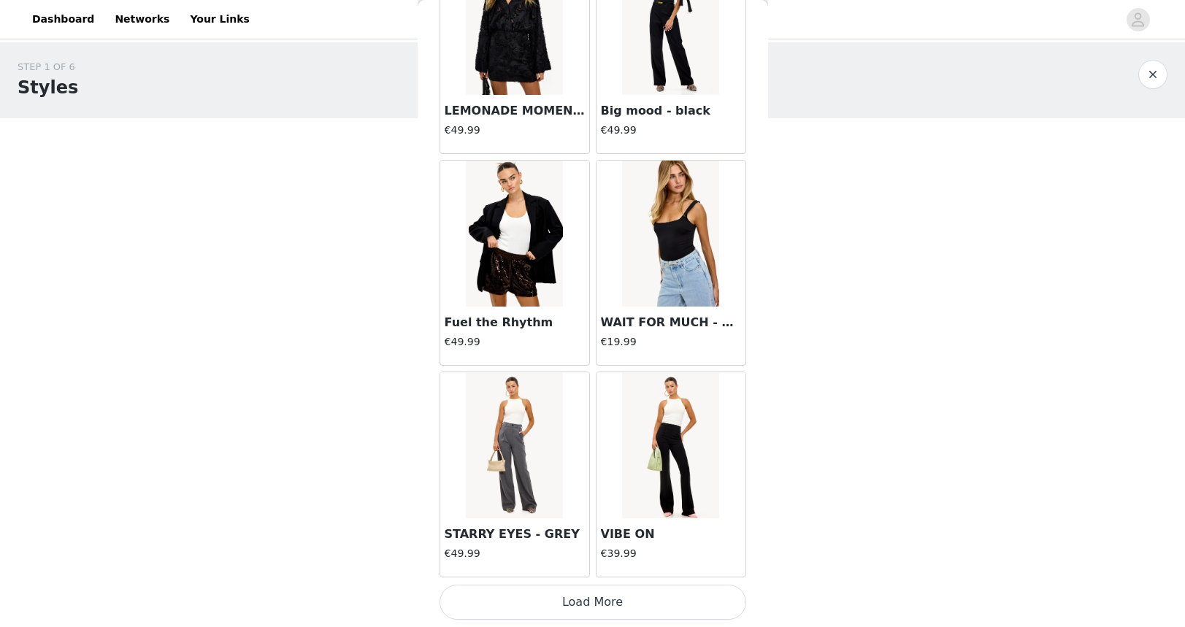
click at [626, 610] on button "Load More" at bounding box center [593, 602] width 307 height 35
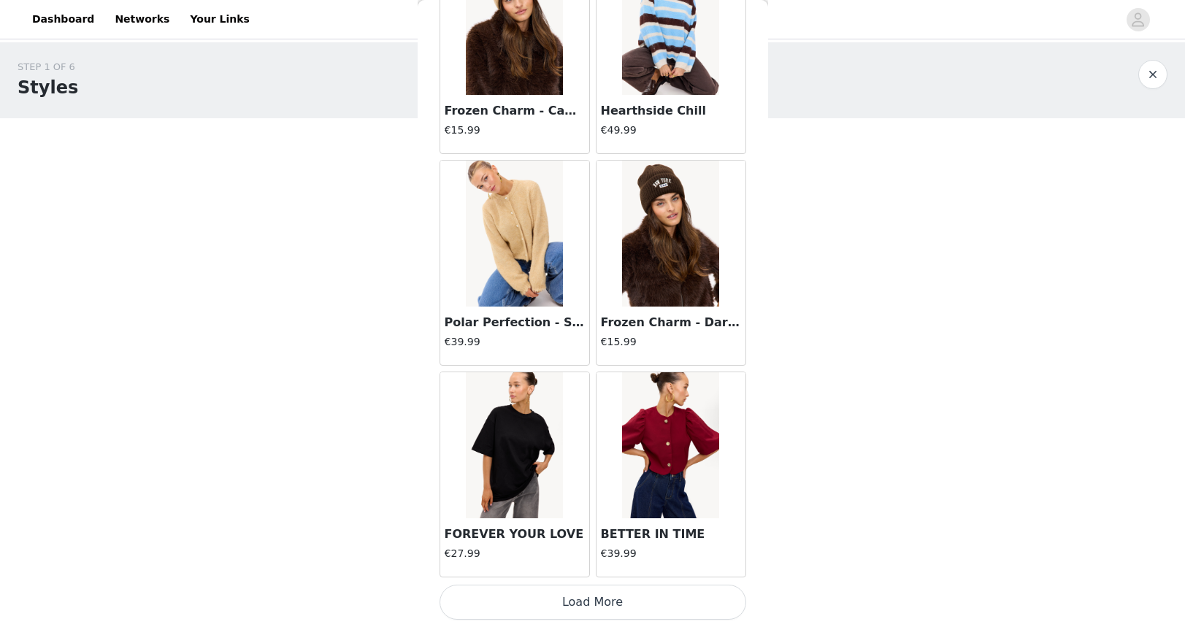
click at [608, 615] on button "Load More" at bounding box center [593, 602] width 307 height 35
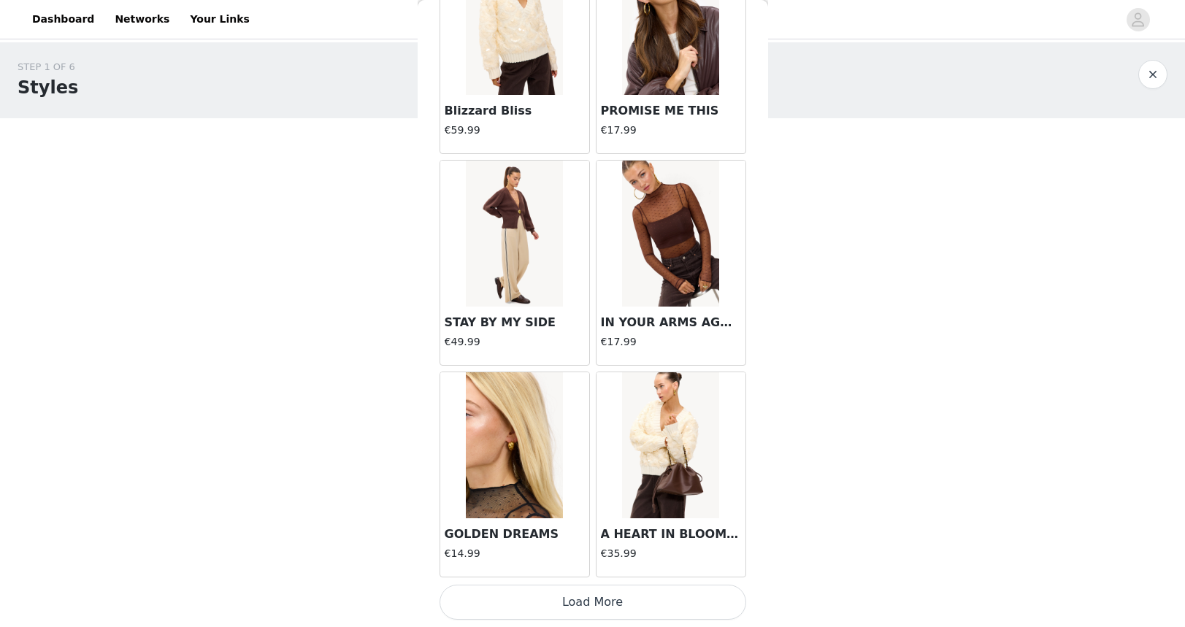
click at [594, 599] on button "Load More" at bounding box center [593, 602] width 307 height 35
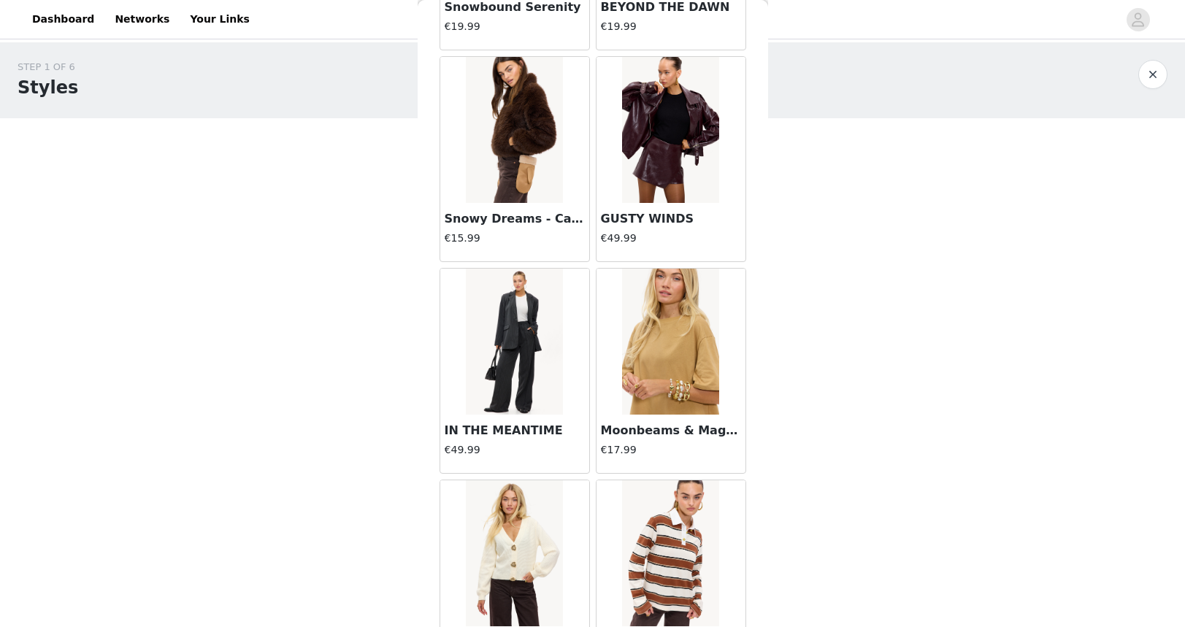
scroll to position [16432, 0]
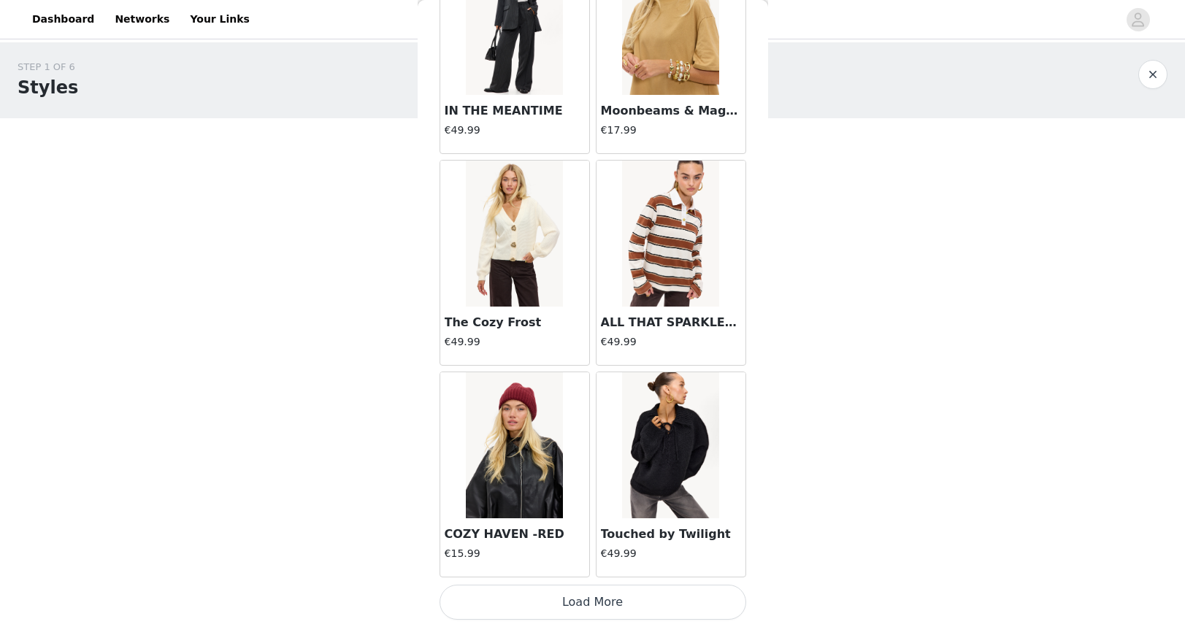
click at [595, 594] on button "Load More" at bounding box center [593, 602] width 307 height 35
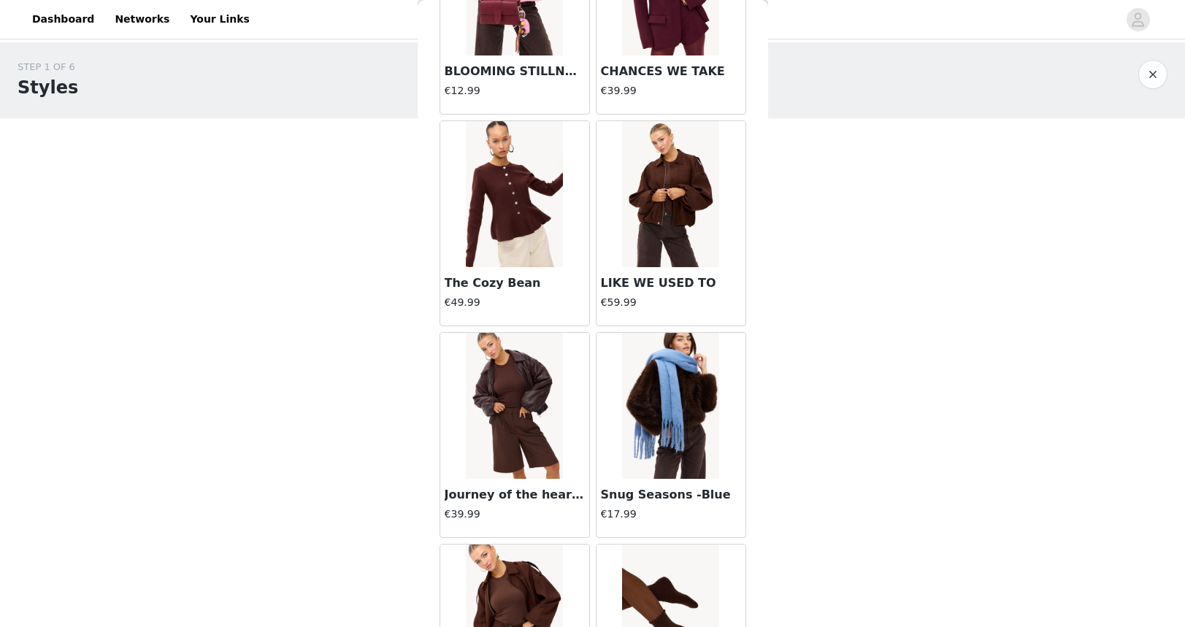
scroll to position [18549, 0]
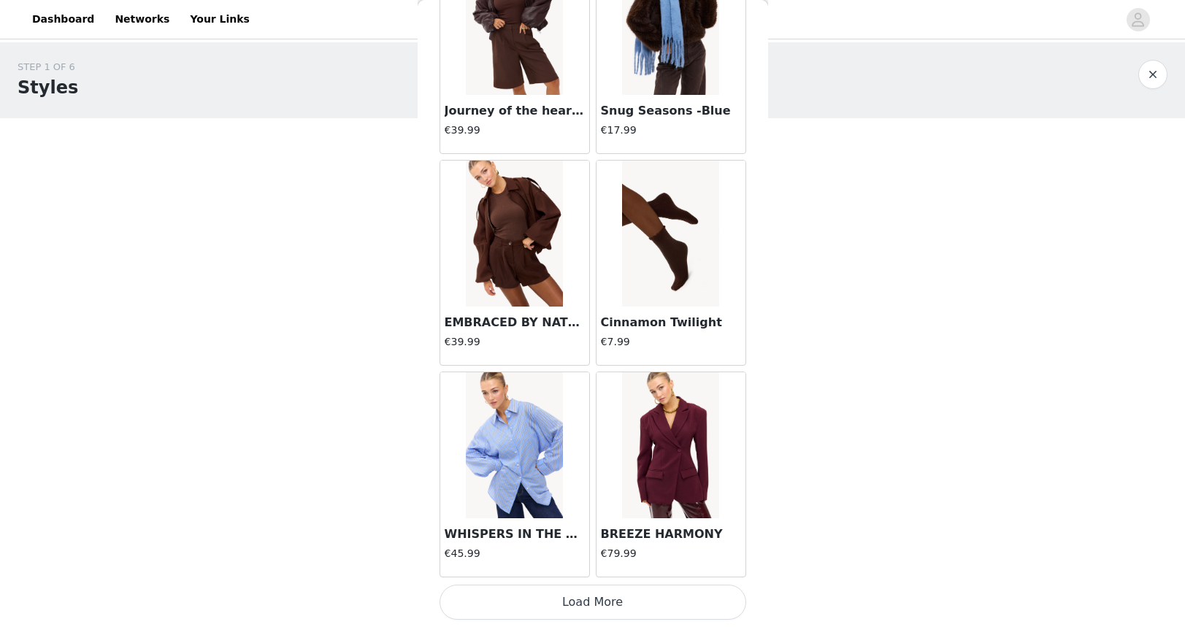
click at [568, 603] on button "Load More" at bounding box center [593, 602] width 307 height 35
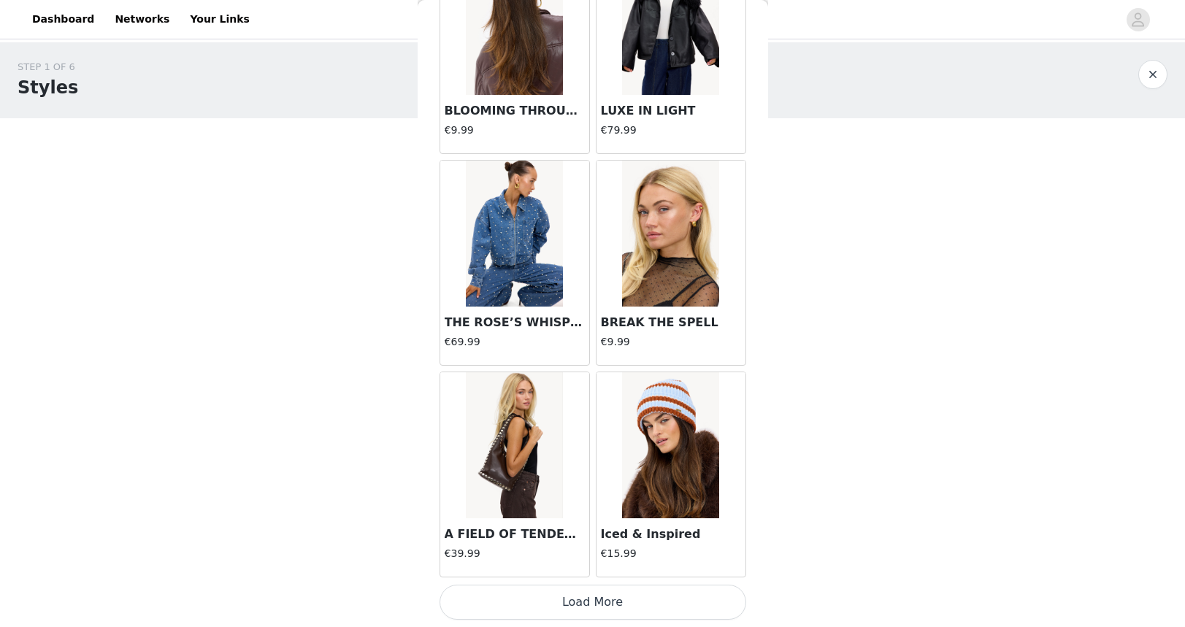
click at [564, 605] on button "Load More" at bounding box center [593, 602] width 307 height 35
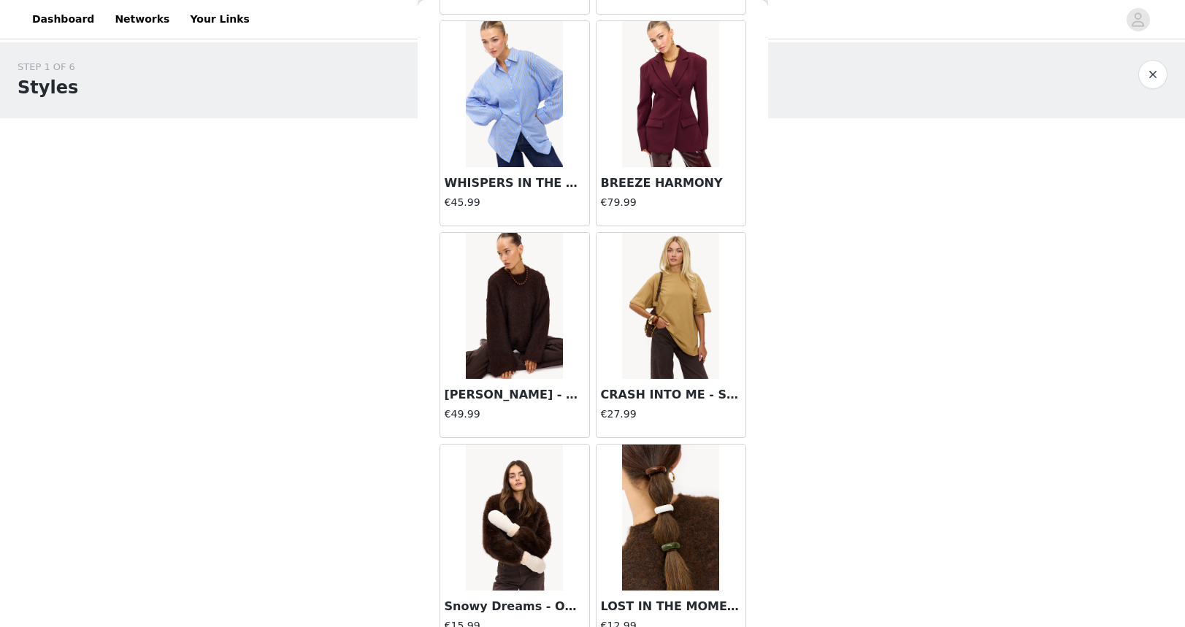
scroll to position [18899, 0]
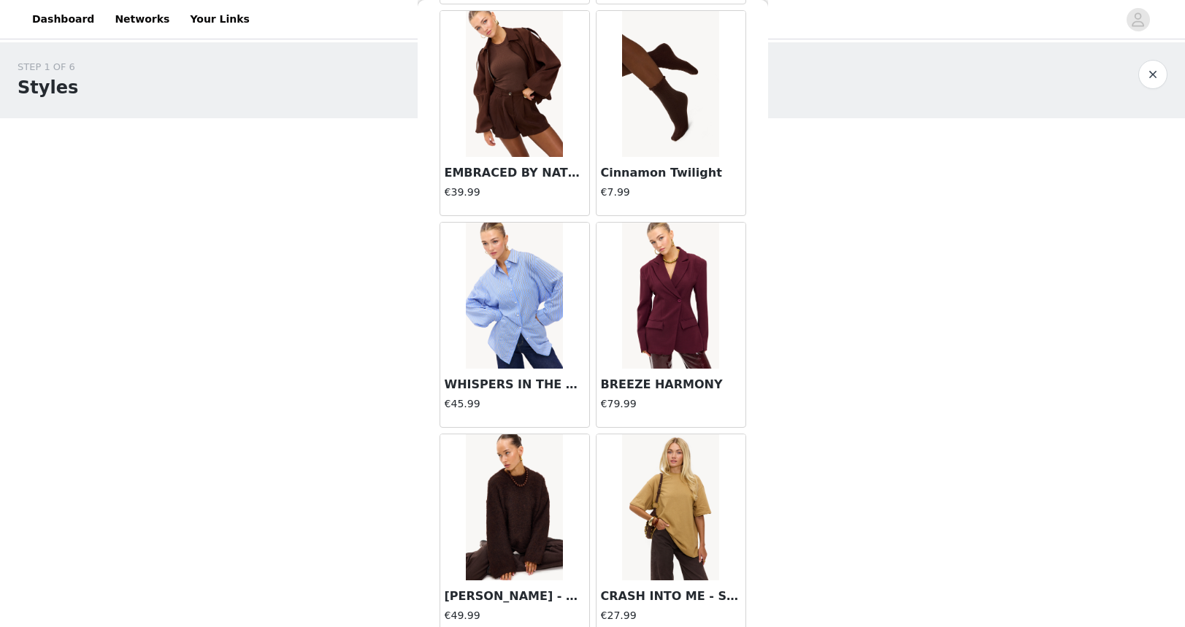
click at [520, 483] on img at bounding box center [514, 508] width 97 height 146
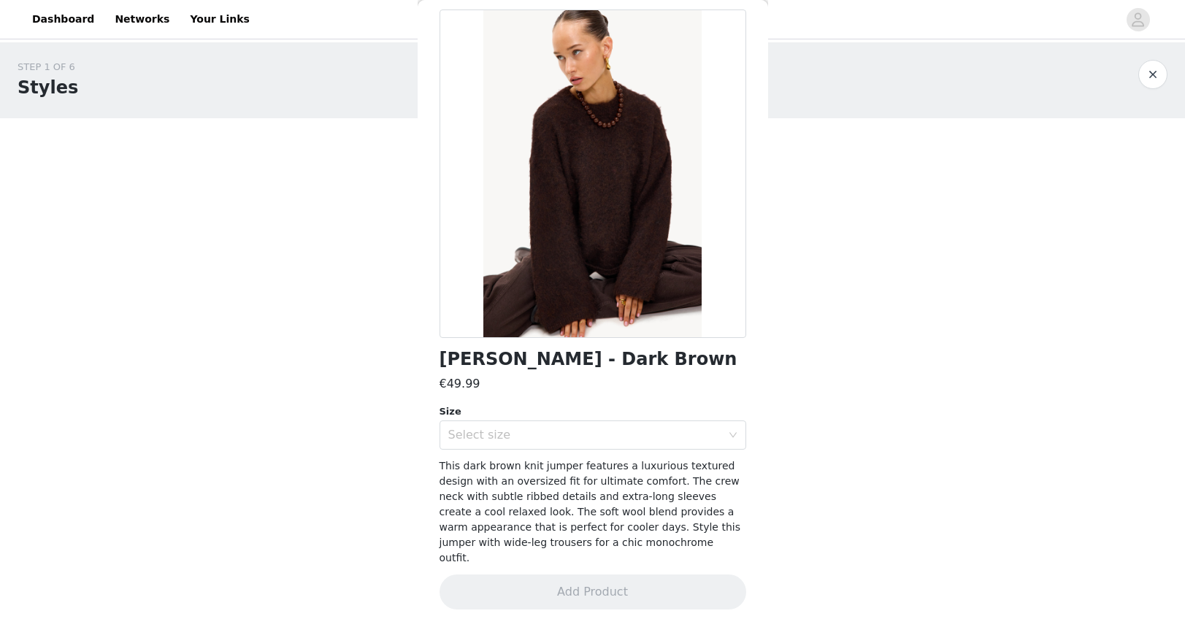
scroll to position [50, 0]
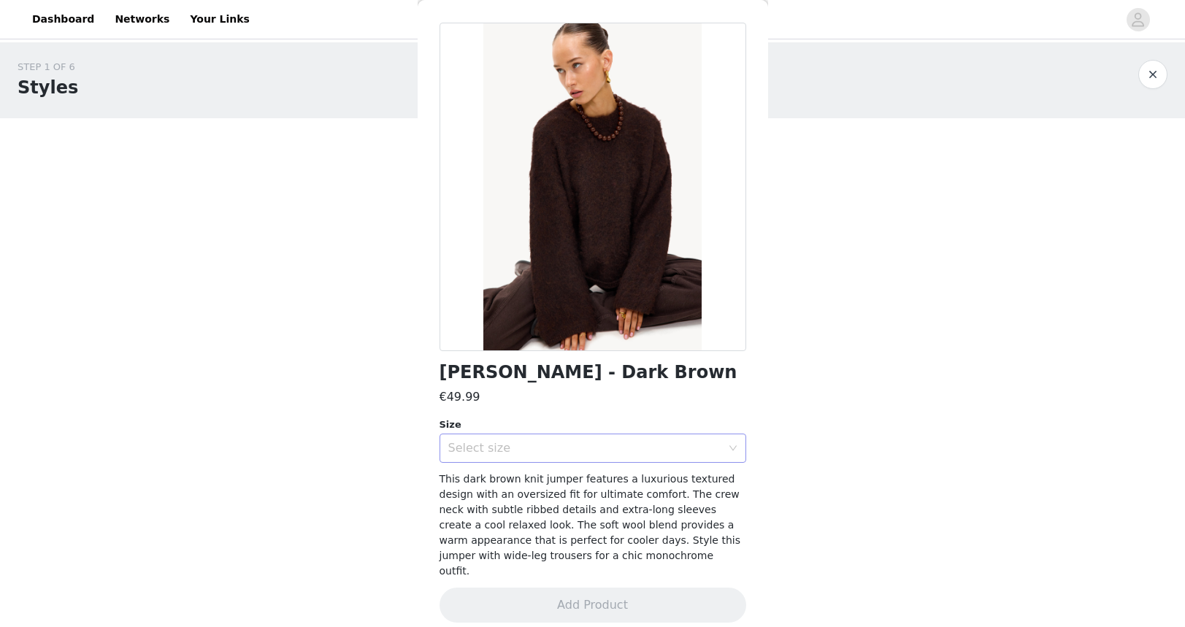
click at [544, 461] on div "Fuzzy Wuzzy - Dark Brown €49.99 Size Select size This dark brown knit jumper fe…" at bounding box center [593, 332] width 307 height 618
drag, startPoint x: 533, startPoint y: 452, endPoint x: 529, endPoint y: 459, distance: 8.2
click at [532, 452] on div "Select size" at bounding box center [584, 448] width 273 height 15
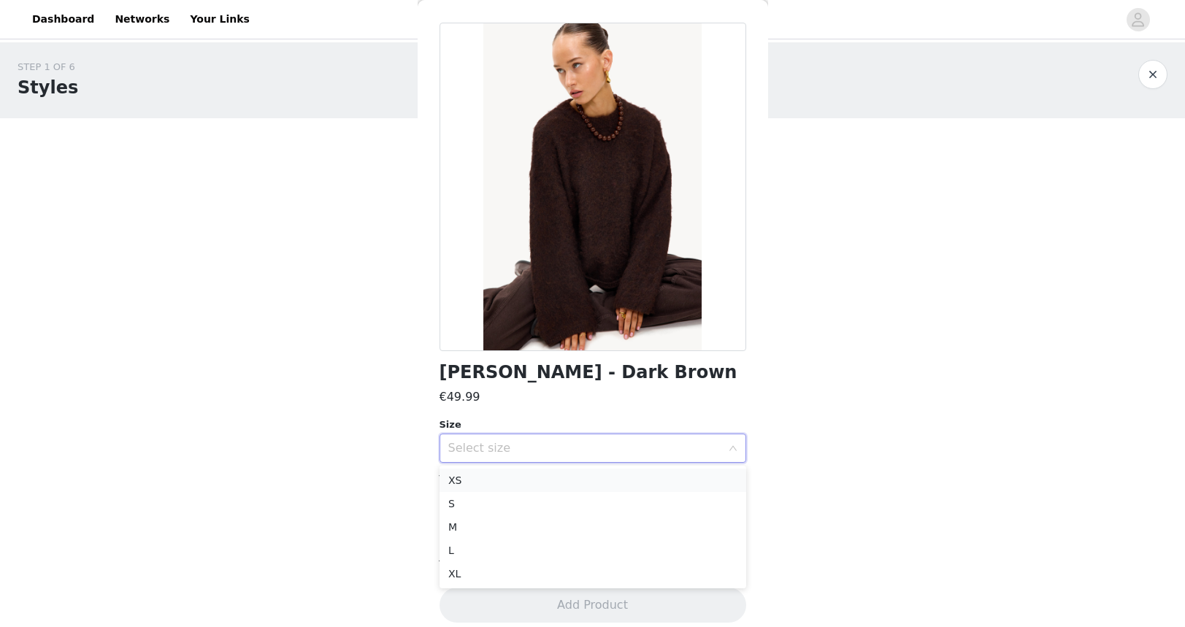
click at [521, 474] on li "XS" at bounding box center [593, 480] width 307 height 23
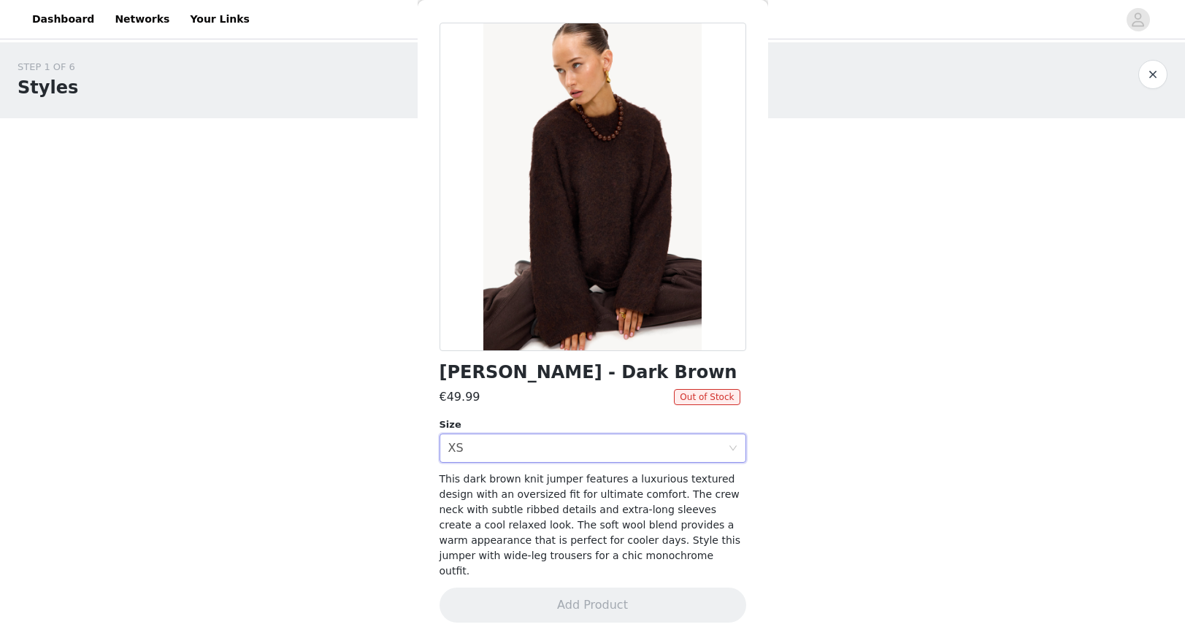
click at [499, 378] on h1 "Fuzzy Wuzzy - Dark Brown" at bounding box center [589, 373] width 298 height 20
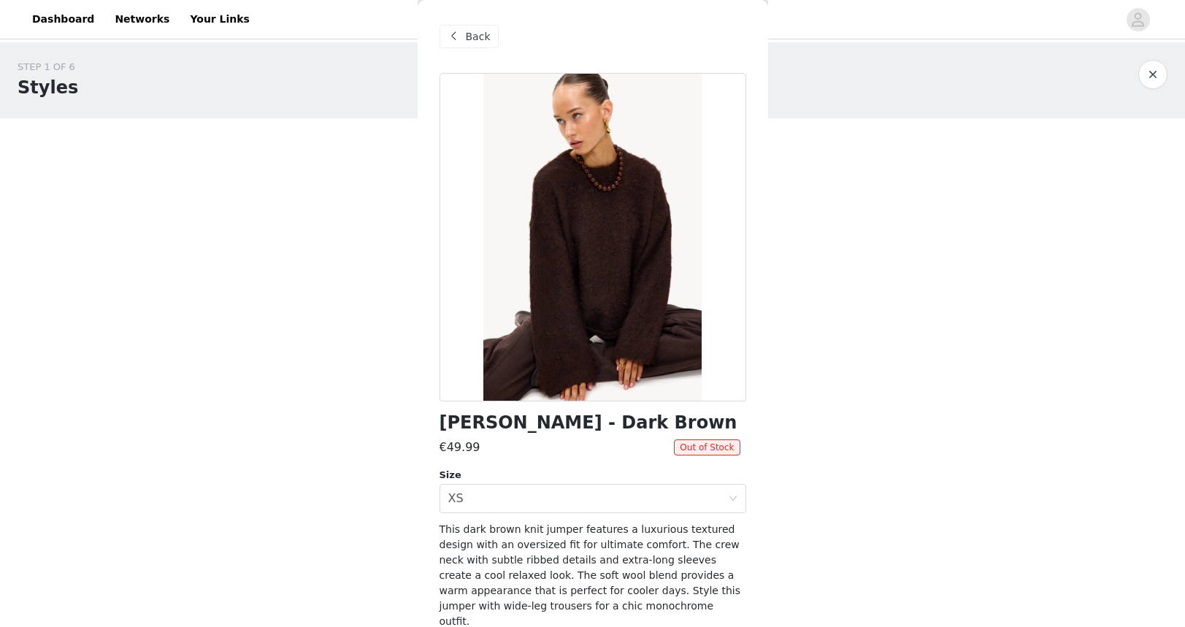
click at [450, 34] on span at bounding box center [454, 37] width 18 height 18
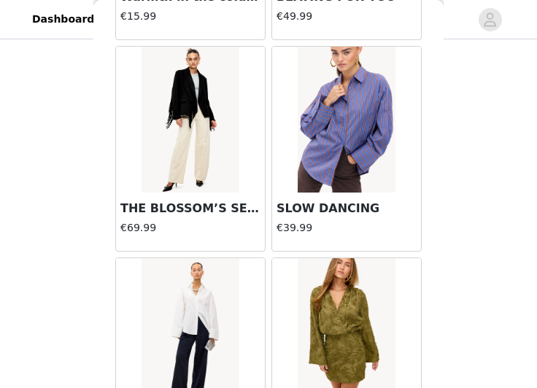
scroll to position [5535, 0]
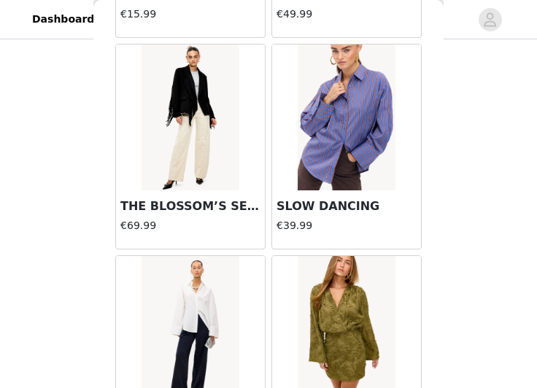
click at [173, 145] on img at bounding box center [190, 118] width 97 height 146
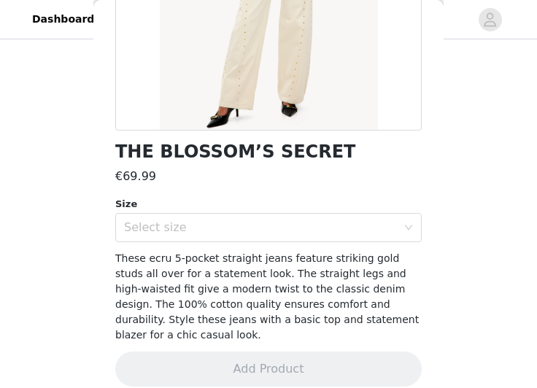
scroll to position [273, 0]
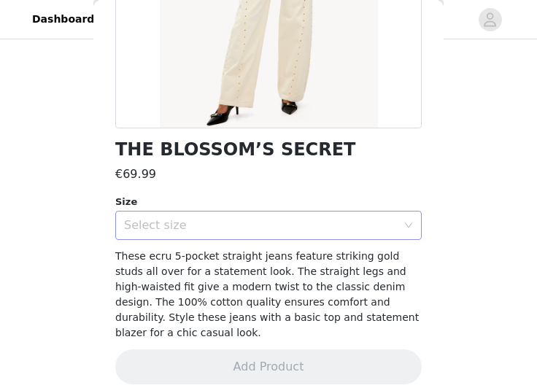
click at [252, 240] on div "THE BLOSSOM’S SECRET €69.99 Size Select size These ecru 5-pocket straight jeans…" at bounding box center [268, 101] width 307 height 602
click at [250, 229] on div "Select size" at bounding box center [260, 225] width 273 height 15
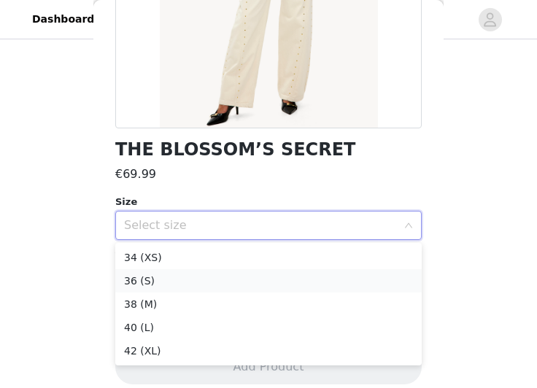
click at [151, 281] on li "36 (S)" at bounding box center [268, 280] width 307 height 23
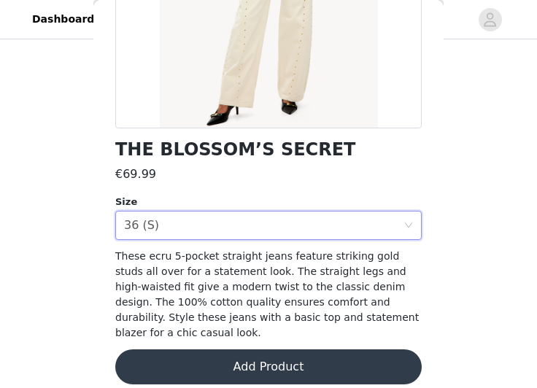
click at [276, 363] on button "Add Product" at bounding box center [268, 367] width 307 height 35
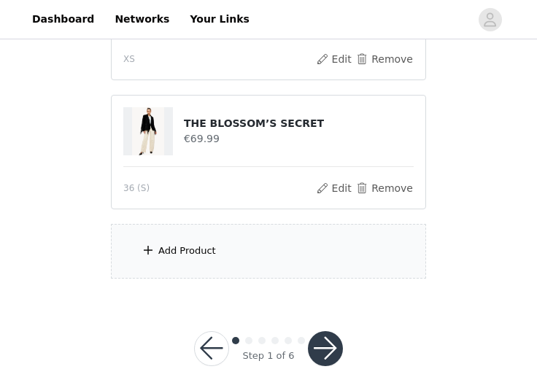
scroll to position [249, 0]
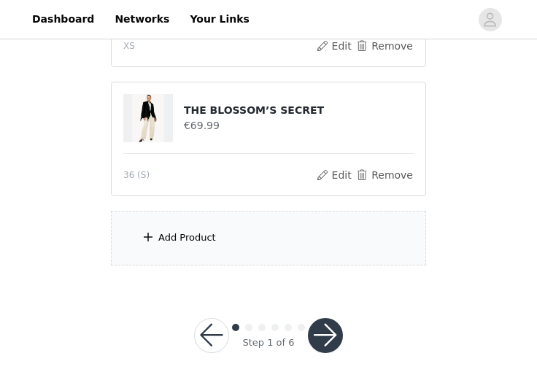
click at [206, 242] on div "Add Product" at bounding box center [187, 238] width 58 height 15
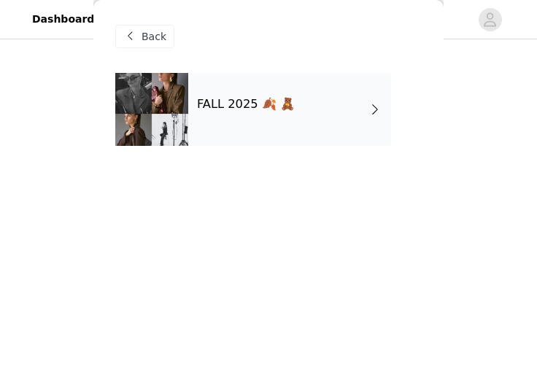
click at [237, 103] on h4 "FALL 2025 🍂 🧸" at bounding box center [246, 104] width 98 height 13
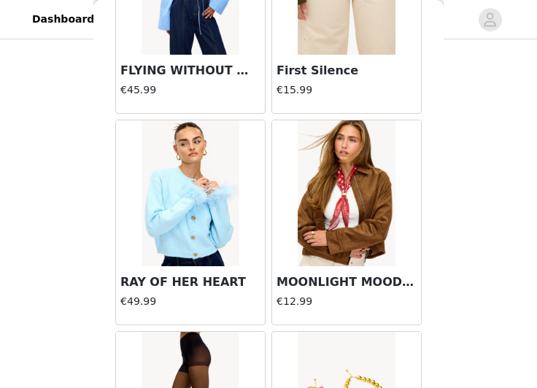
scroll to position [1846, 0]
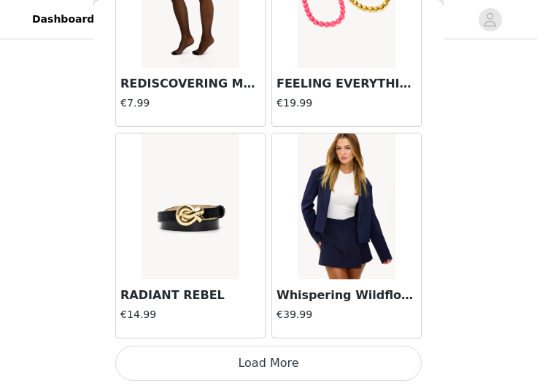
click at [267, 364] on button "Load More" at bounding box center [268, 363] width 307 height 35
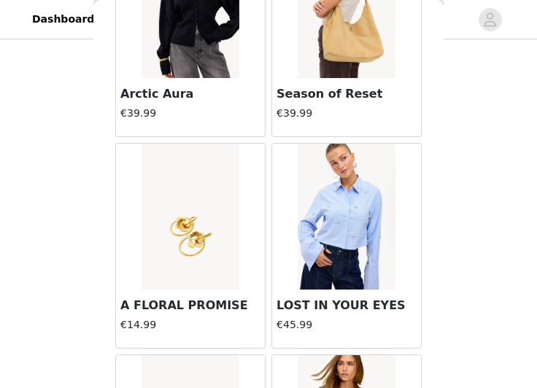
scroll to position [3964, 0]
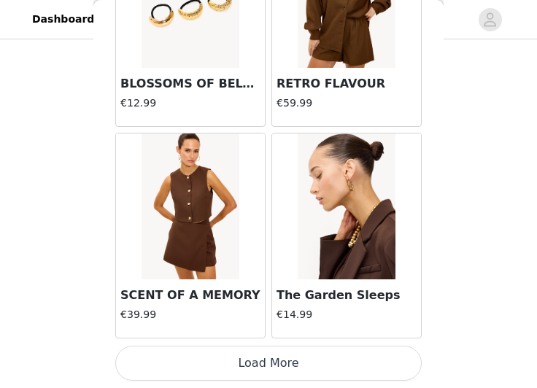
click at [277, 361] on button "Load More" at bounding box center [268, 363] width 307 height 35
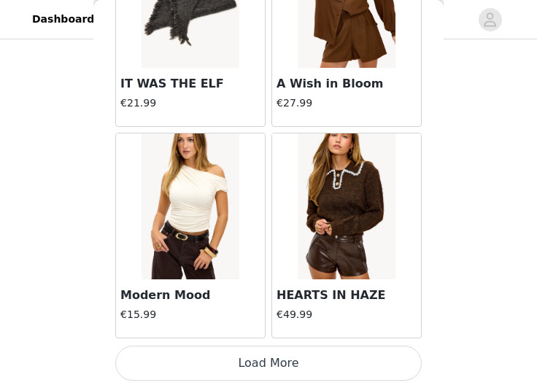
click at [252, 355] on button "Load More" at bounding box center [268, 363] width 307 height 35
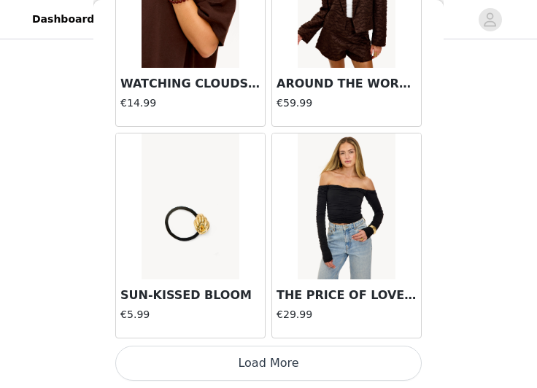
click at [283, 373] on button "Load More" at bounding box center [268, 363] width 307 height 35
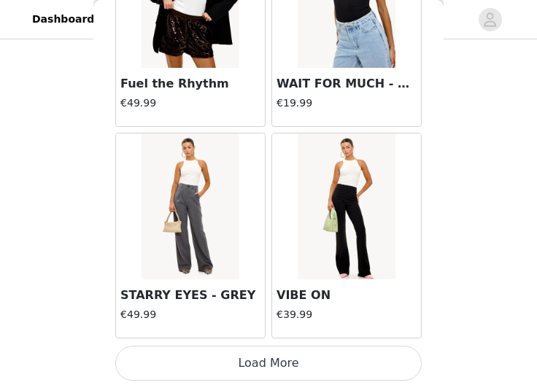
click at [277, 360] on button "Load More" at bounding box center [268, 363] width 307 height 35
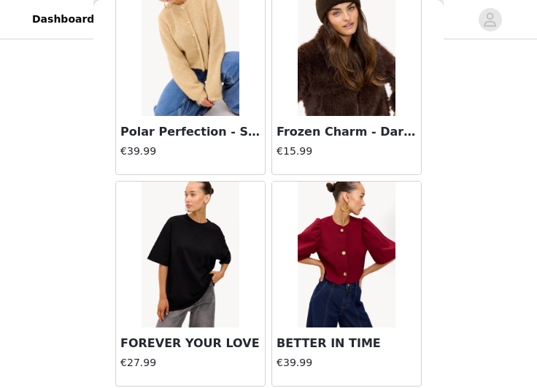
scroll to position [12435, 0]
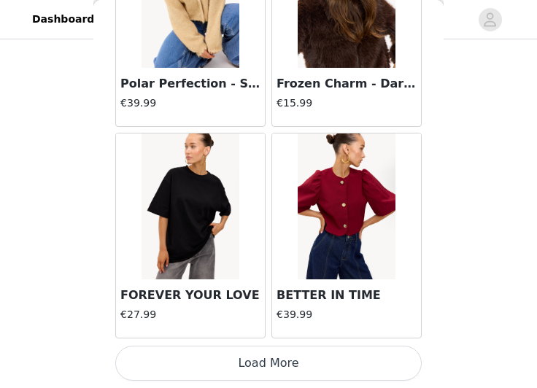
click at [271, 364] on button "Load More" at bounding box center [268, 363] width 307 height 35
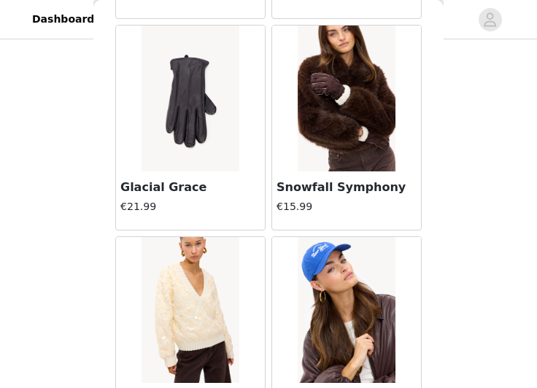
scroll to position [14553, 0]
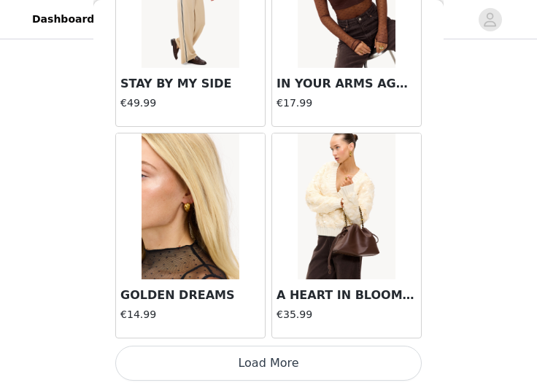
click at [267, 358] on button "Load More" at bounding box center [268, 363] width 307 height 35
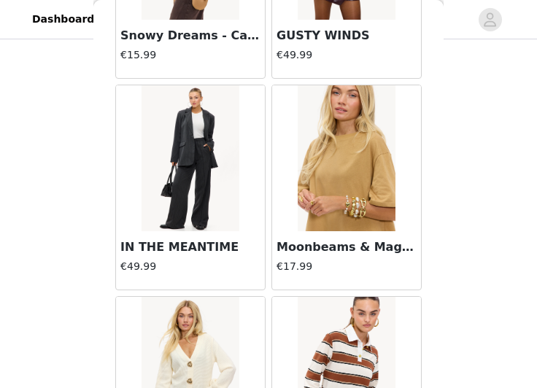
scroll to position [16670, 0]
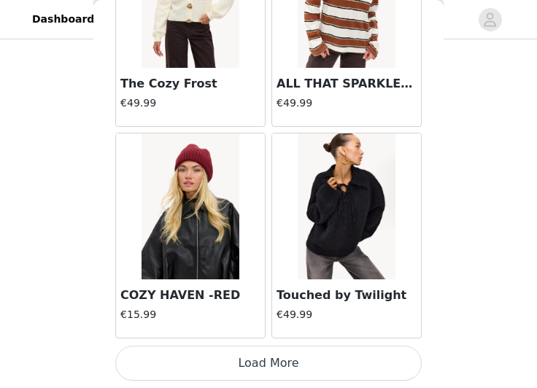
click at [283, 362] on button "Load More" at bounding box center [268, 363] width 307 height 35
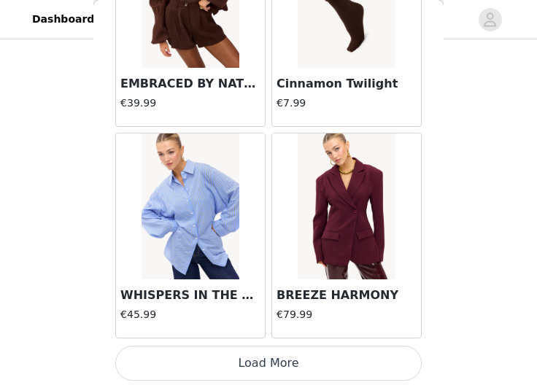
click at [261, 357] on button "Load More" at bounding box center [268, 363] width 307 height 35
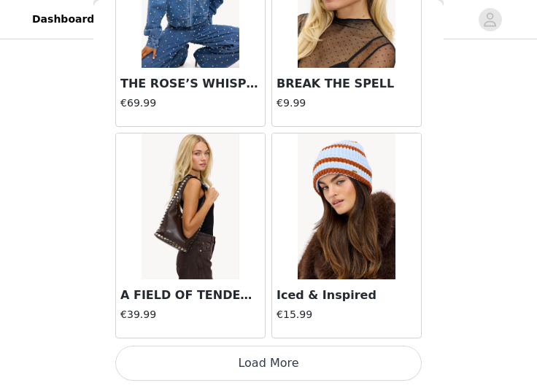
click at [284, 364] on button "Load More" at bounding box center [268, 363] width 307 height 35
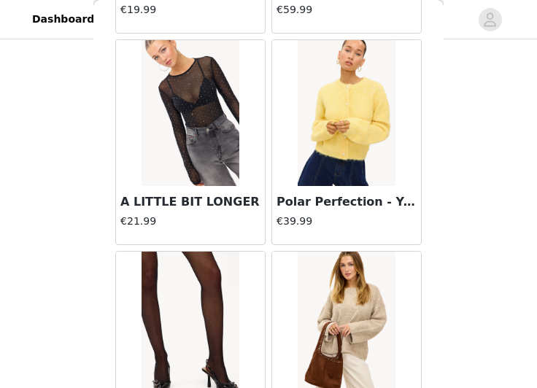
scroll to position [460, 0]
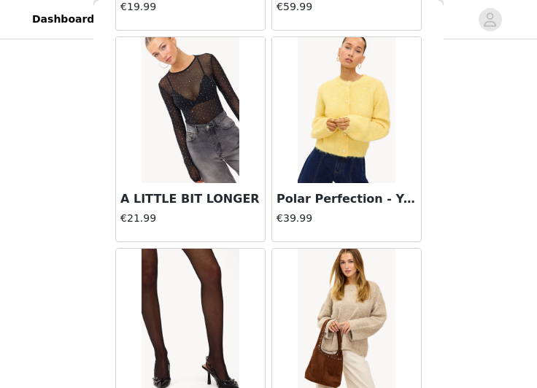
click at [304, 143] on img at bounding box center [346, 110] width 97 height 146
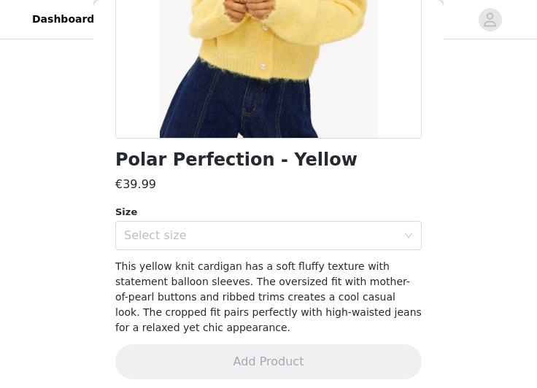
scroll to position [273, 0]
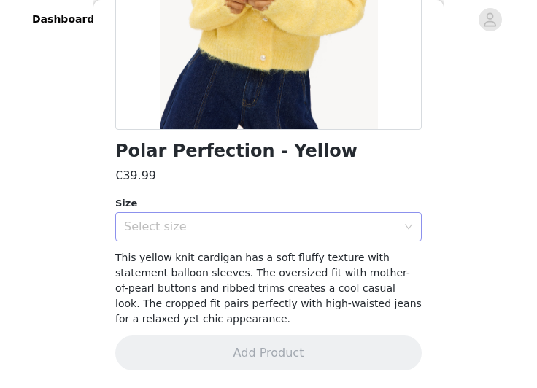
click at [215, 227] on div "Select size" at bounding box center [260, 227] width 273 height 15
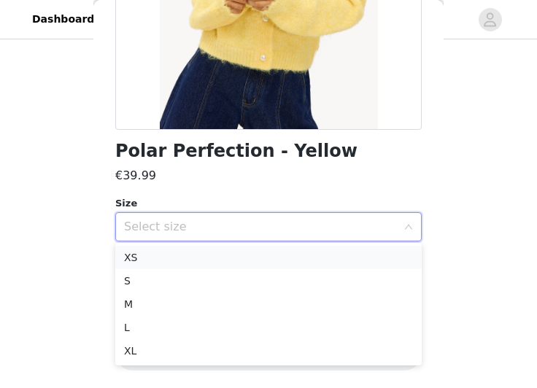
click at [136, 259] on li "XS" at bounding box center [268, 257] width 307 height 23
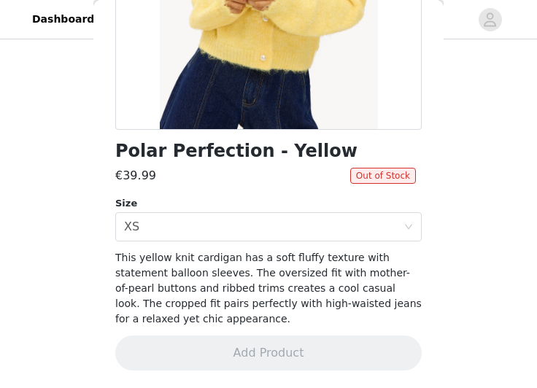
scroll to position [0, 0]
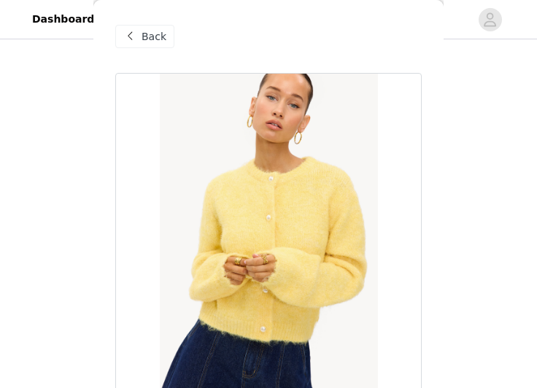
click at [145, 34] on span "Back" at bounding box center [154, 36] width 25 height 15
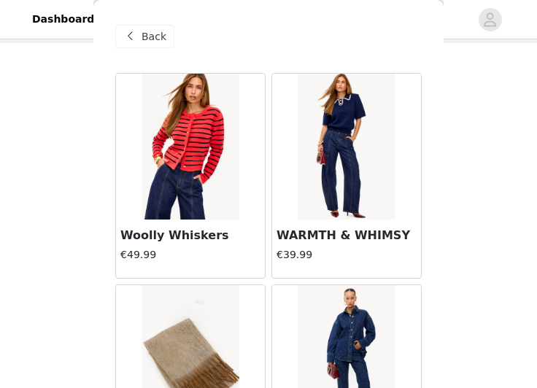
click at [341, 176] on img at bounding box center [346, 147] width 97 height 146
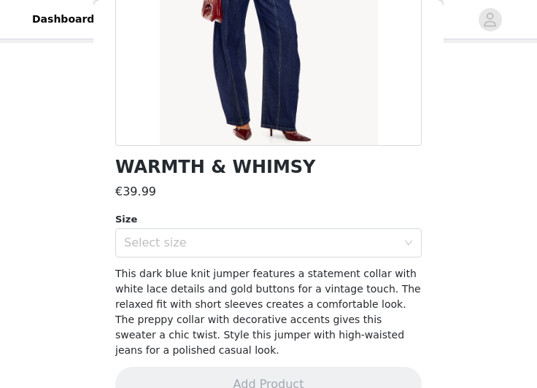
scroll to position [273, 0]
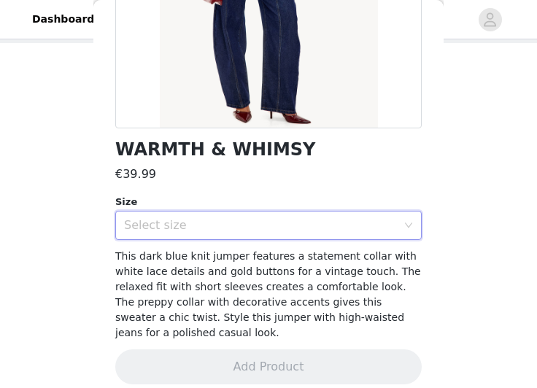
click at [222, 237] on div "Select size" at bounding box center [264, 226] width 280 height 28
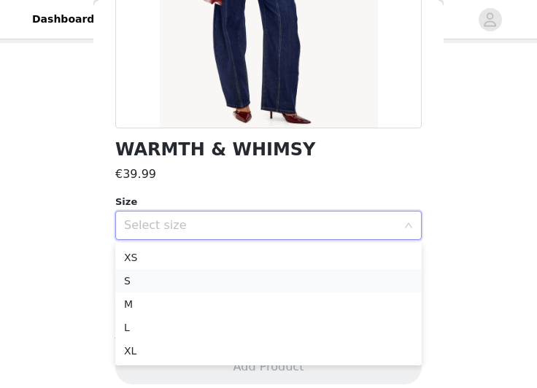
click at [171, 284] on li "S" at bounding box center [268, 280] width 307 height 23
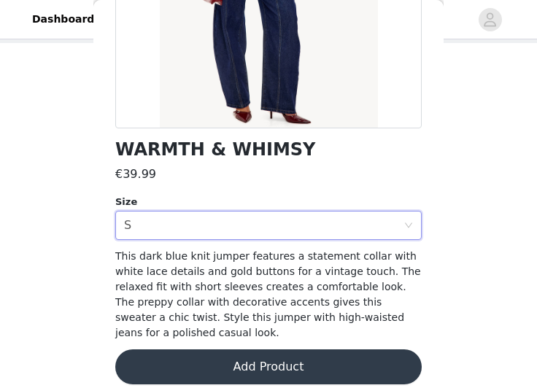
click at [236, 353] on button "Add Product" at bounding box center [268, 367] width 307 height 35
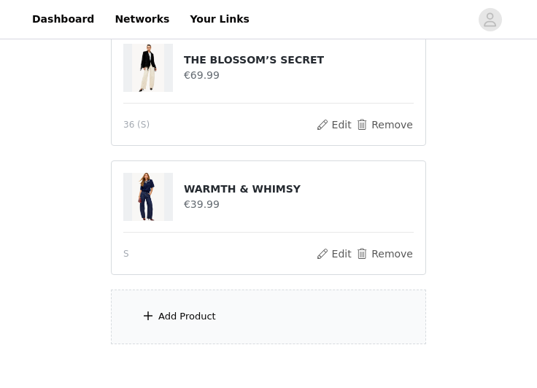
scroll to position [378, 0]
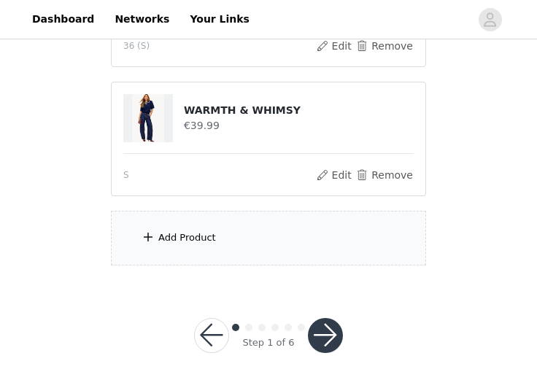
click at [229, 245] on div "Add Product" at bounding box center [268, 238] width 315 height 55
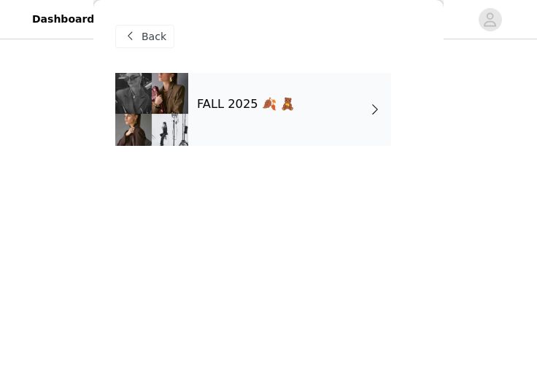
click at [137, 41] on span at bounding box center [130, 37] width 18 height 18
click at [134, 38] on span at bounding box center [130, 37] width 18 height 18
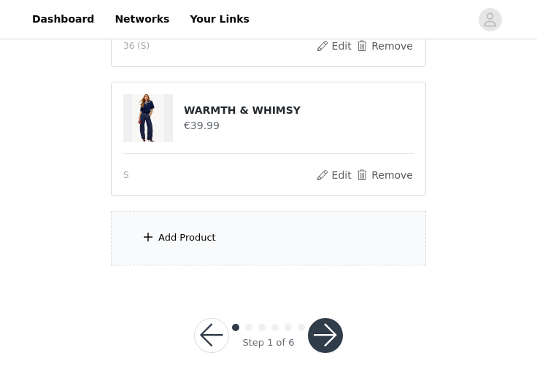
click at [202, 242] on div "Add Product" at bounding box center [187, 238] width 58 height 15
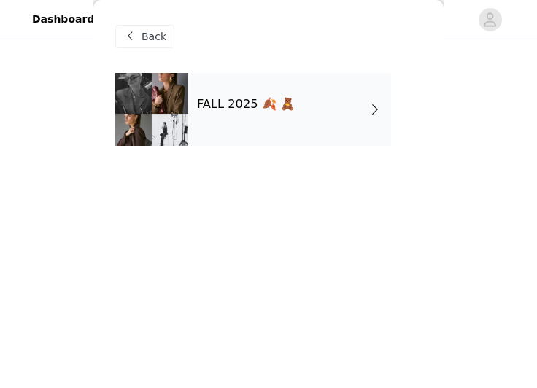
click at [314, 107] on div "FALL 2025 🍂 🧸" at bounding box center [289, 109] width 203 height 73
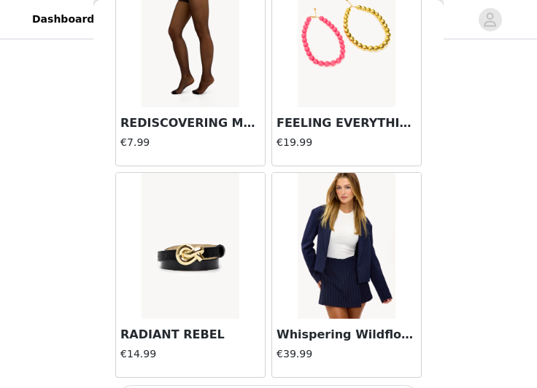
scroll to position [1846, 0]
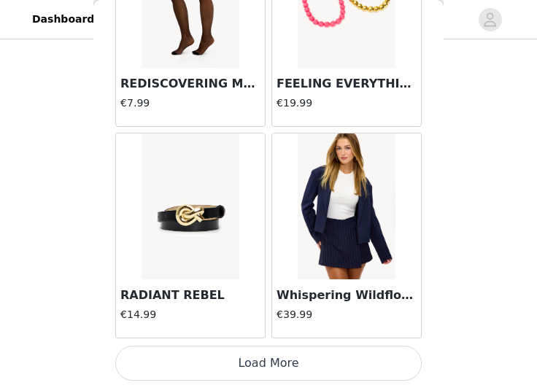
click at [246, 361] on button "Load More" at bounding box center [268, 363] width 307 height 35
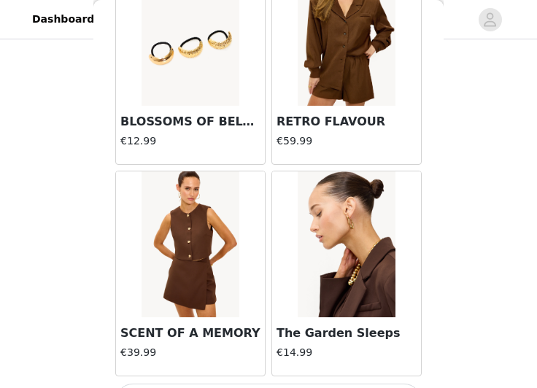
scroll to position [3964, 0]
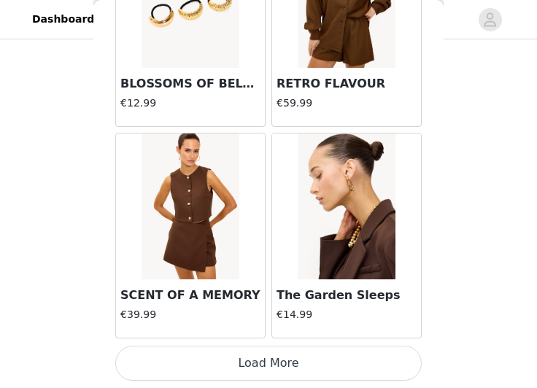
click at [271, 359] on button "Load More" at bounding box center [268, 363] width 307 height 35
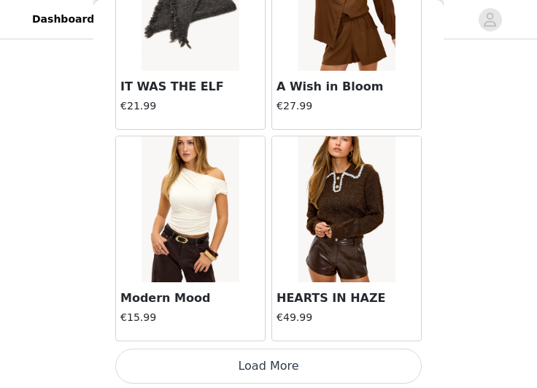
scroll to position [6082, 0]
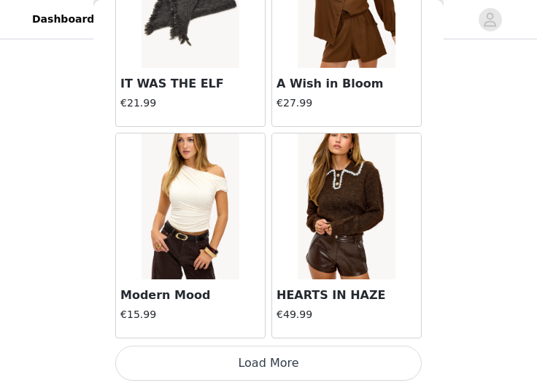
click at [269, 361] on button "Load More" at bounding box center [268, 363] width 307 height 35
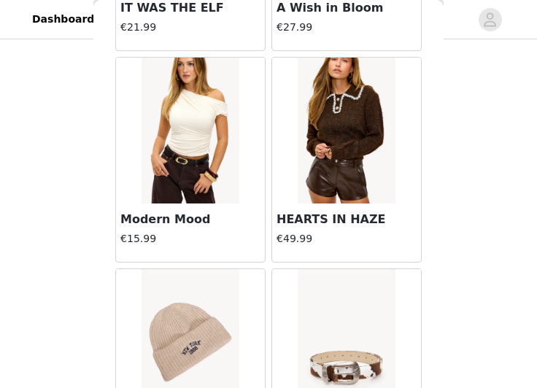
scroll to position [6159, 0]
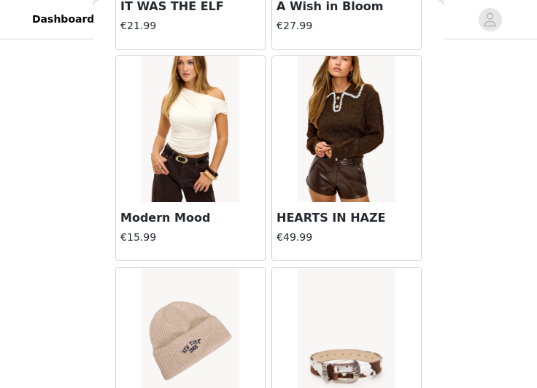
click at [341, 142] on img at bounding box center [346, 129] width 97 height 146
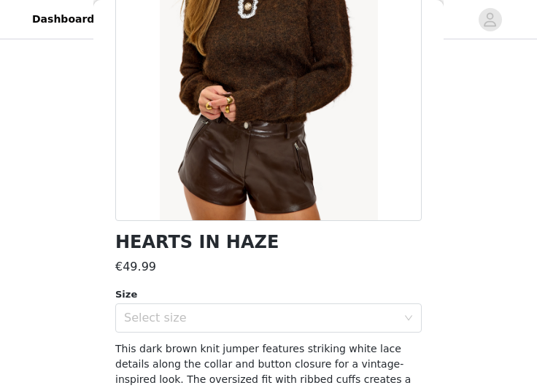
scroll to position [289, 0]
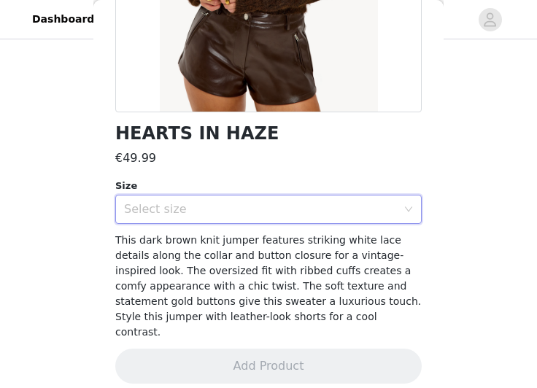
click at [187, 219] on div "Select size" at bounding box center [264, 210] width 280 height 28
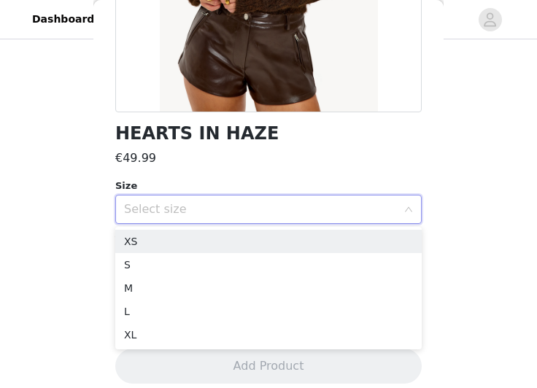
click at [233, 182] on div "Size" at bounding box center [268, 186] width 307 height 15
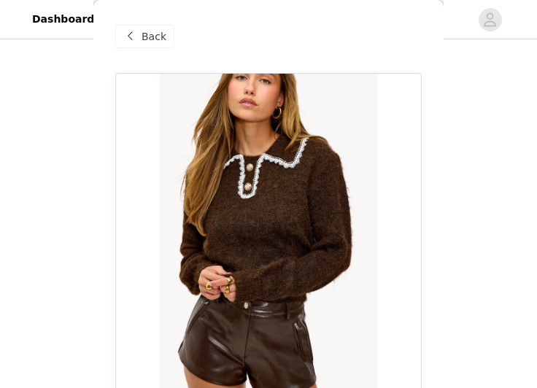
scroll to position [378, 0]
click at [139, 34] on div "Back" at bounding box center [144, 36] width 59 height 23
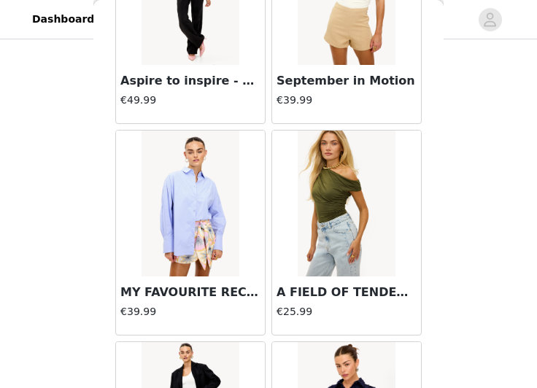
scroll to position [8199, 0]
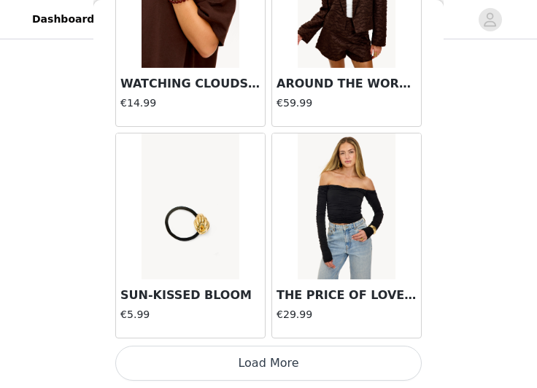
click at [269, 361] on button "Load More" at bounding box center [268, 363] width 307 height 35
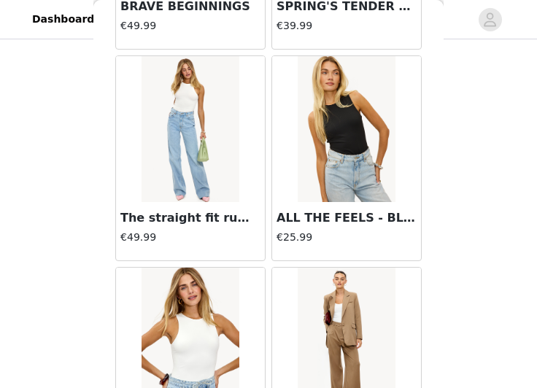
scroll to position [10317, 0]
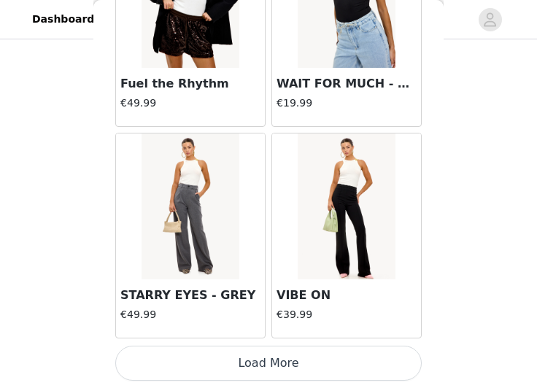
click at [368, 367] on button "Load More" at bounding box center [268, 363] width 307 height 35
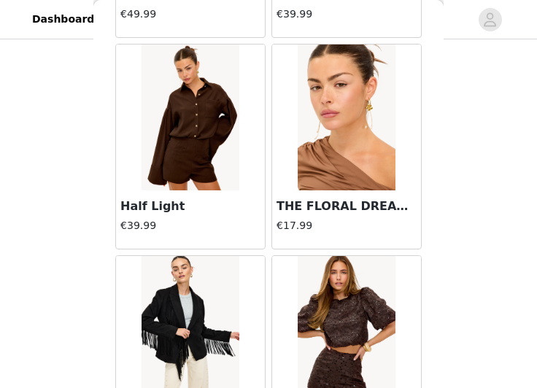
scroll to position [12435, 0]
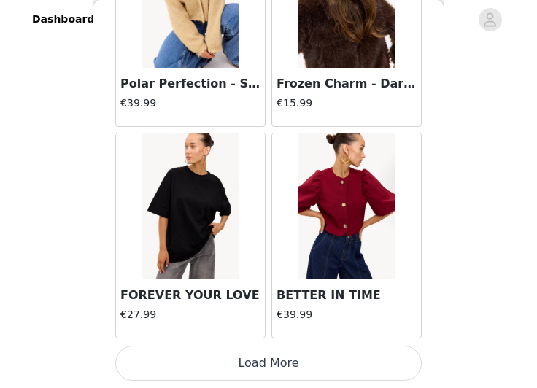
click at [353, 358] on button "Load More" at bounding box center [268, 363] width 307 height 35
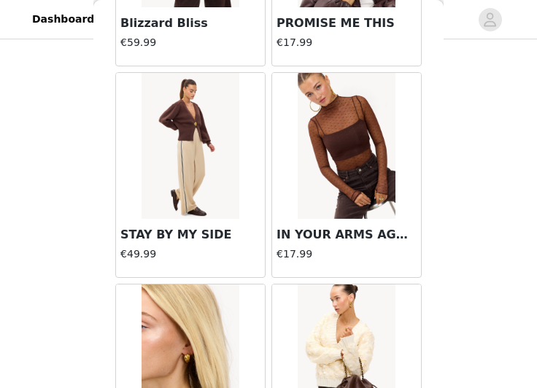
scroll to position [14553, 0]
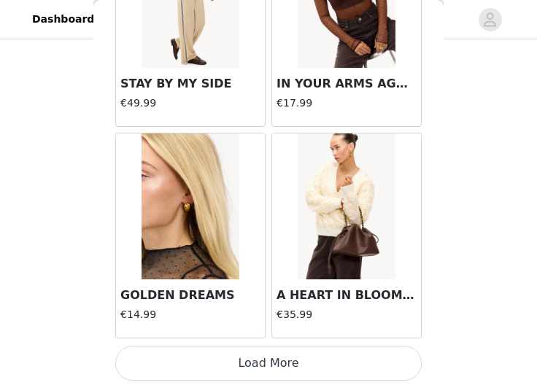
click at [339, 375] on button "Load More" at bounding box center [268, 363] width 307 height 35
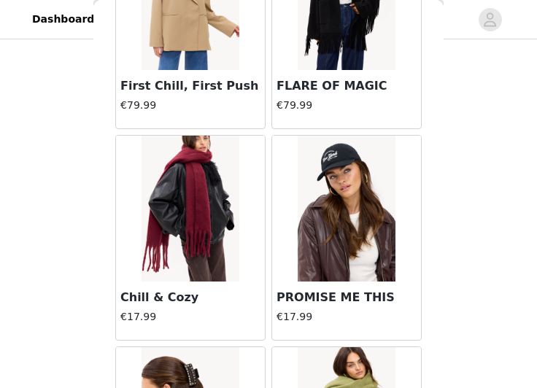
scroll to position [16670, 0]
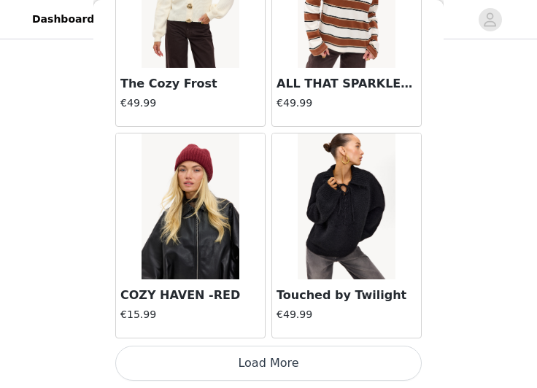
click at [364, 374] on button "Load More" at bounding box center [268, 363] width 307 height 35
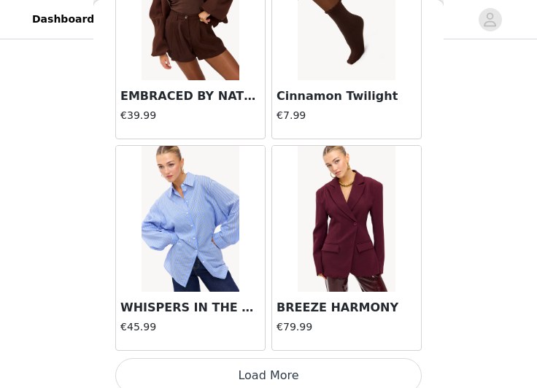
scroll to position [18788, 0]
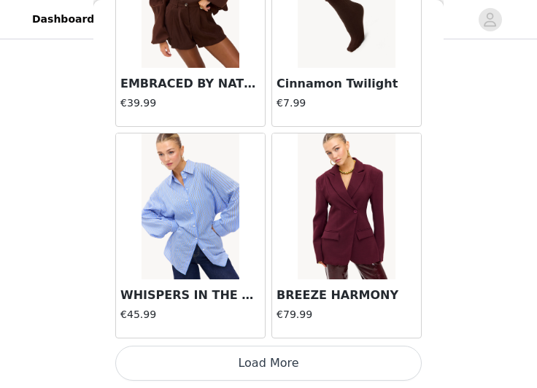
click at [356, 367] on button "Load More" at bounding box center [268, 363] width 307 height 35
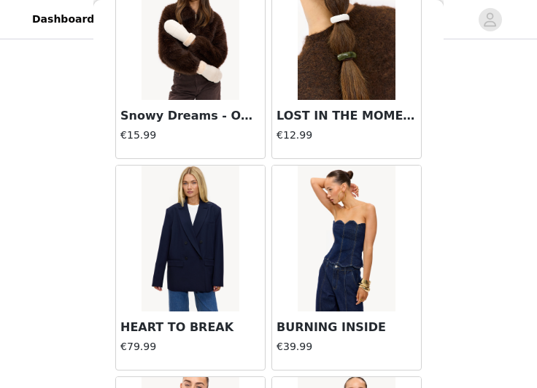
scroll to position [20906, 0]
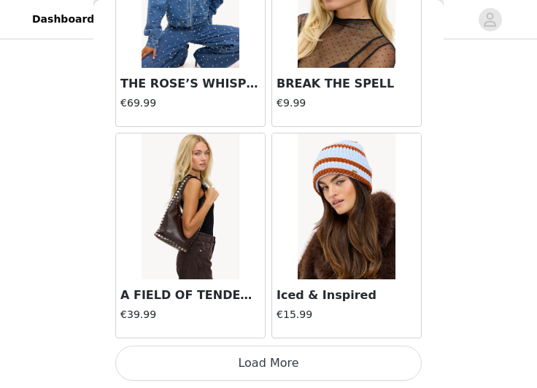
click at [308, 359] on button "Load More" at bounding box center [268, 363] width 307 height 35
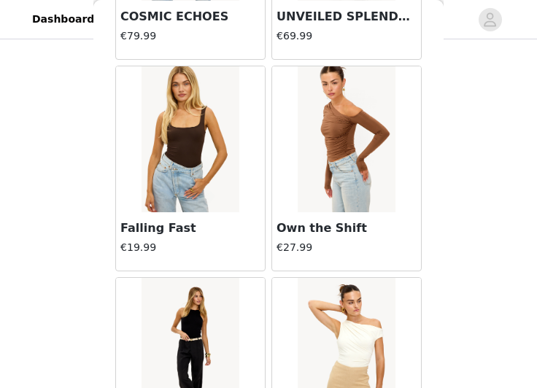
scroll to position [6785, 0]
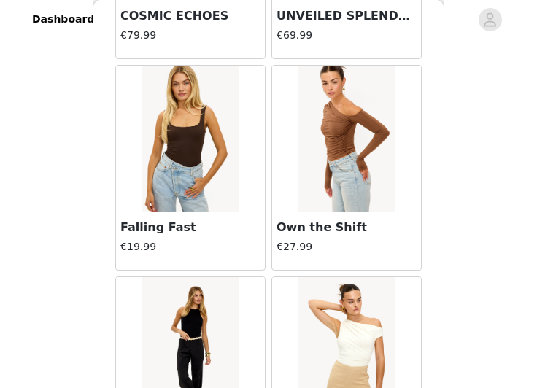
click at [190, 166] on img at bounding box center [190, 139] width 97 height 146
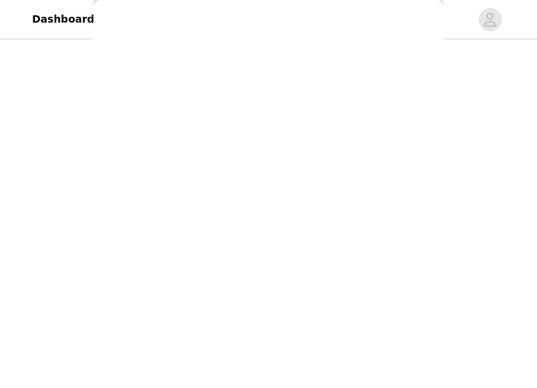
scroll to position [0, 0]
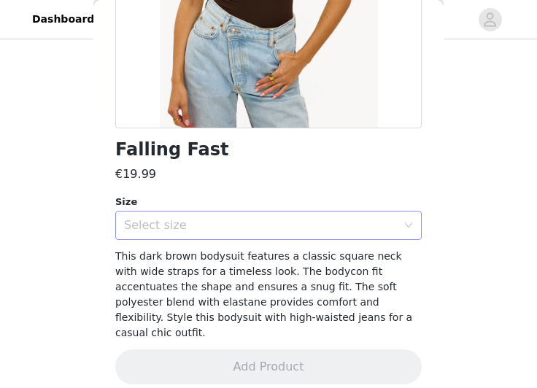
click at [243, 224] on div "Select size" at bounding box center [260, 225] width 273 height 15
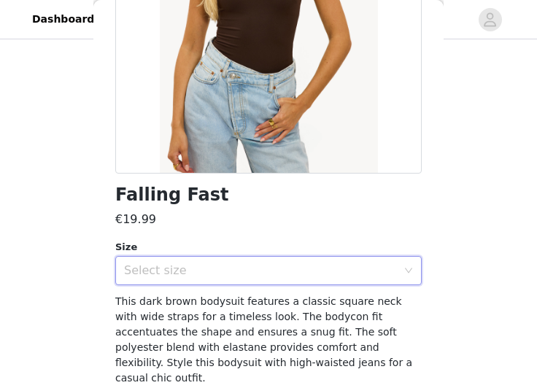
scroll to position [244, 0]
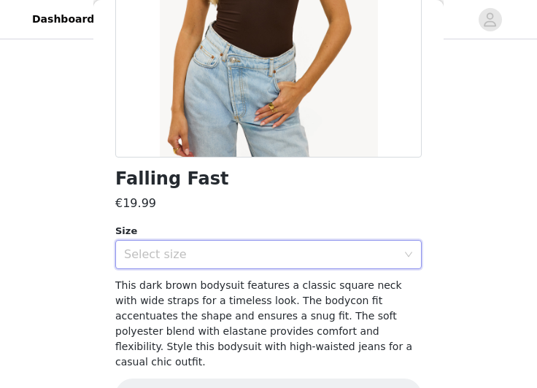
click at [215, 249] on div "Select size" at bounding box center [260, 255] width 273 height 15
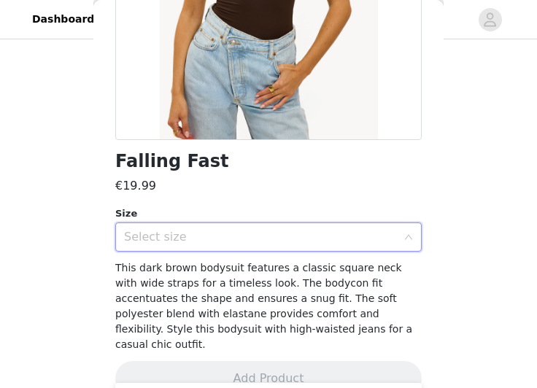
scroll to position [267, 0]
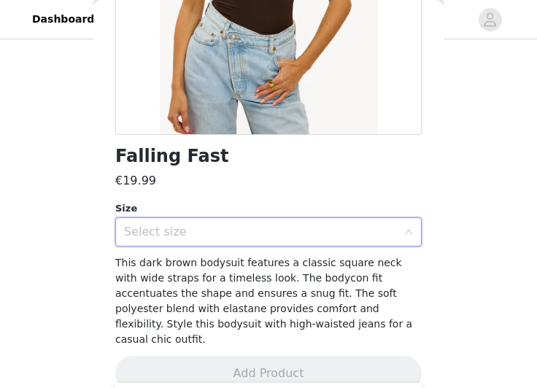
click at [172, 232] on div "Select size" at bounding box center [260, 232] width 273 height 15
click at [147, 234] on div "Select size" at bounding box center [260, 232] width 273 height 15
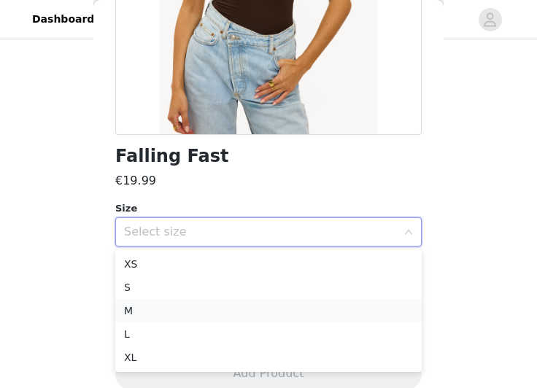
click at [137, 310] on li "M" at bounding box center [268, 310] width 307 height 23
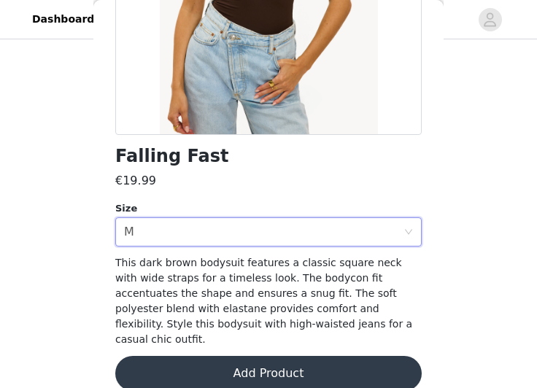
click at [233, 359] on button "Add Product" at bounding box center [268, 373] width 307 height 35
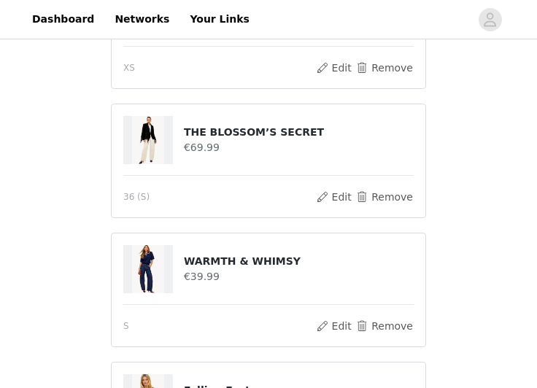
scroll to position [508, 0]
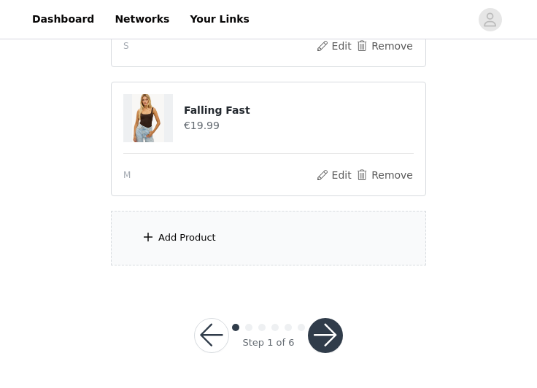
click at [177, 234] on div "Add Product" at bounding box center [187, 238] width 58 height 15
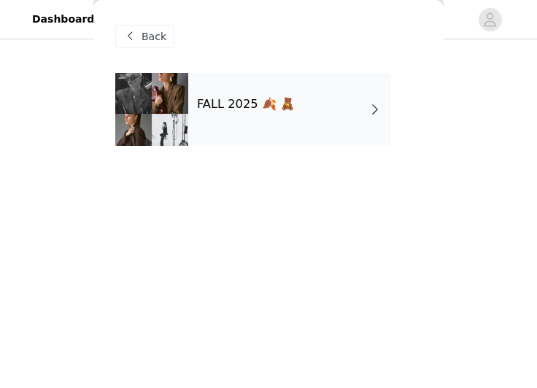
click at [222, 102] on h4 "FALL 2025 🍂 🧸" at bounding box center [246, 104] width 98 height 13
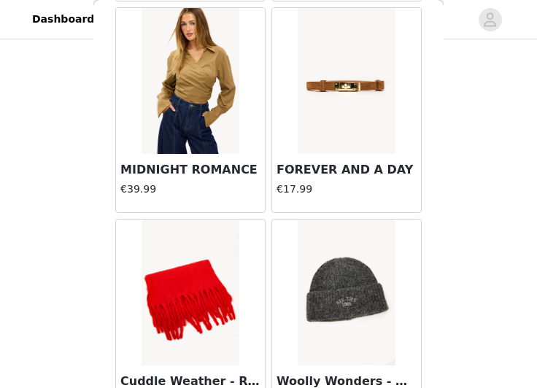
scroll to position [1846, 0]
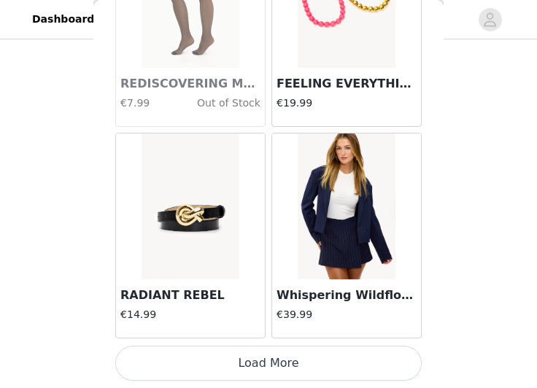
click at [253, 371] on button "Load More" at bounding box center [268, 363] width 307 height 35
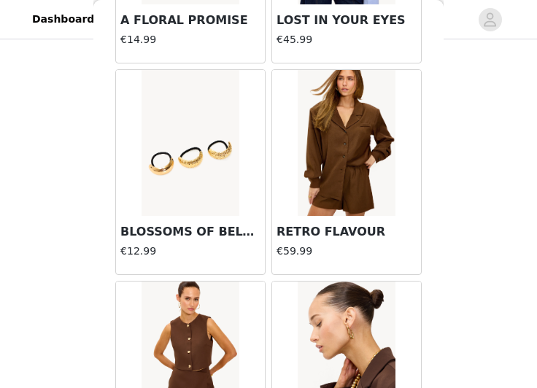
scroll to position [3964, 0]
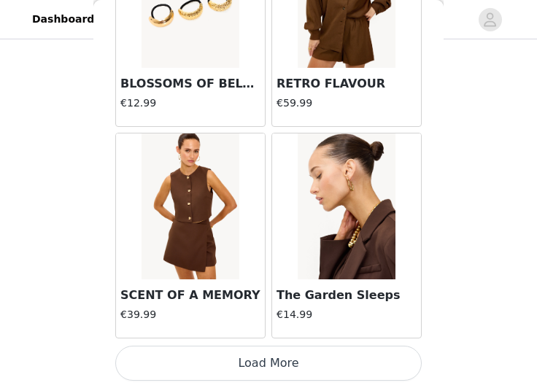
click at [264, 364] on button "Load More" at bounding box center [268, 363] width 307 height 35
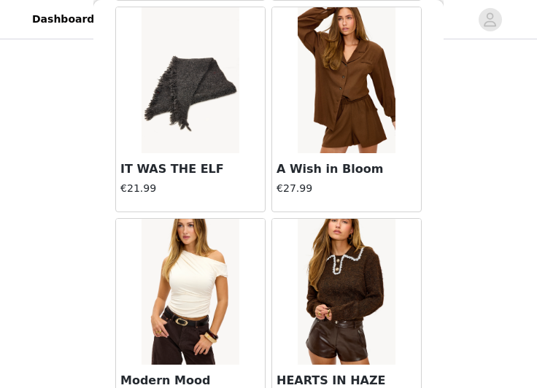
scroll to position [6082, 0]
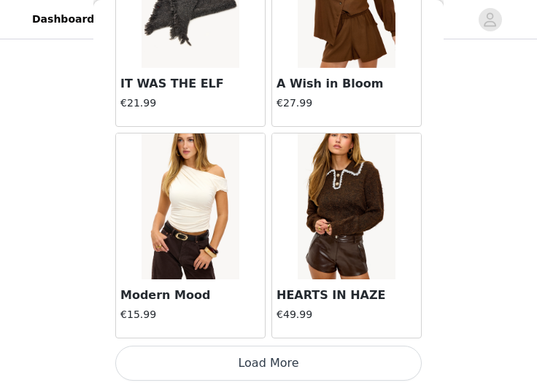
click at [269, 361] on button "Load More" at bounding box center [268, 363] width 307 height 35
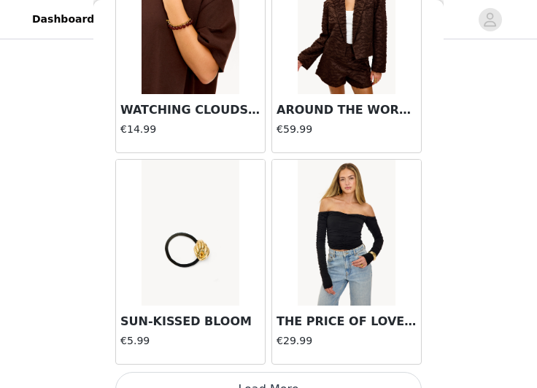
scroll to position [8199, 0]
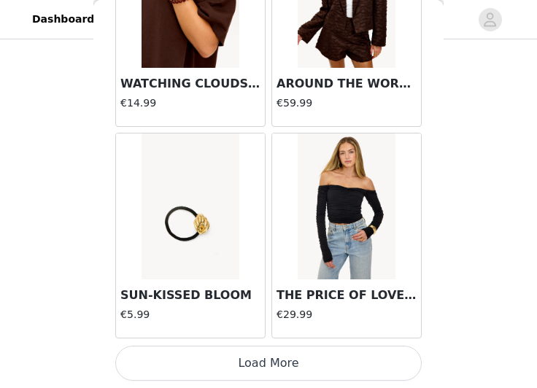
click at [272, 371] on button "Load More" at bounding box center [268, 363] width 307 height 35
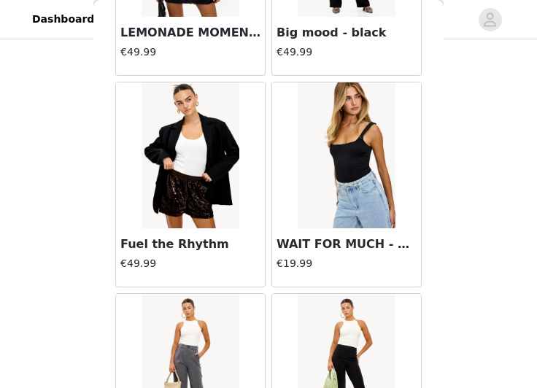
scroll to position [10159, 0]
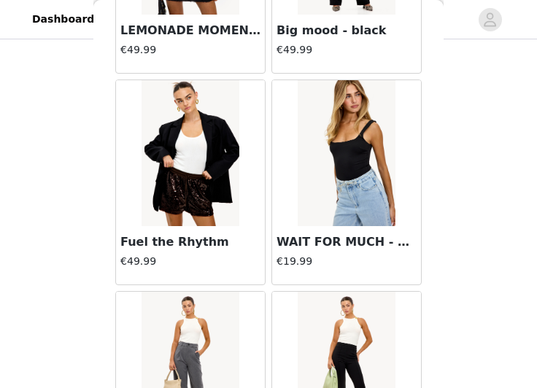
click at [352, 173] on img at bounding box center [346, 153] width 97 height 146
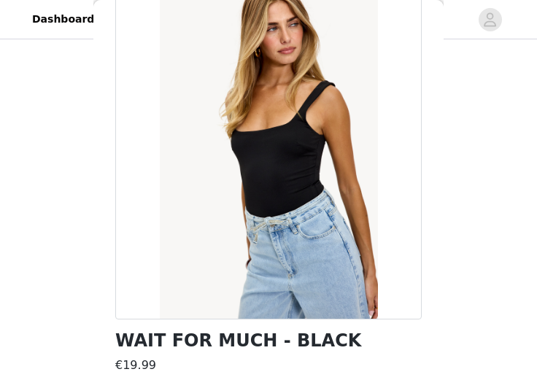
scroll to position [210, 0]
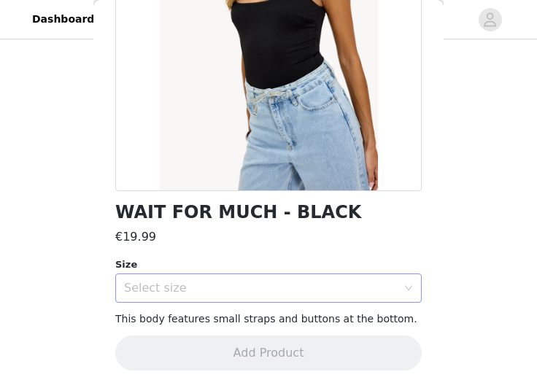
click at [211, 288] on div "Select size" at bounding box center [260, 288] width 273 height 15
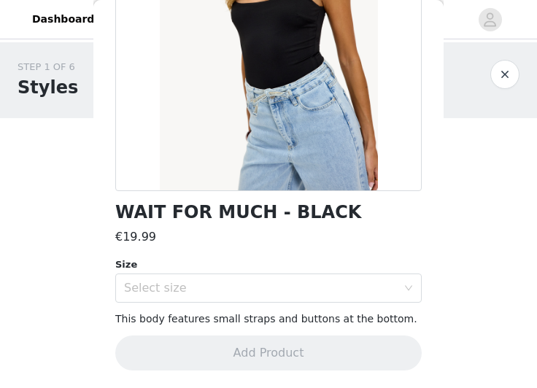
scroll to position [0, 0]
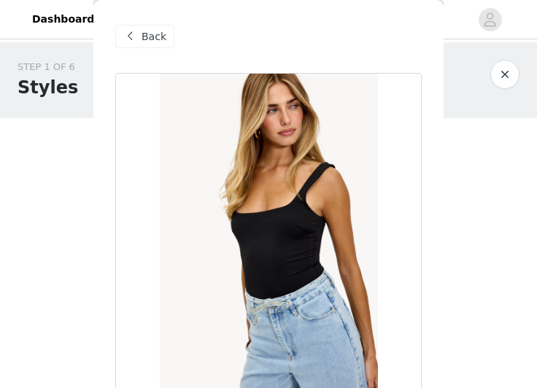
click at [131, 38] on span at bounding box center [130, 37] width 18 height 18
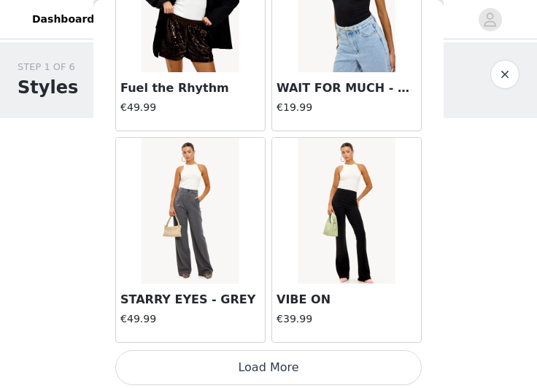
scroll to position [10317, 0]
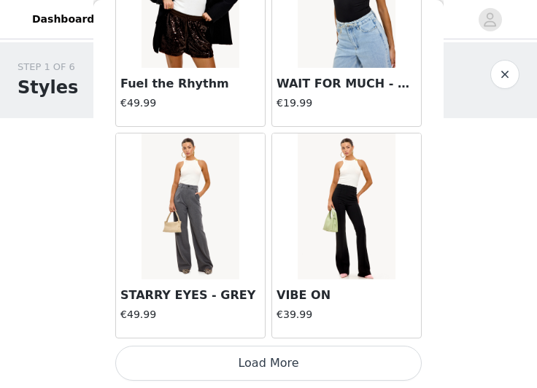
click at [288, 364] on button "Load More" at bounding box center [268, 363] width 307 height 35
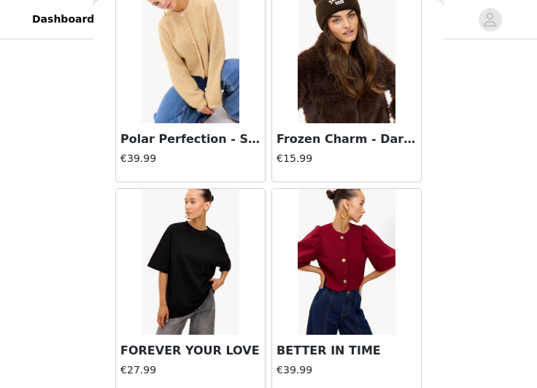
scroll to position [508, 0]
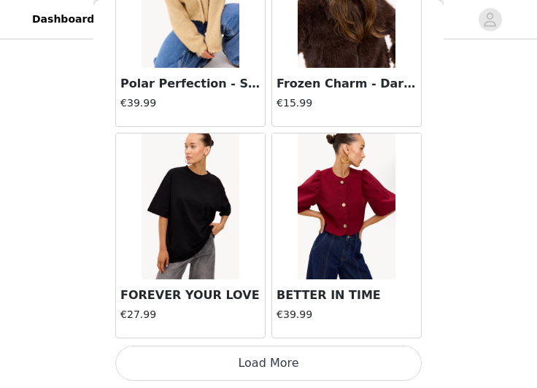
click at [286, 364] on button "Load More" at bounding box center [268, 363] width 307 height 35
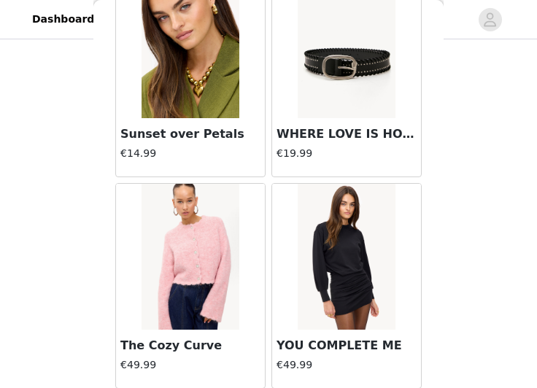
scroll to position [14553, 0]
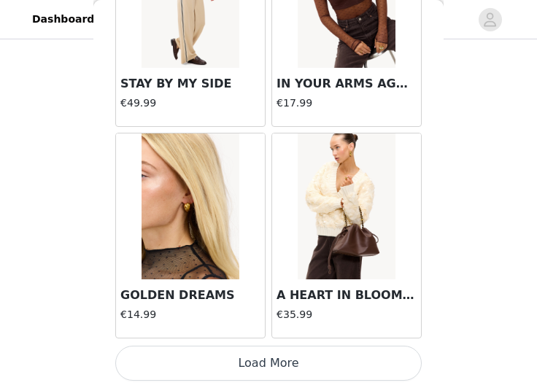
click at [281, 358] on button "Load More" at bounding box center [268, 363] width 307 height 35
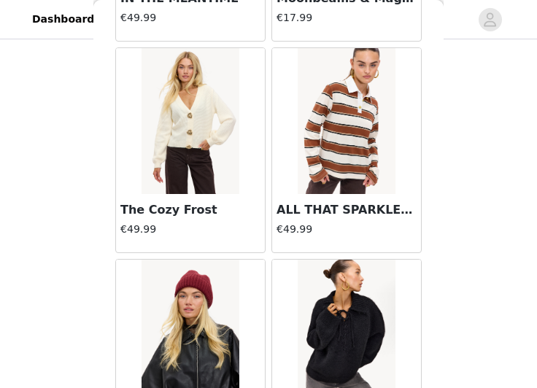
scroll to position [16670, 0]
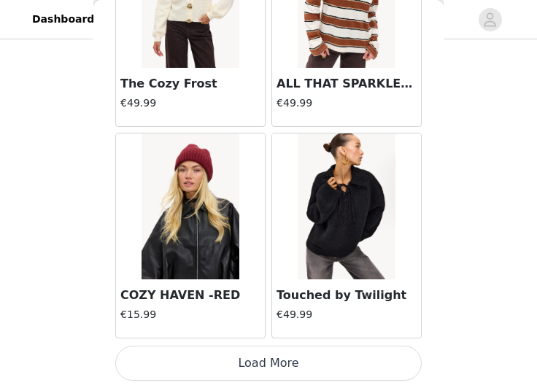
click at [275, 359] on button "Load More" at bounding box center [268, 363] width 307 height 35
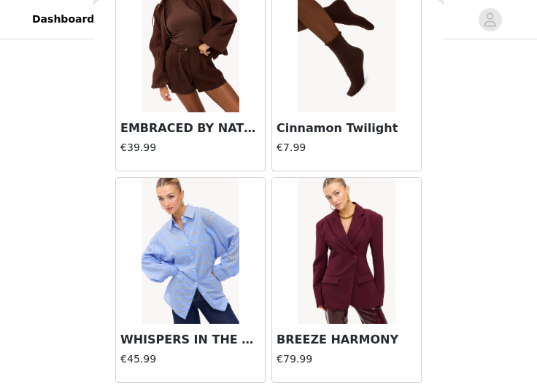
scroll to position [18788, 0]
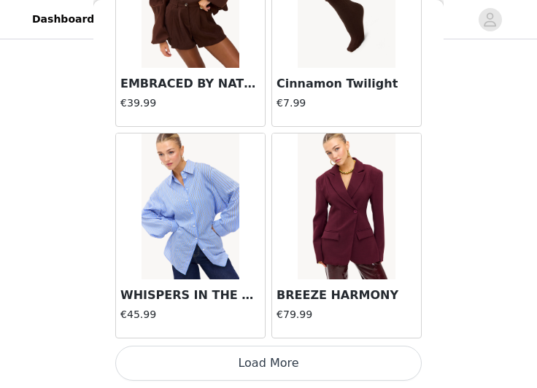
click at [290, 370] on button "Load More" at bounding box center [268, 363] width 307 height 35
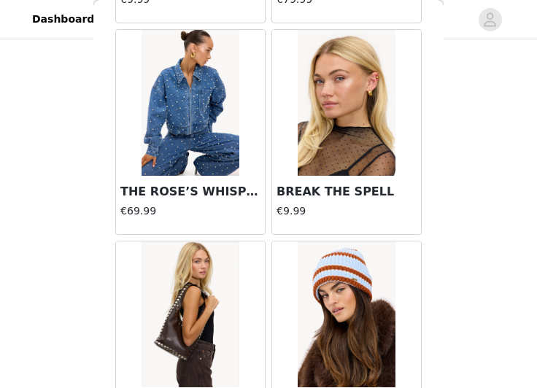
scroll to position [20906, 0]
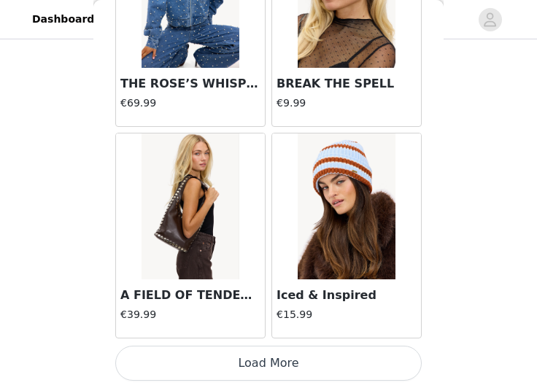
click at [260, 365] on button "Load More" at bounding box center [268, 363] width 307 height 35
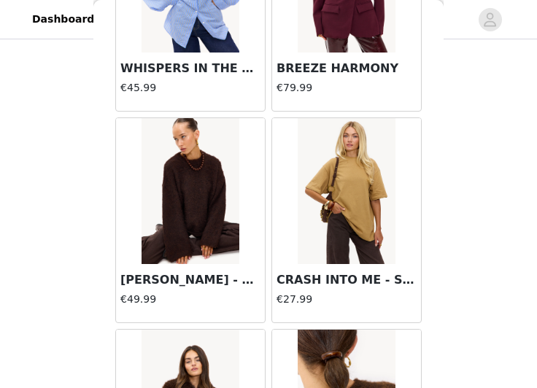
scroll to position [132, 0]
click at [180, 202] on img at bounding box center [190, 191] width 97 height 146
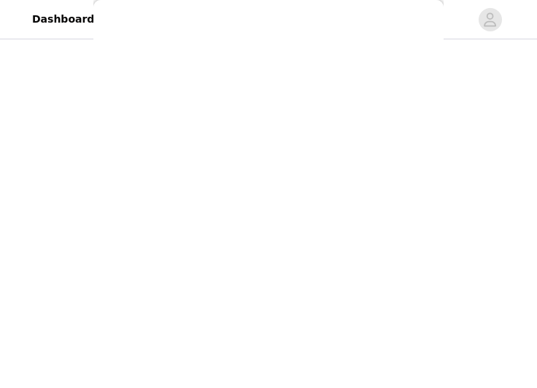
scroll to position [289, 0]
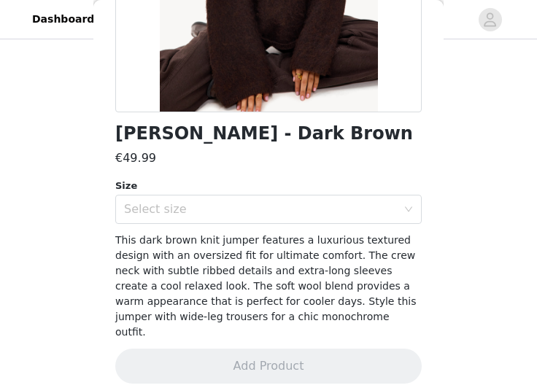
drag, startPoint x: 187, startPoint y: 211, endPoint x: 184, endPoint y: 223, distance: 12.8
click at [187, 211] on div "Select size" at bounding box center [260, 209] width 273 height 15
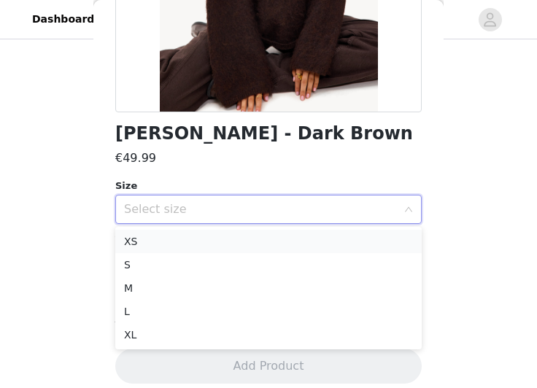
click at [178, 235] on li "XS" at bounding box center [268, 241] width 307 height 23
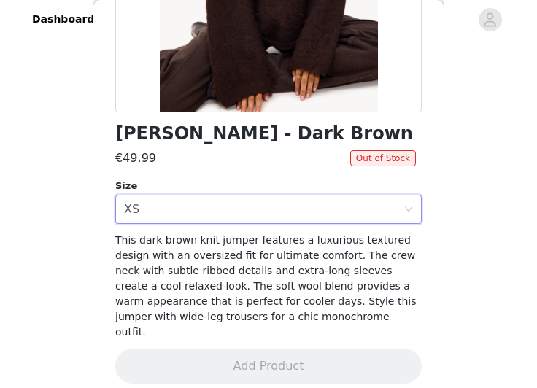
scroll to position [0, 0]
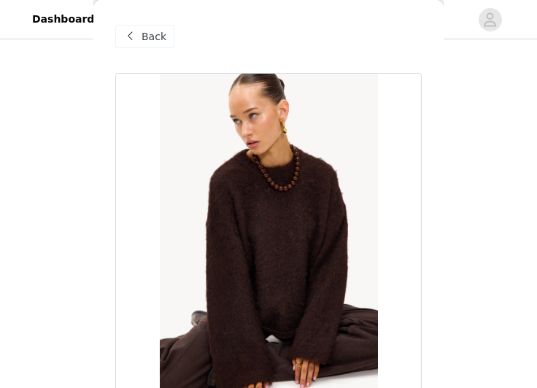
click at [129, 34] on span at bounding box center [130, 37] width 18 height 18
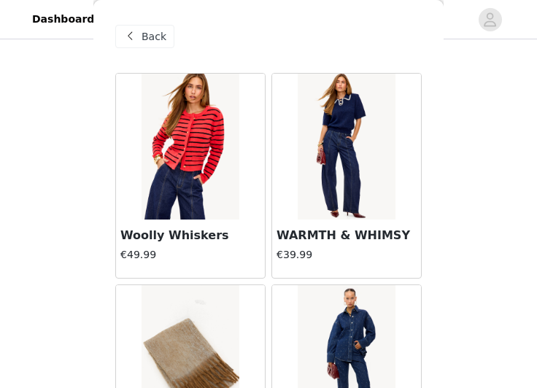
scroll to position [137, 0]
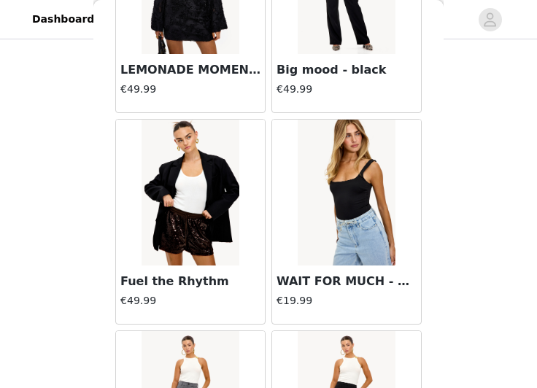
click at [372, 229] on img at bounding box center [346, 193] width 97 height 146
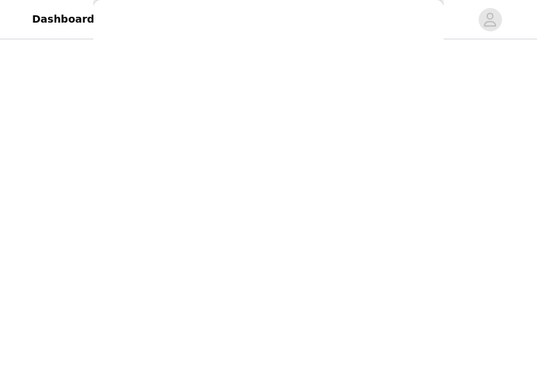
scroll to position [210, 0]
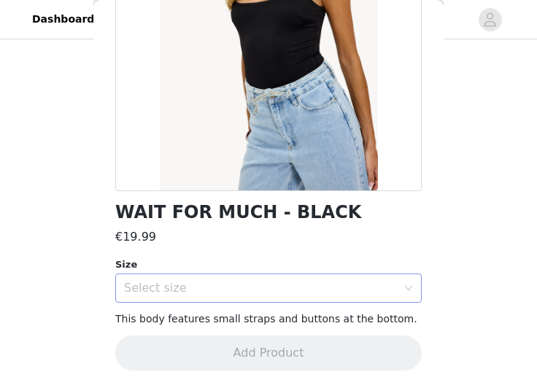
click at [226, 287] on div "Select size" at bounding box center [260, 288] width 273 height 15
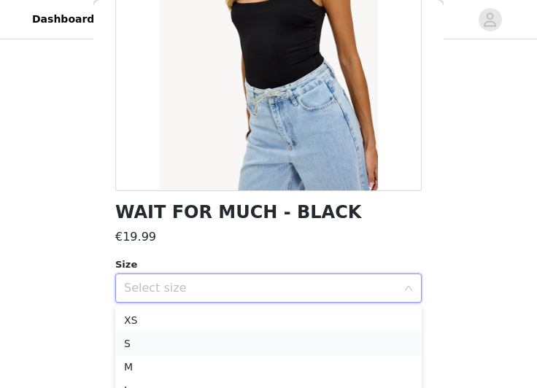
click at [139, 337] on li "S" at bounding box center [268, 343] width 307 height 23
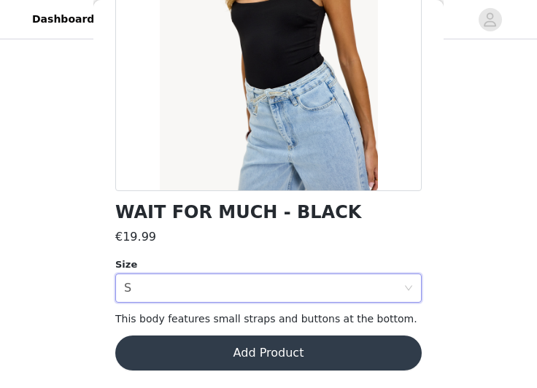
click at [265, 348] on button "Add Product" at bounding box center [268, 353] width 307 height 35
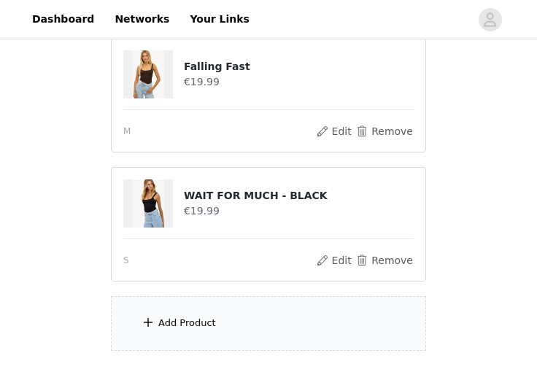
scroll to position [637, 0]
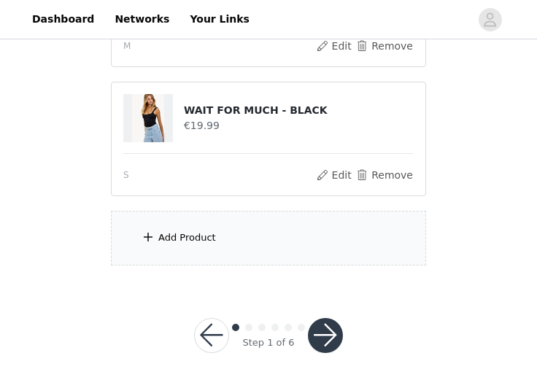
click at [323, 335] on button "button" at bounding box center [325, 335] width 35 height 35
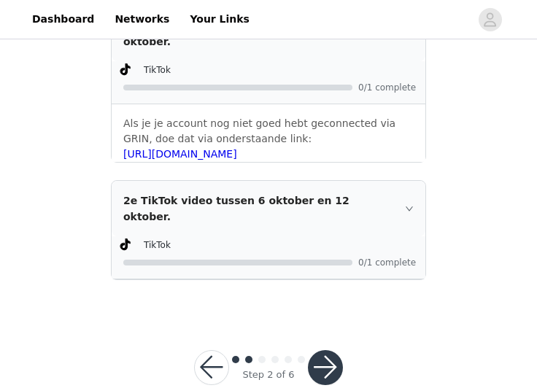
scroll to position [513, 0]
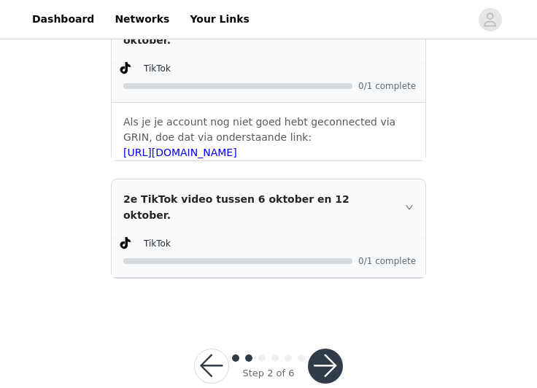
click at [331, 349] on button "button" at bounding box center [325, 366] width 35 height 35
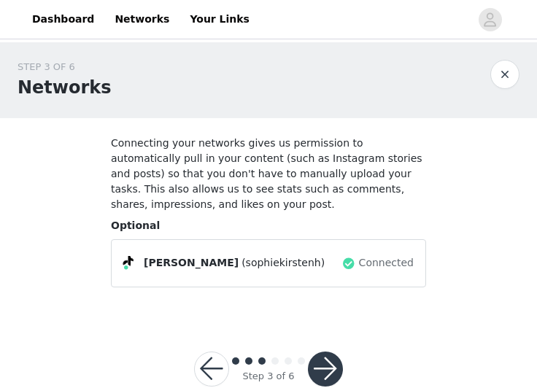
scroll to position [34, 0]
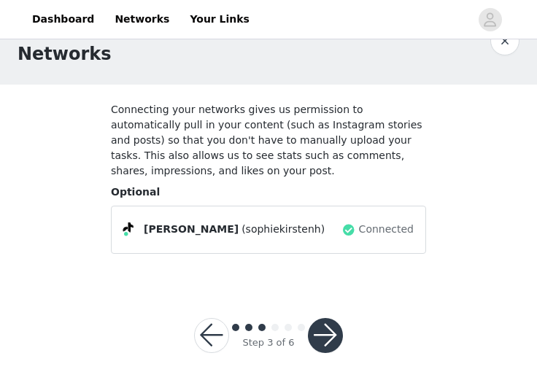
click at [329, 335] on button "button" at bounding box center [325, 335] width 35 height 35
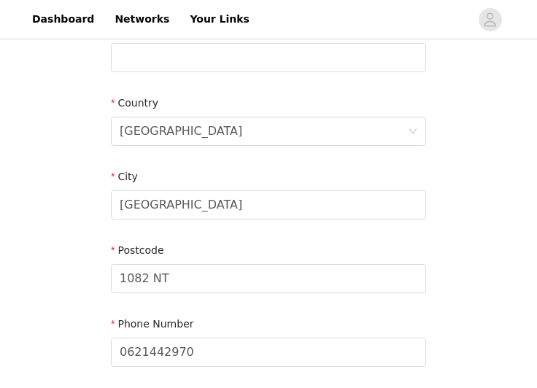
scroll to position [549, 0]
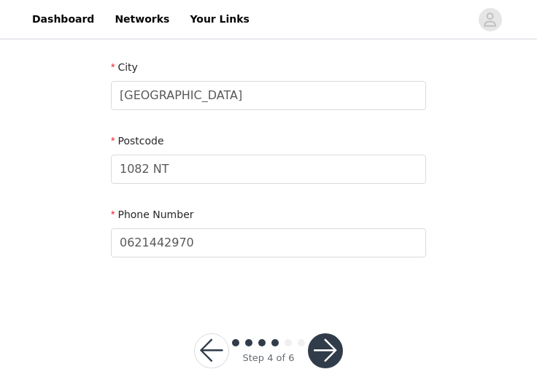
click at [325, 334] on button "button" at bounding box center [325, 351] width 35 height 35
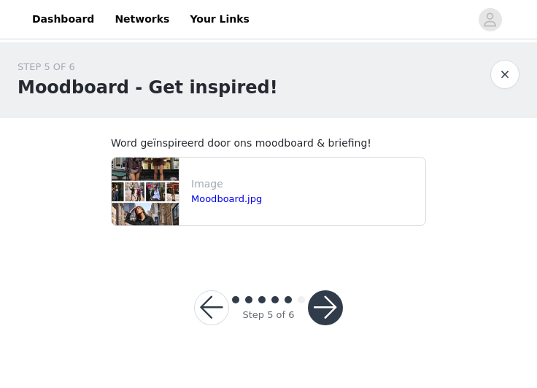
click at [320, 305] on button "button" at bounding box center [325, 308] width 35 height 35
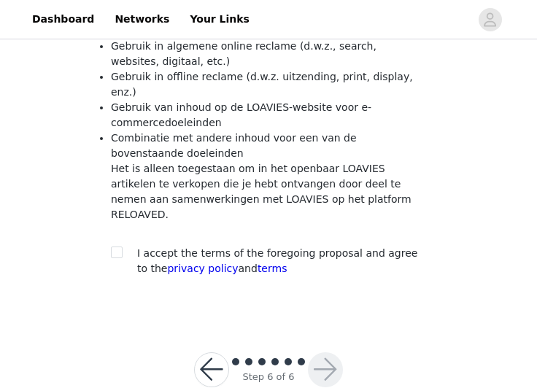
scroll to position [226, 0]
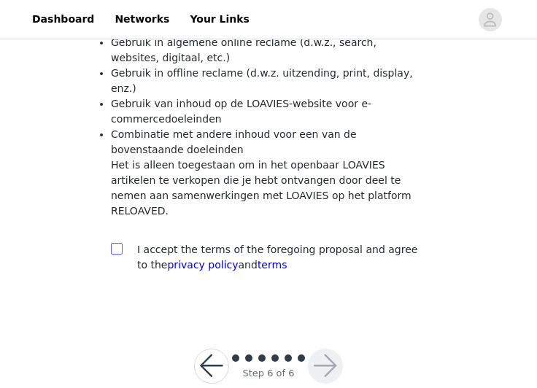
click at [115, 243] on input "checkbox" at bounding box center [116, 248] width 10 height 10
checkbox input "true"
click at [323, 349] on button "button" at bounding box center [325, 366] width 35 height 35
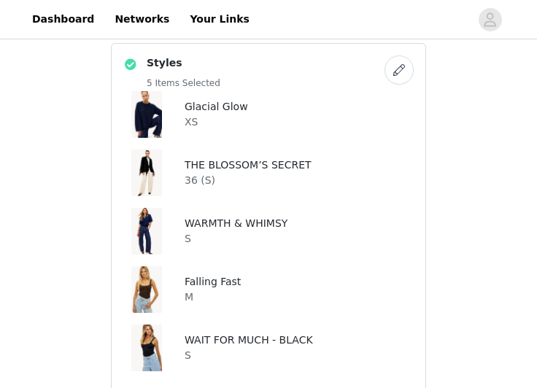
scroll to position [1211, 0]
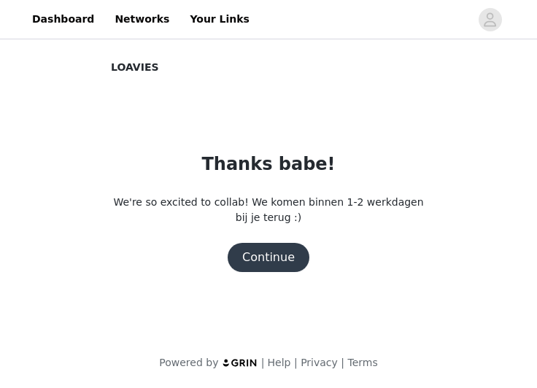
scroll to position [0, 0]
click at [274, 269] on button "Continue" at bounding box center [269, 257] width 82 height 29
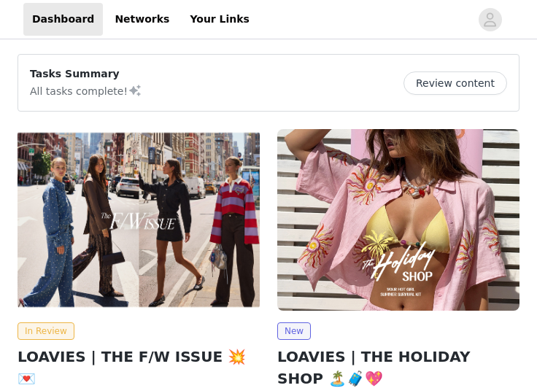
scroll to position [150, 0]
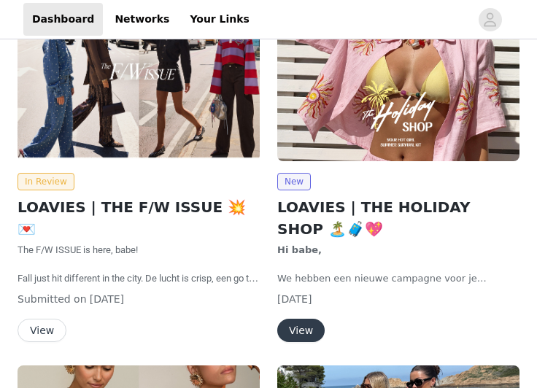
click at [115, 76] on img at bounding box center [139, 71] width 242 height 182
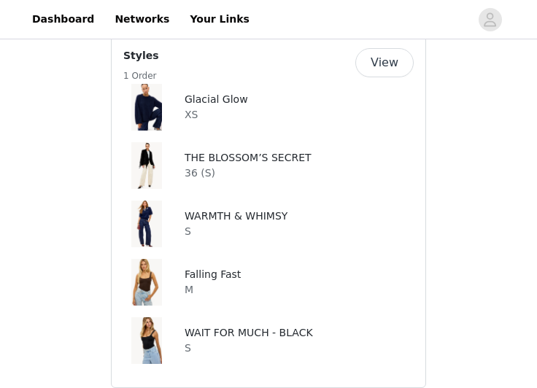
scroll to position [813, 0]
